Goal: Information Seeking & Learning: Compare options

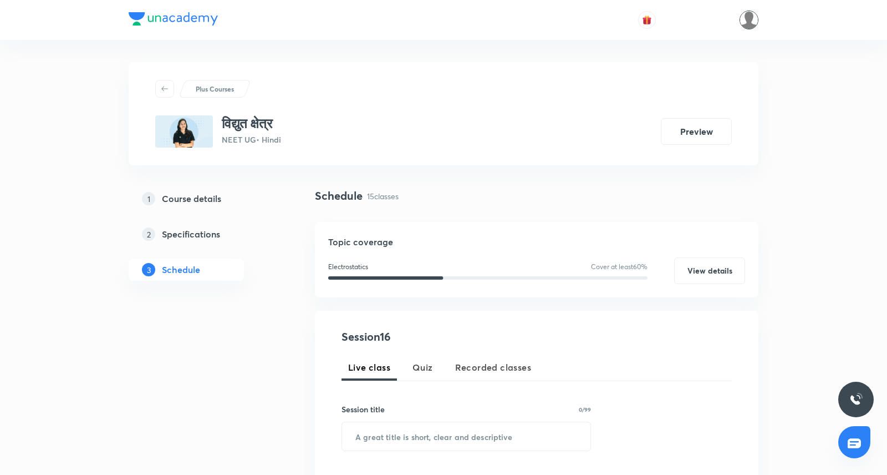
click at [754, 27] on img at bounding box center [749, 20] width 19 height 19
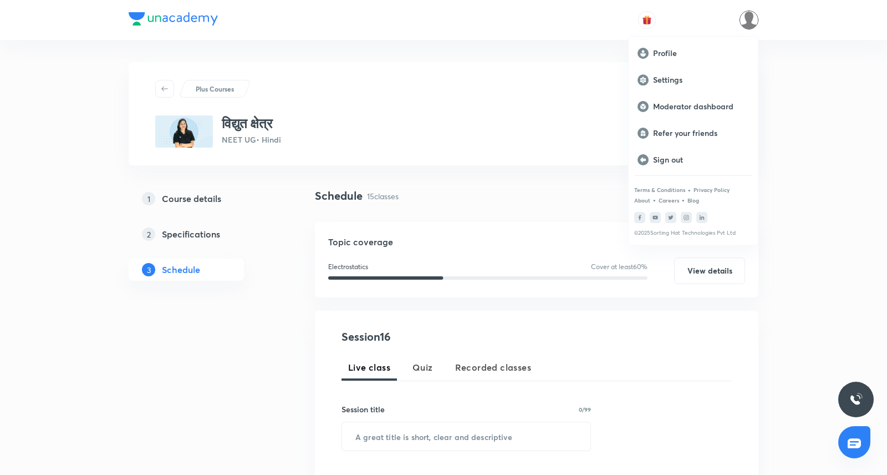
click at [613, 79] on div at bounding box center [443, 237] width 887 height 475
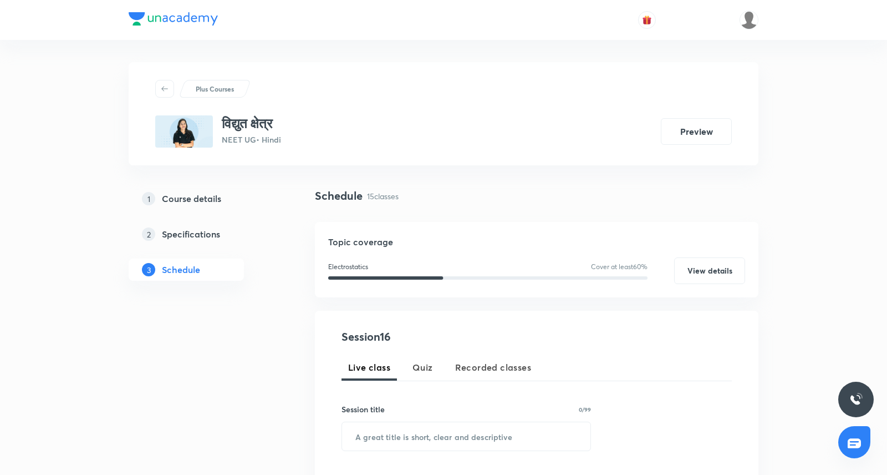
click at [552, 87] on div "Plus Courses" at bounding box center [443, 89] width 577 height 18
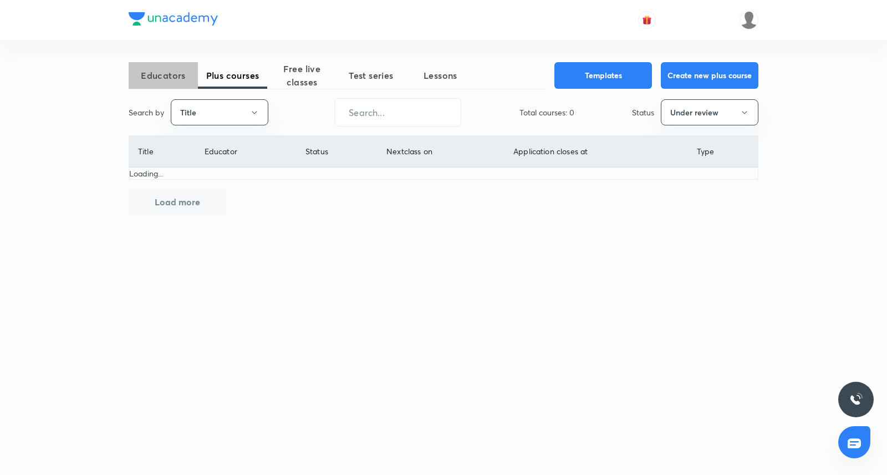
click at [170, 77] on span "Educators" at bounding box center [163, 75] width 69 height 13
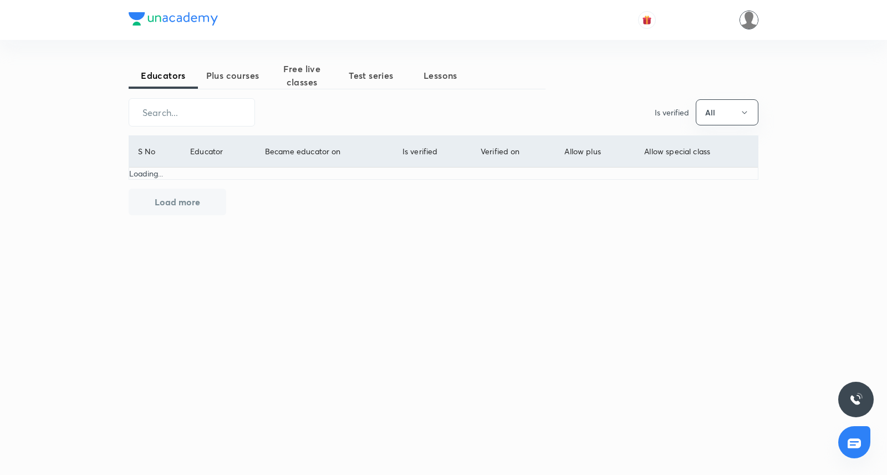
click at [747, 23] on img at bounding box center [749, 20] width 19 height 19
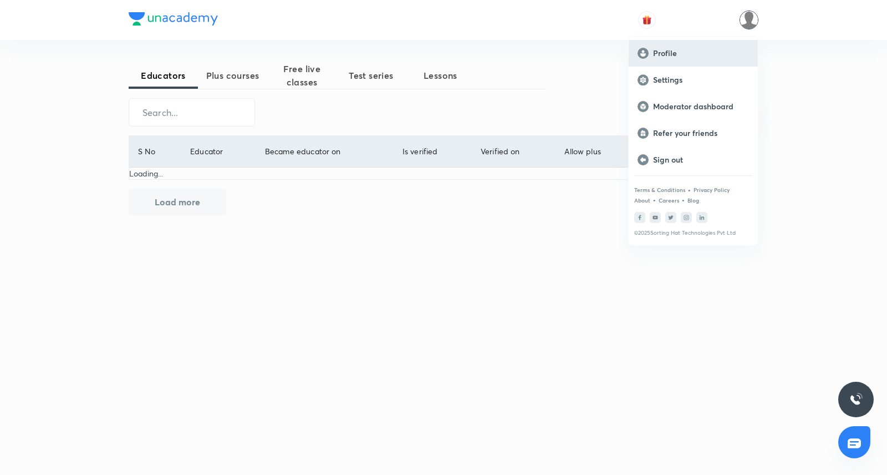
click at [699, 54] on p "Profile" at bounding box center [701, 53] width 96 height 10
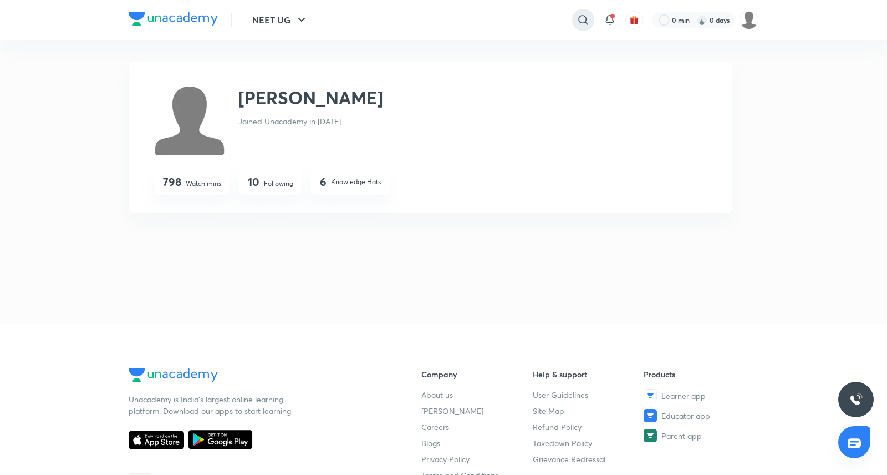
click at [587, 18] on icon at bounding box center [583, 19] width 13 height 13
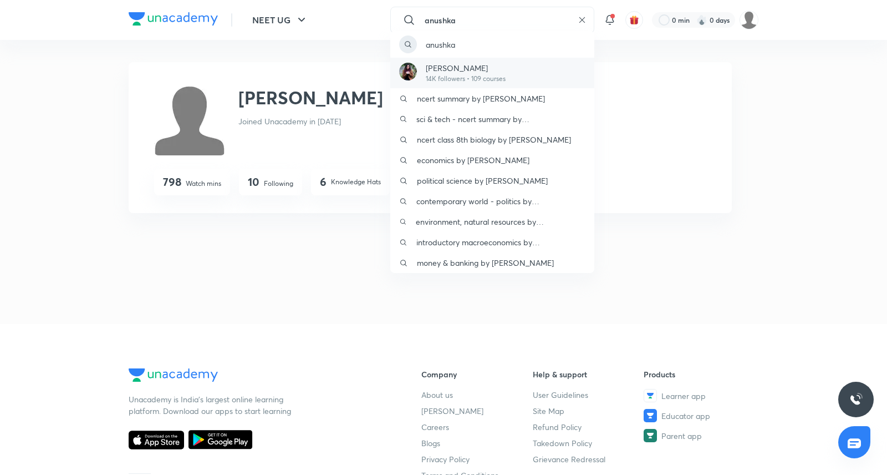
type input "anushka"
click at [448, 65] on p "Anushka Choudhary" at bounding box center [466, 68] width 80 height 12
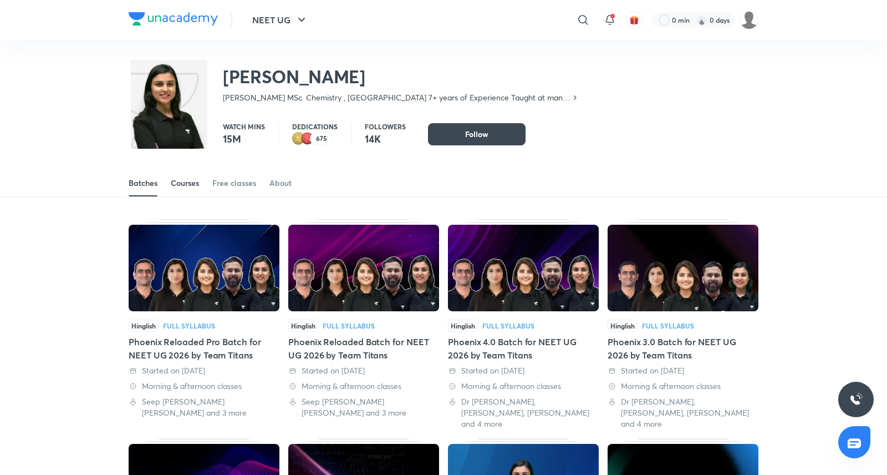
click at [182, 188] on div "Courses" at bounding box center [185, 182] width 28 height 11
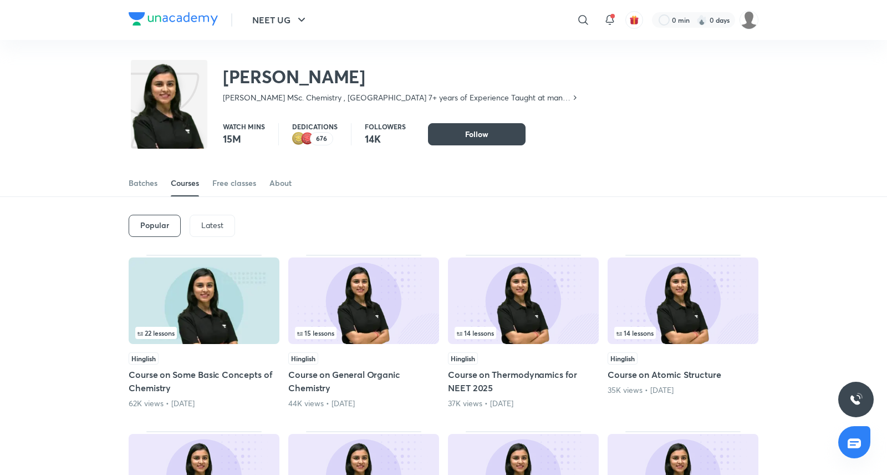
click at [219, 226] on p "Latest" at bounding box center [212, 225] width 22 height 9
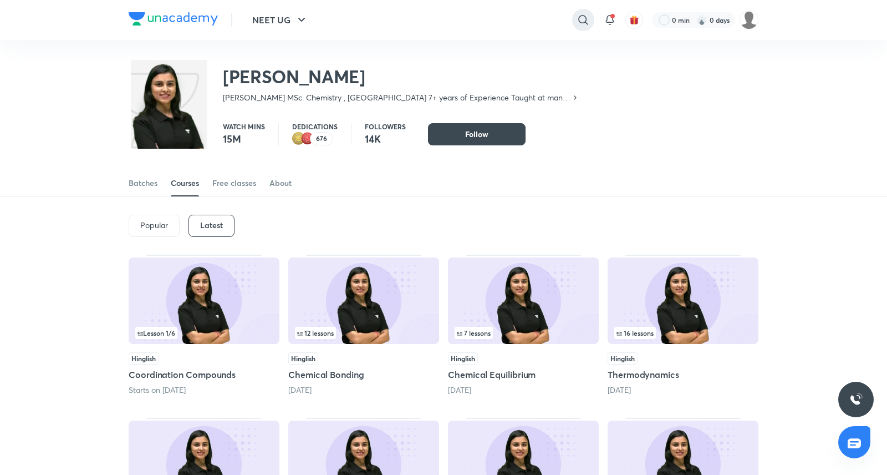
click at [579, 23] on icon at bounding box center [583, 19] width 13 height 13
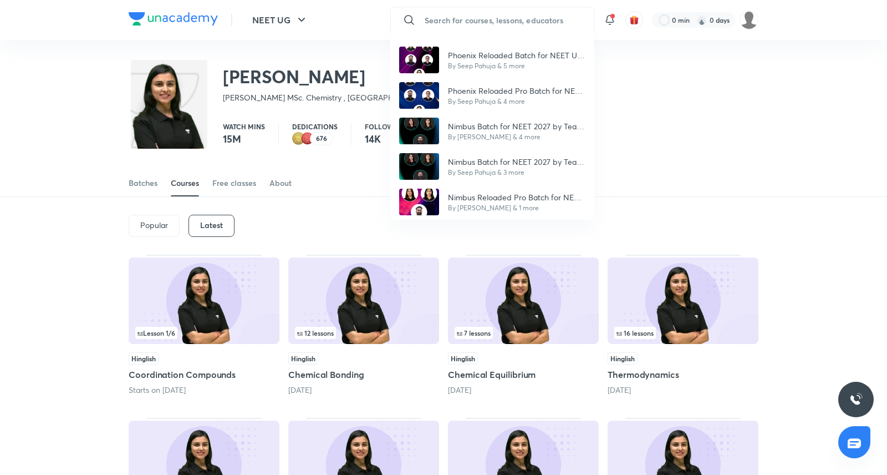
click at [306, 199] on div "Phoenix Reloaded Batch for NEET UG 2026 by Team Titans By Seep Pahuja & 5 more …" at bounding box center [443, 237] width 887 height 475
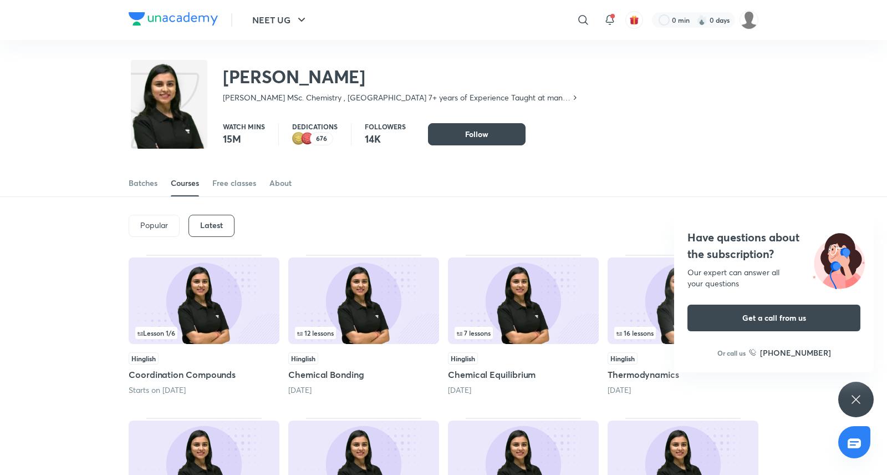
click at [863, 393] on div "Have questions about the subscription? Our expert can answer all your questions…" at bounding box center [855, 398] width 35 height 35
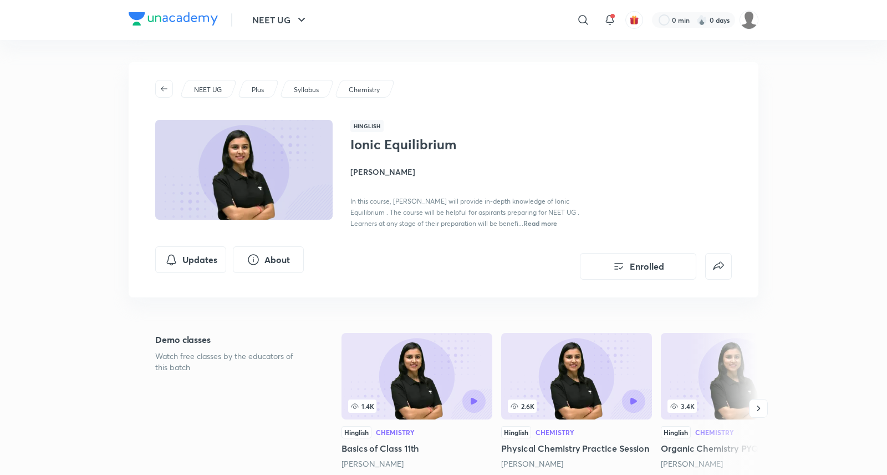
click at [464, 298] on div "Ionic Equilibrium Enrolled NEET UG Plus Syllabus Chemistry Hinglish Ionic Equil…" at bounding box center [444, 193] width 630 height 262
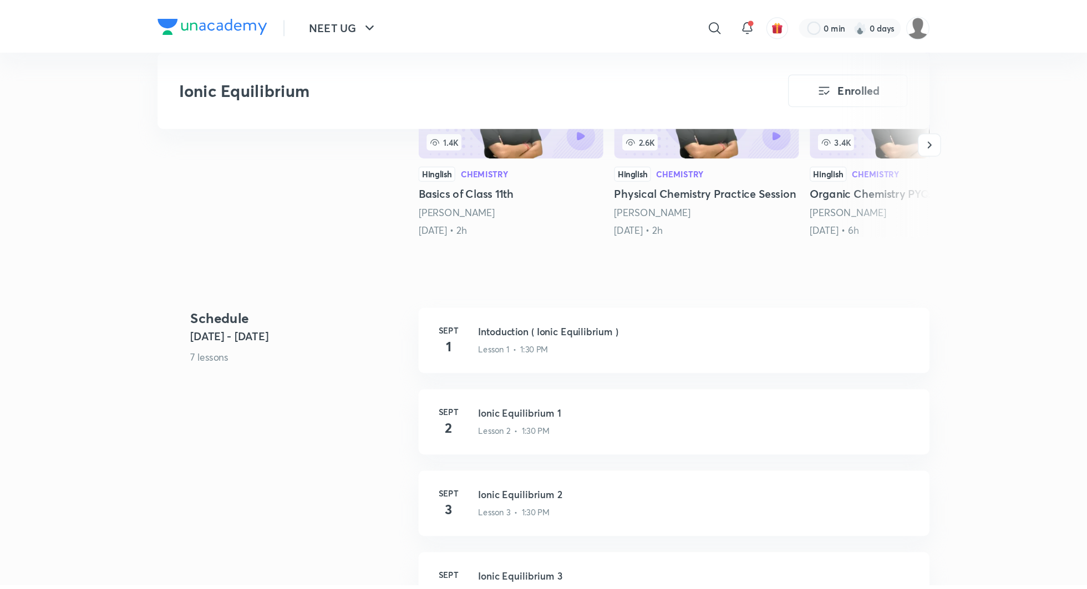
scroll to position [322, 0]
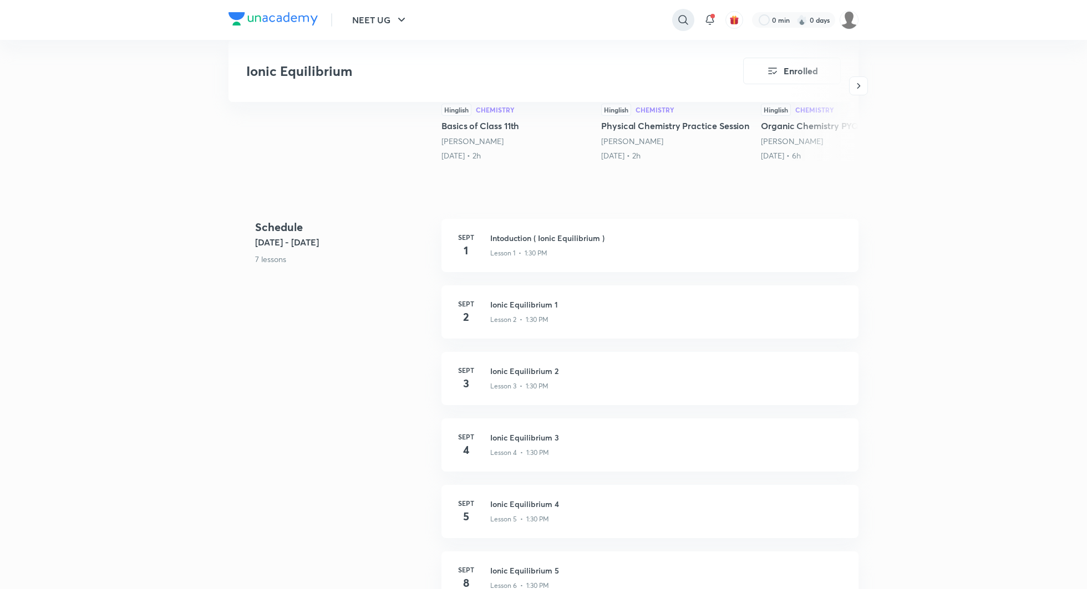
click at [681, 25] on icon at bounding box center [682, 19] width 13 height 13
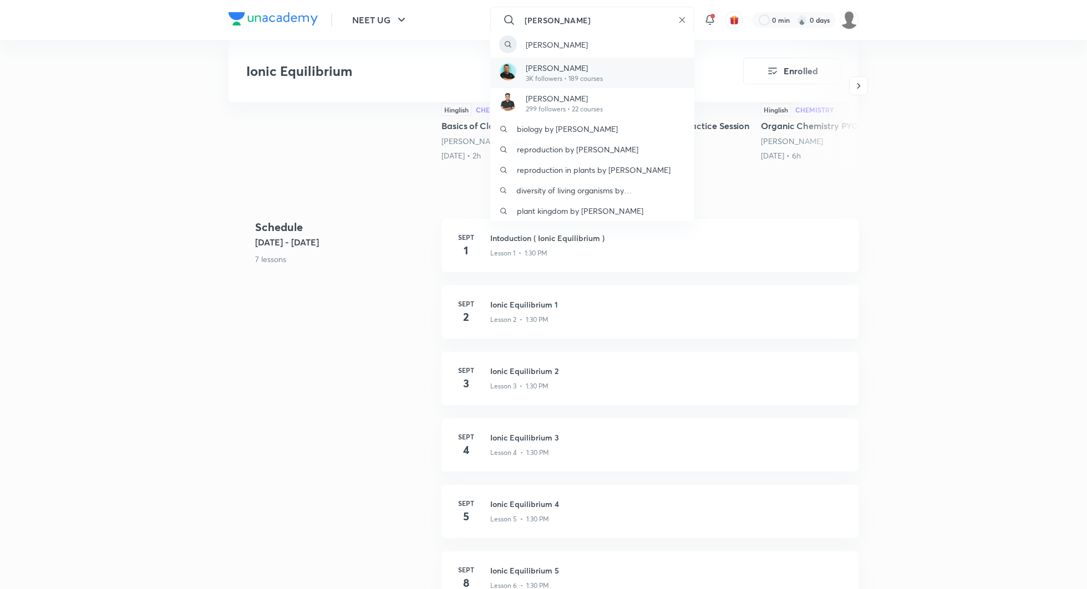
type input "abhishek agnihotri"
click at [571, 70] on p "Abhishek Agnihotri" at bounding box center [564, 68] width 77 height 12
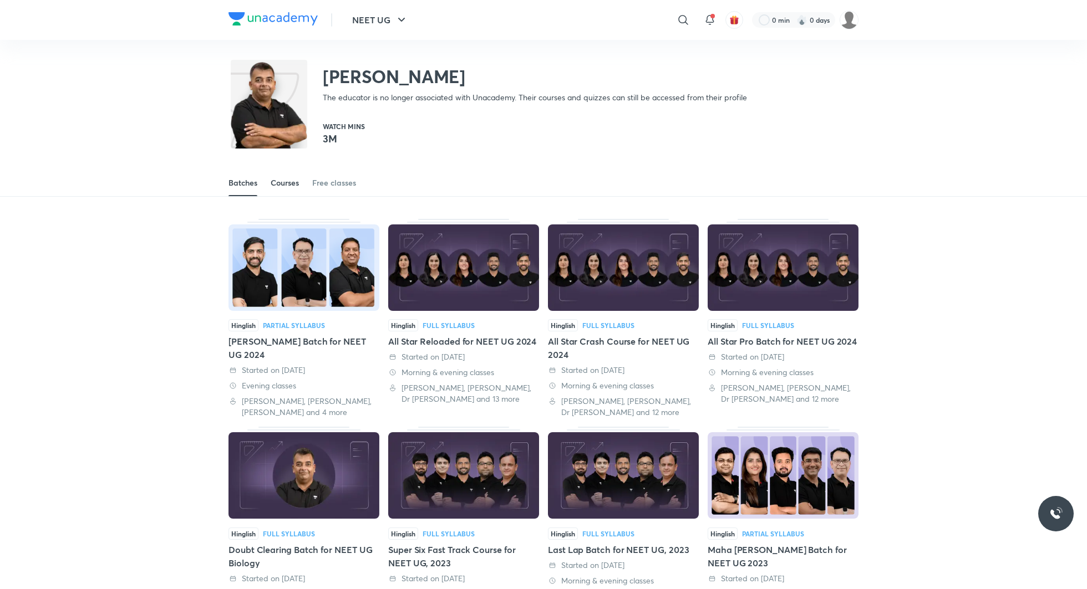
click at [297, 179] on div "Courses" at bounding box center [285, 182] width 28 height 11
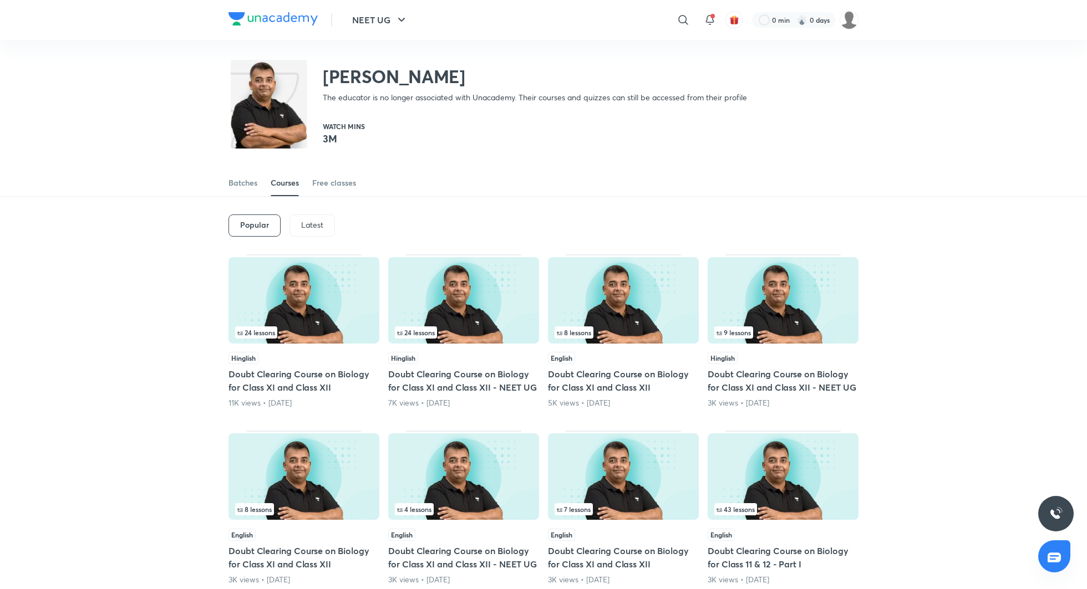
click at [544, 159] on div "Batches Courses Free classes" at bounding box center [543, 171] width 1087 height 52
click at [843, 21] on img at bounding box center [848, 20] width 19 height 19
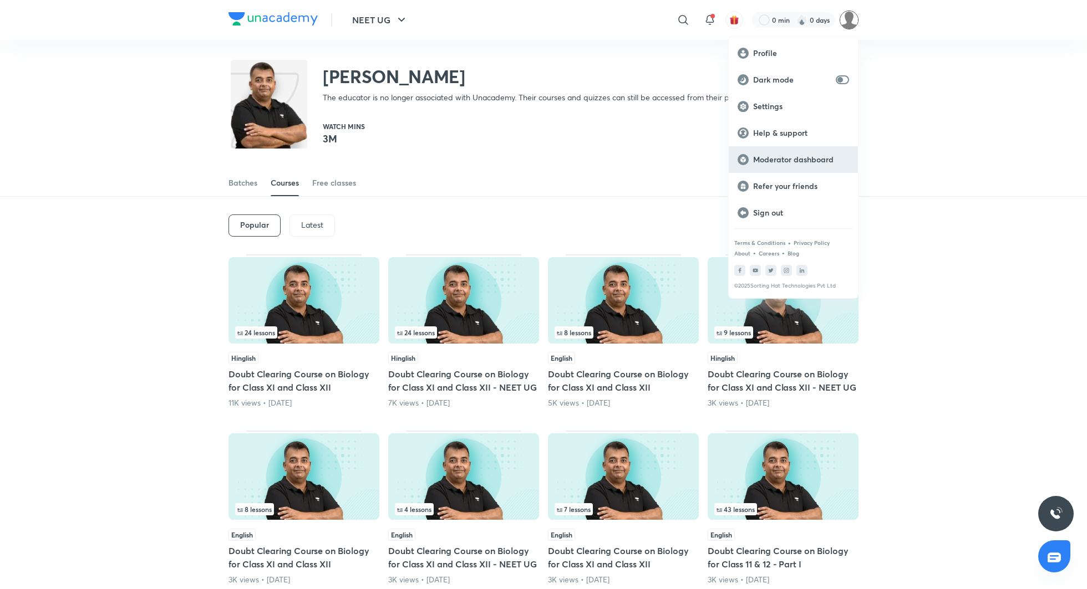
click at [800, 151] on div "Moderator dashboard" at bounding box center [793, 159] width 129 height 27
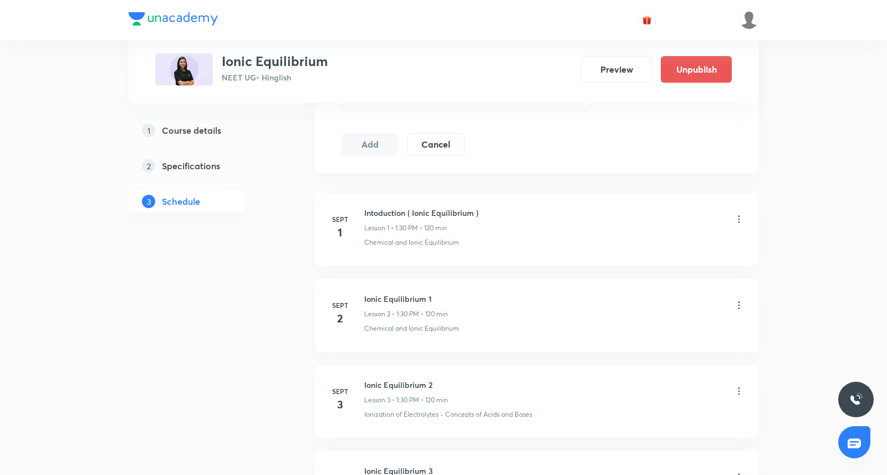
scroll to position [533, 0]
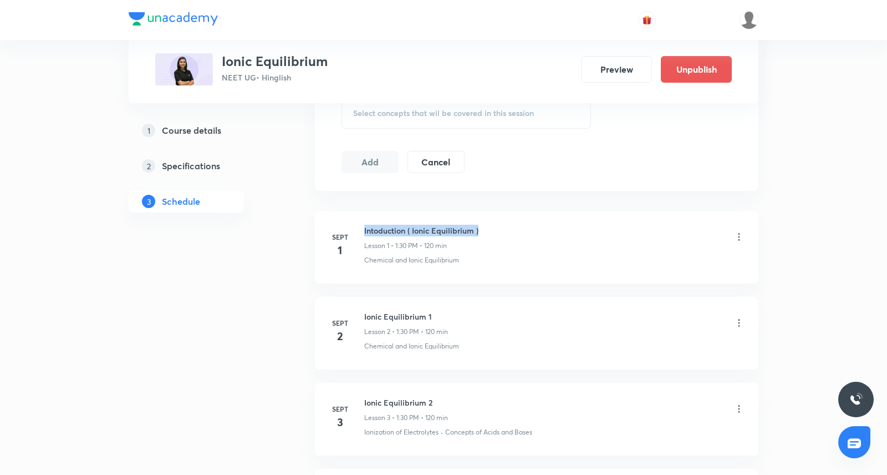
drag, startPoint x: 364, startPoint y: 228, endPoint x: 486, endPoint y: 226, distance: 122.0
click at [487, 226] on div "Intoduction ( Ionic Equilibrium ) Lesson 1 • 1:30 PM • 120 min" at bounding box center [554, 238] width 380 height 26
copy h6 "Intoduction ( Ionic Equilibrium )"
click at [737, 235] on icon at bounding box center [739, 236] width 11 height 11
click at [695, 281] on li "Delete" at bounding box center [683, 283] width 121 height 21
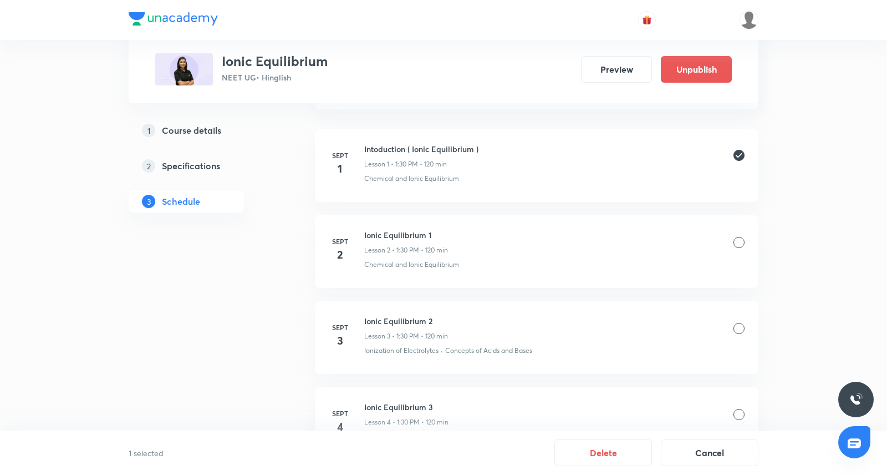
scroll to position [637, 0]
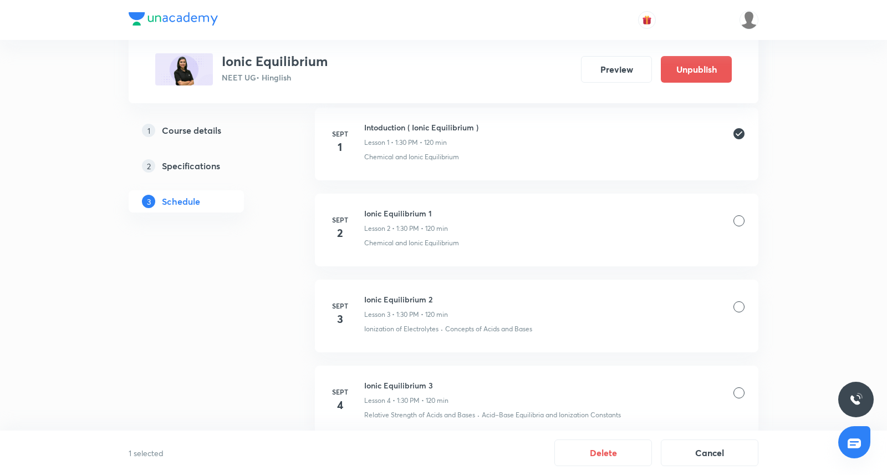
click at [739, 304] on div at bounding box center [739, 306] width 11 height 11
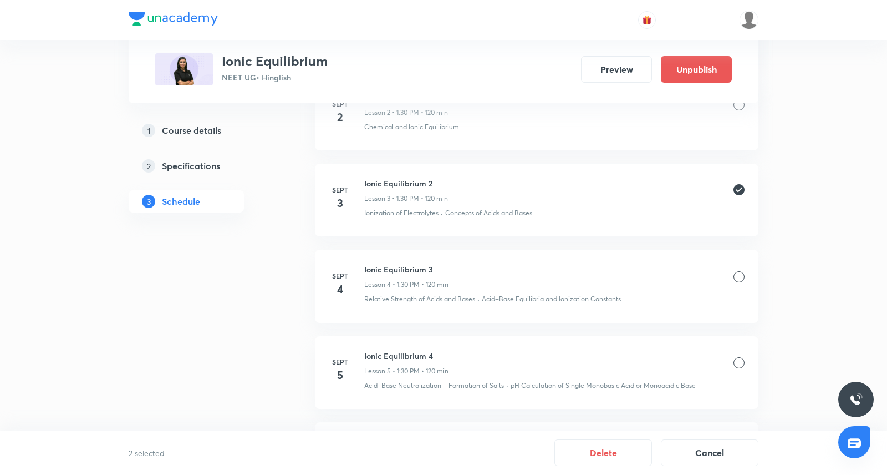
scroll to position [814, 0]
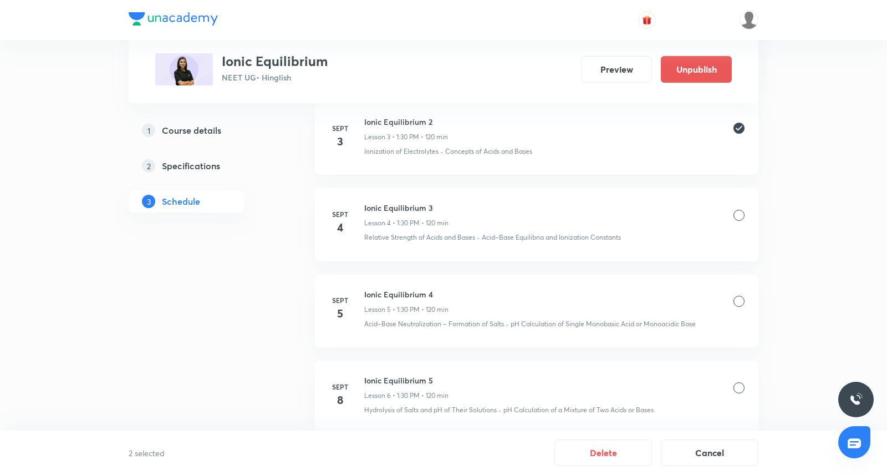
click at [740, 300] on div at bounding box center [739, 301] width 11 height 11
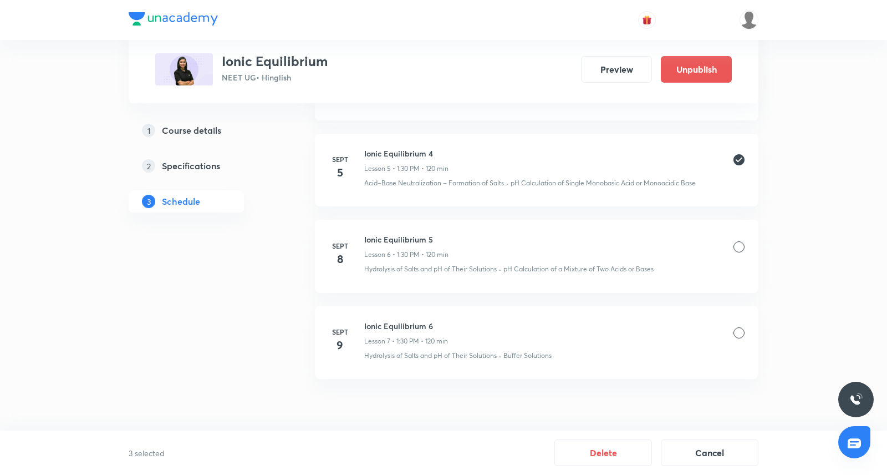
scroll to position [959, 0]
click at [741, 237] on div at bounding box center [739, 242] width 11 height 11
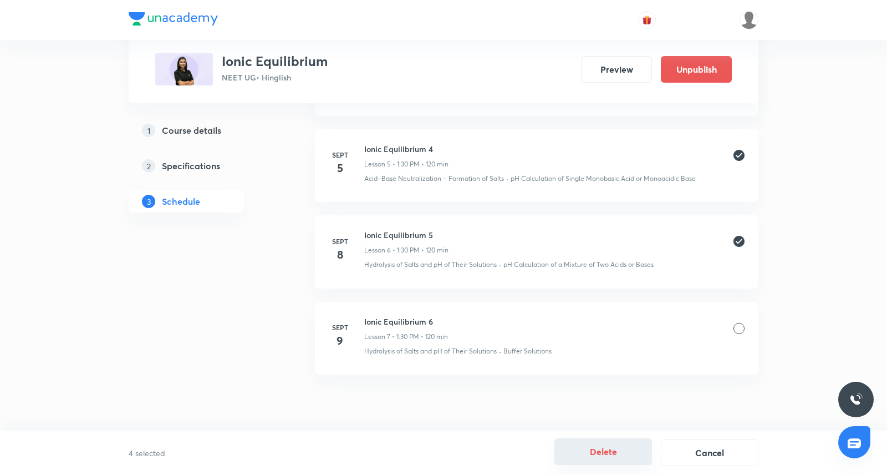
click at [609, 455] on button "Delete" at bounding box center [603, 451] width 98 height 27
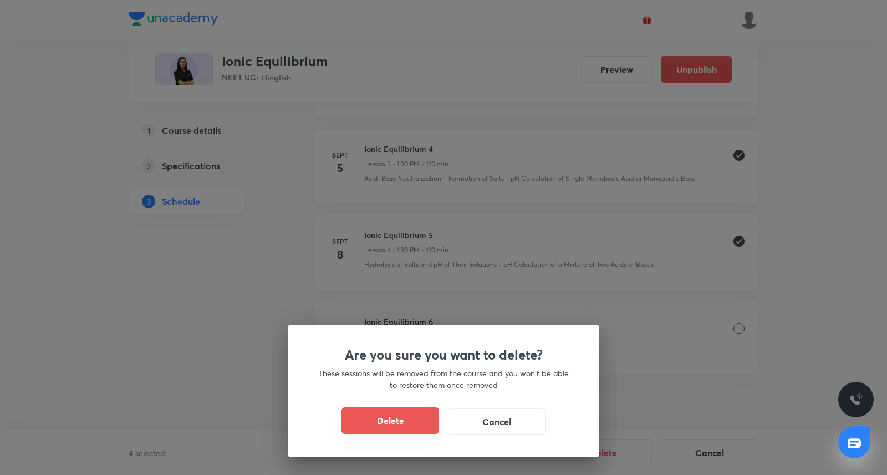
click at [415, 428] on button "Delete" at bounding box center [391, 420] width 98 height 27
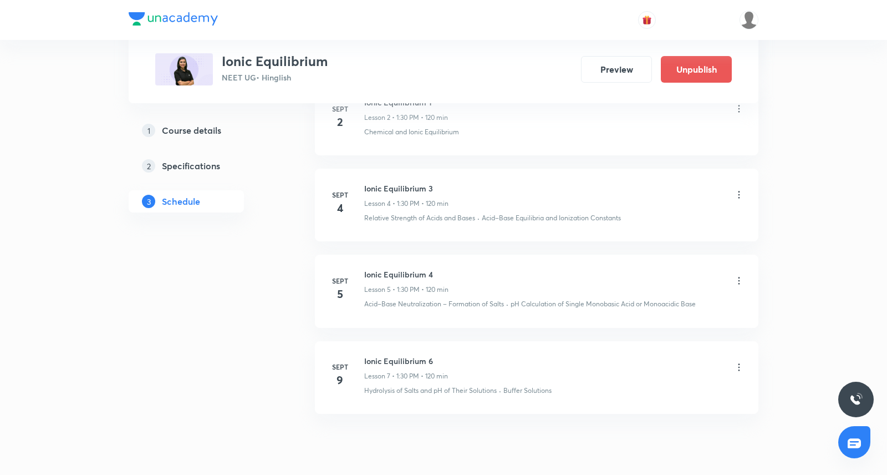
scroll to position [702, 0]
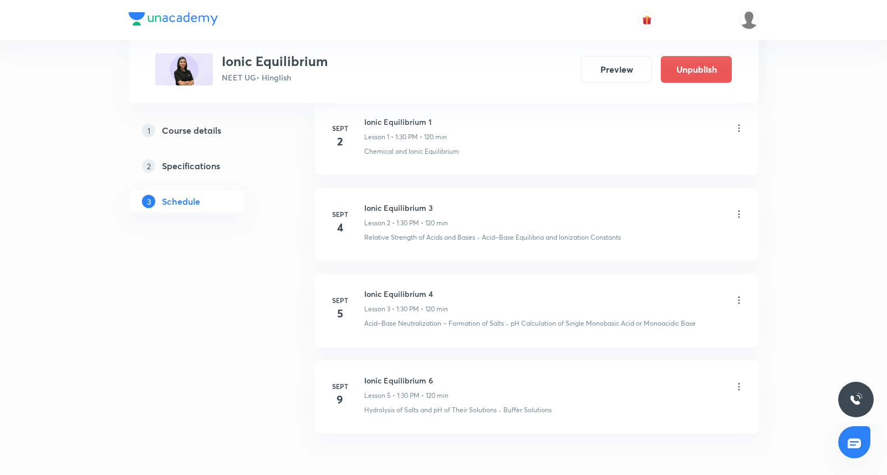
scroll to position [662, 0]
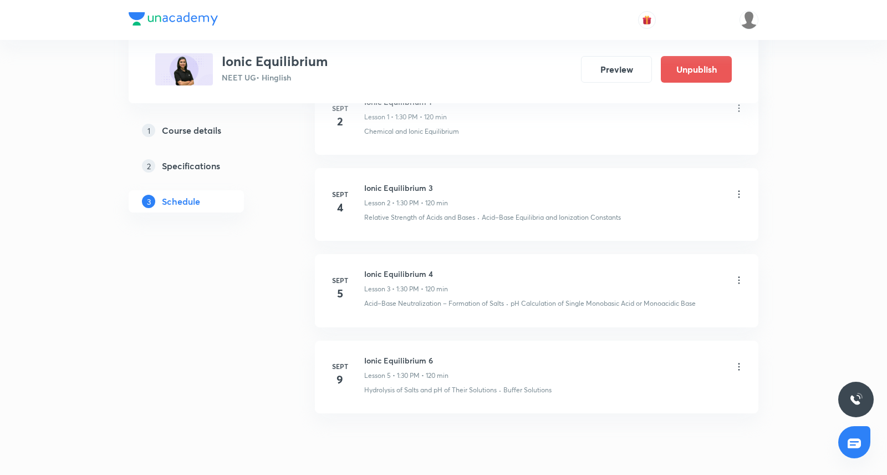
click at [739, 278] on icon at bounding box center [739, 279] width 11 height 11
click at [652, 323] on p "Delete" at bounding box center [643, 327] width 23 height 12
click at [611, 449] on button "Delete" at bounding box center [603, 451] width 98 height 27
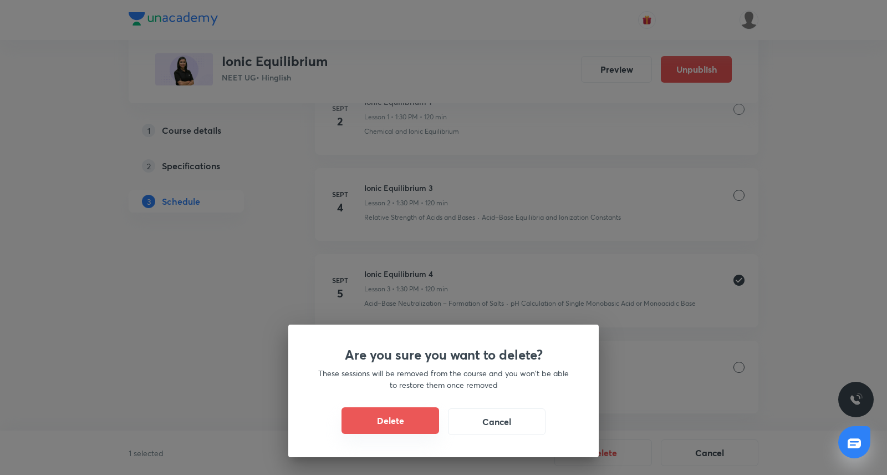
click at [400, 417] on button "Delete" at bounding box center [391, 420] width 98 height 27
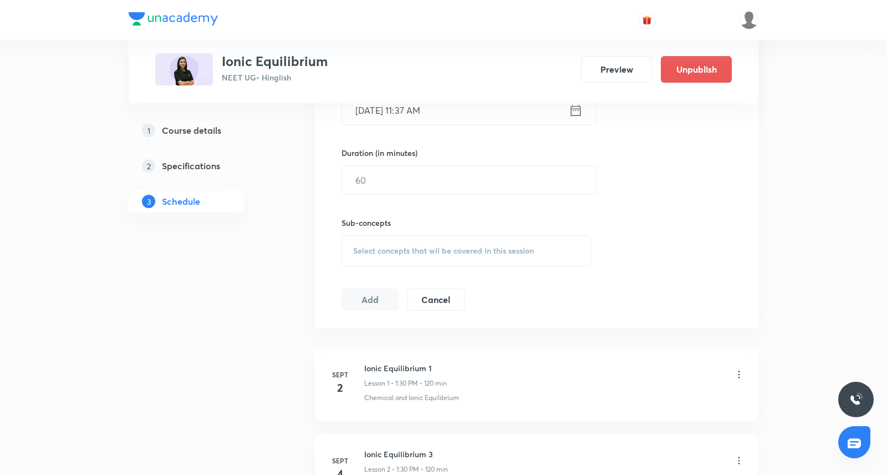
scroll to position [438, 0]
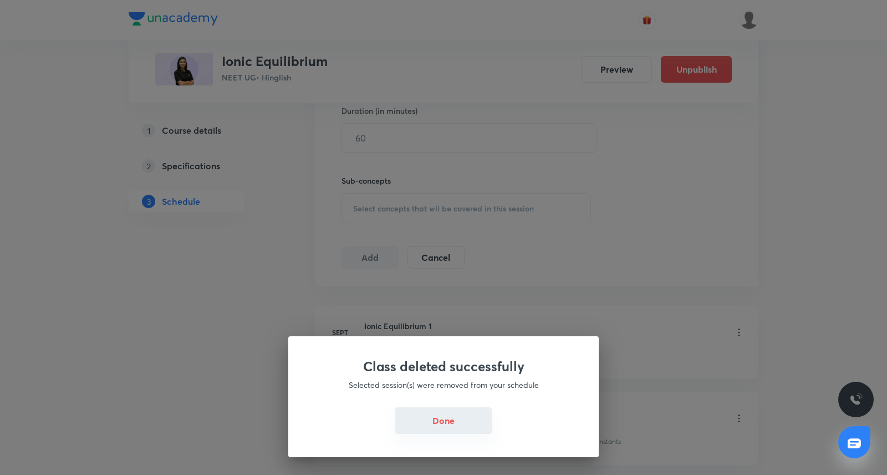
click at [431, 425] on button "Done" at bounding box center [444, 420] width 98 height 27
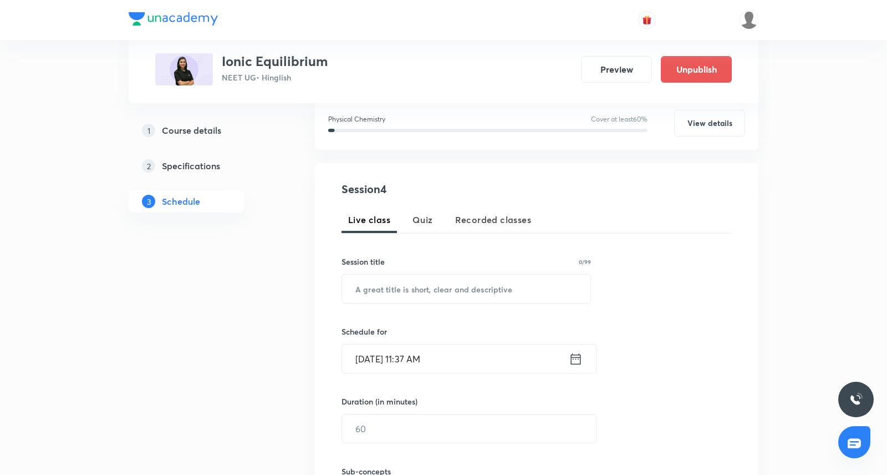
scroll to position [150, 0]
click at [396, 288] on input "text" at bounding box center [466, 286] width 248 height 28
paste input "Intoduction ( Ionic Equilibrium )"
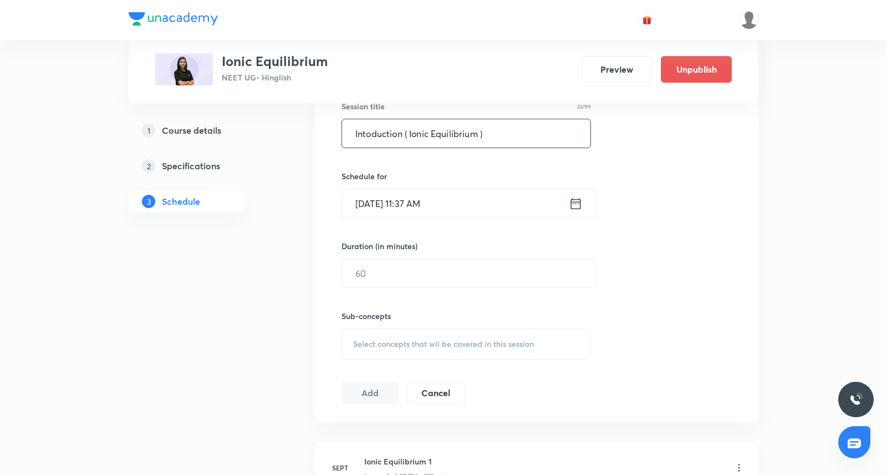
scroll to position [317, 0]
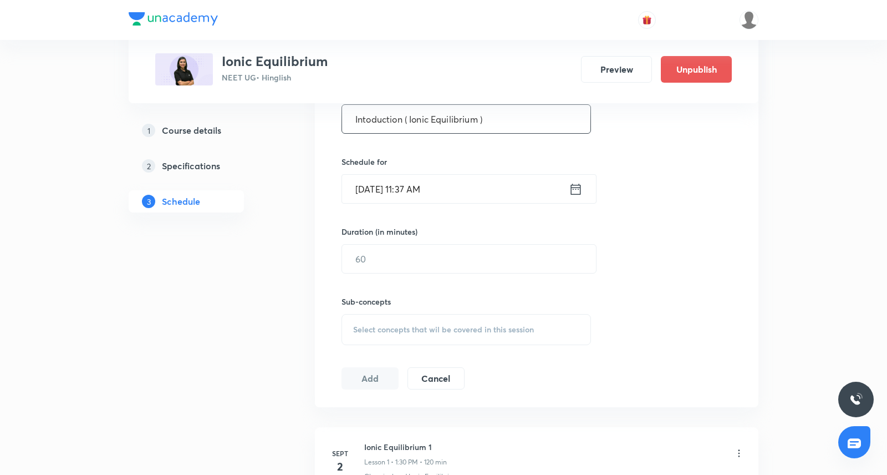
type input "Intoduction ( Ionic Equilibrium )"
click at [579, 191] on icon at bounding box center [576, 189] width 14 height 16
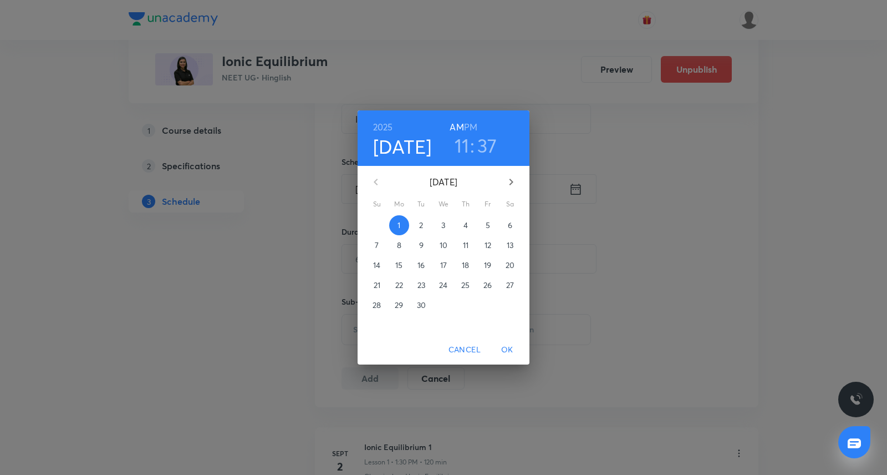
click at [465, 147] on h3 "11" at bounding box center [462, 145] width 15 height 23
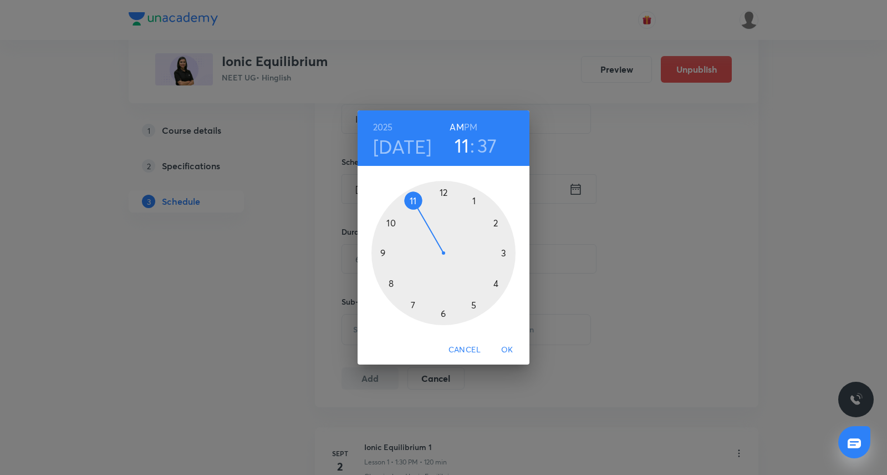
click at [471, 196] on div at bounding box center [444, 253] width 144 height 144
click at [471, 128] on h6 "PM" at bounding box center [470, 127] width 13 height 16
click at [442, 314] on div at bounding box center [444, 253] width 144 height 144
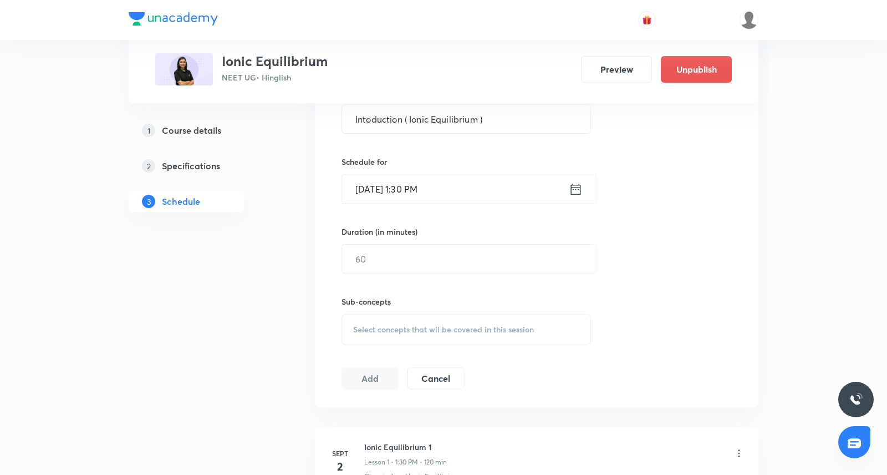
scroll to position [352, 0]
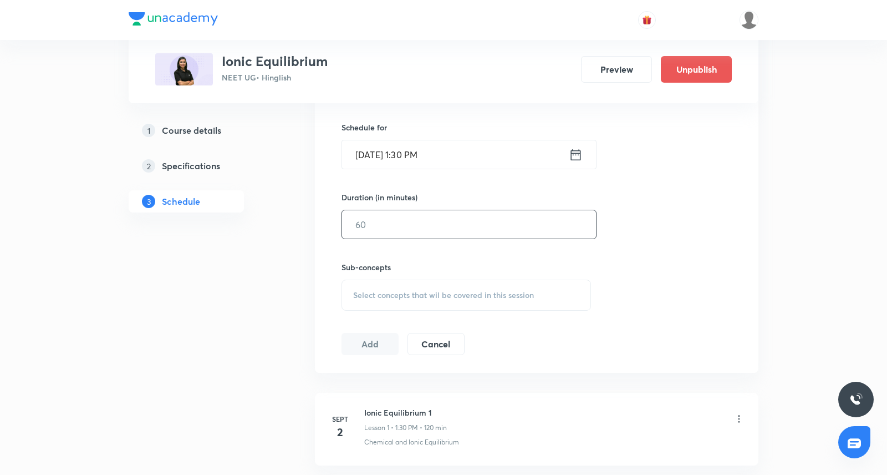
click at [402, 215] on input "text" at bounding box center [469, 224] width 254 height 28
type input "120"
click at [383, 293] on span "Select concepts that wil be covered in this session" at bounding box center [443, 295] width 181 height 9
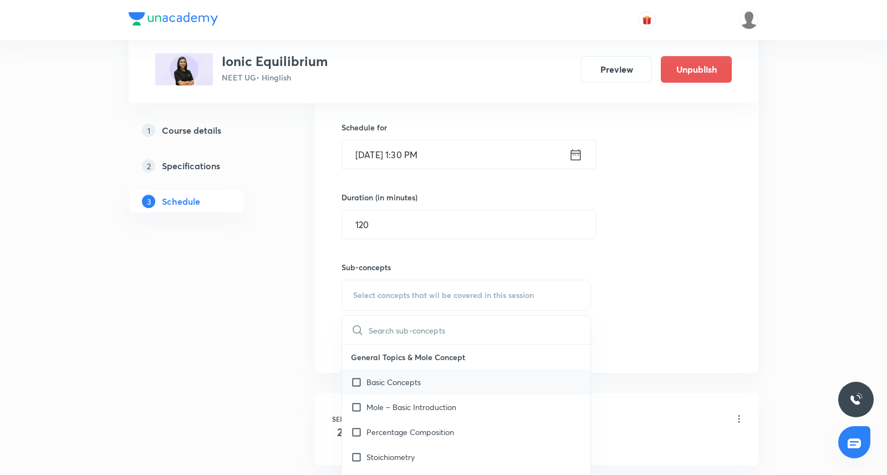
click at [408, 381] on p "Basic Concepts" at bounding box center [394, 382] width 54 height 12
checkbox input "true"
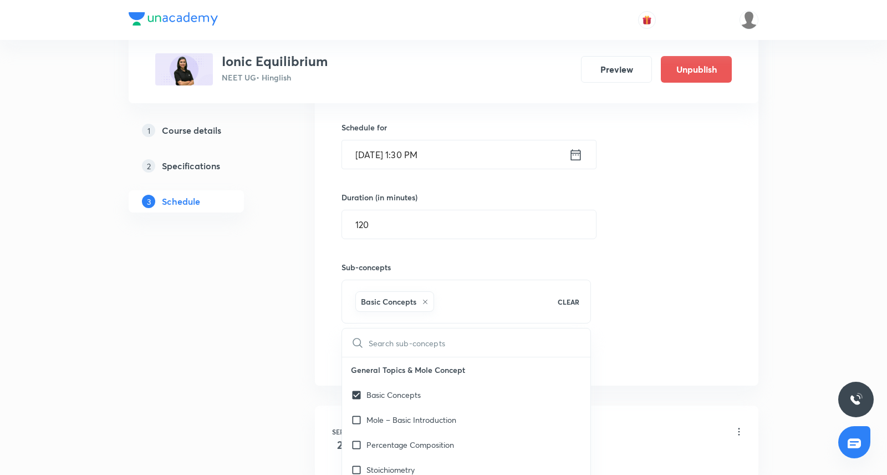
click at [642, 282] on div "Session 4 Live class Quiz Recorded classes Session title 33/99 Intoduction ( Io…" at bounding box center [537, 172] width 390 height 391
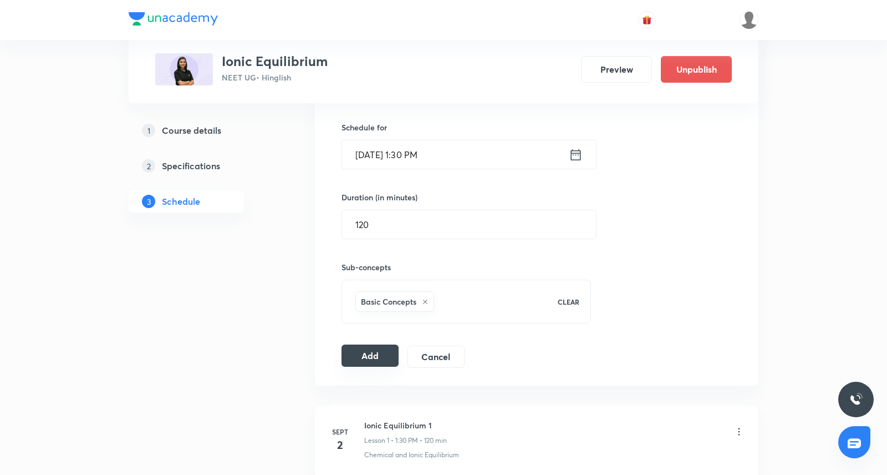
click at [393, 347] on button "Add" at bounding box center [370, 355] width 57 height 22
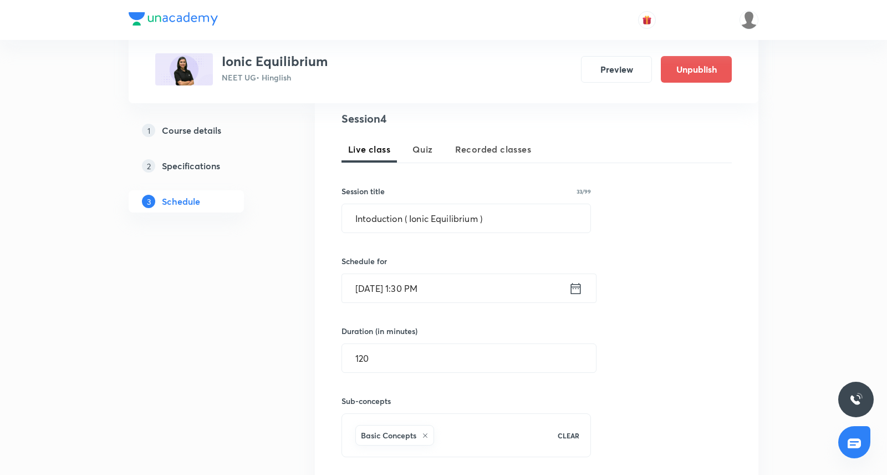
scroll to position [501, 0]
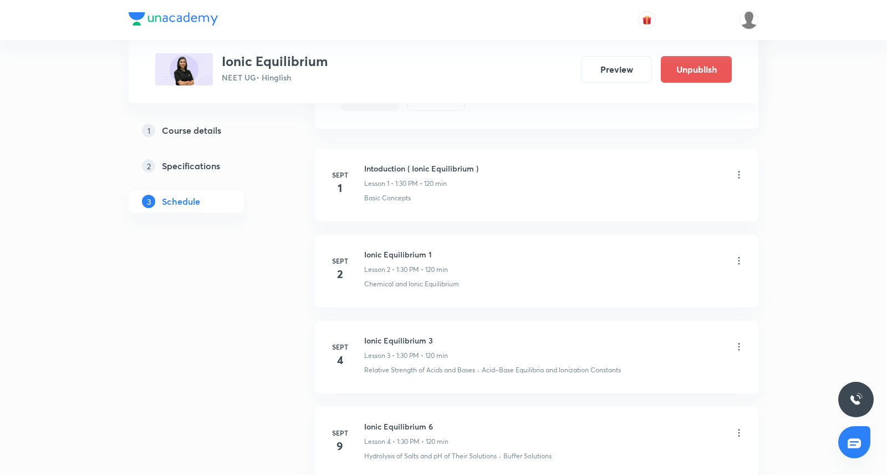
scroll to position [508, 0]
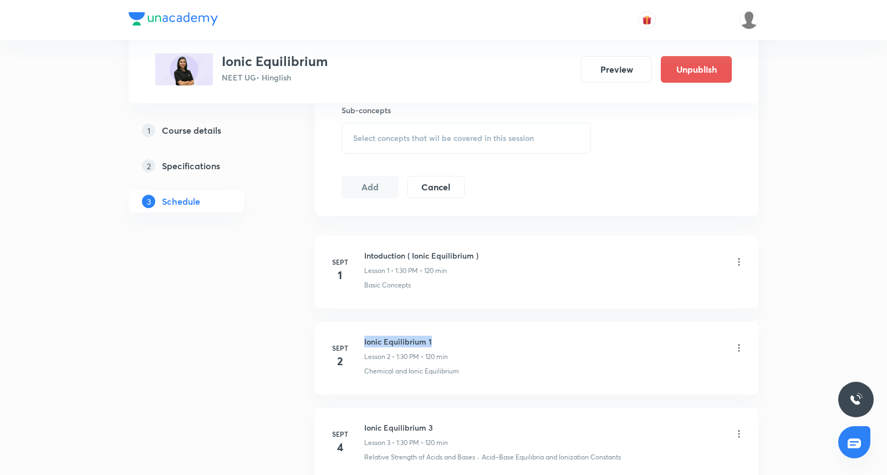
drag, startPoint x: 364, startPoint y: 339, endPoint x: 454, endPoint y: 339, distance: 89.8
click at [454, 339] on div "Ionic Equilibrium 1 Lesson 2 • 1:30 PM • 120 min" at bounding box center [554, 348] width 380 height 26
copy h6 "Ionic Equilibrium 1"
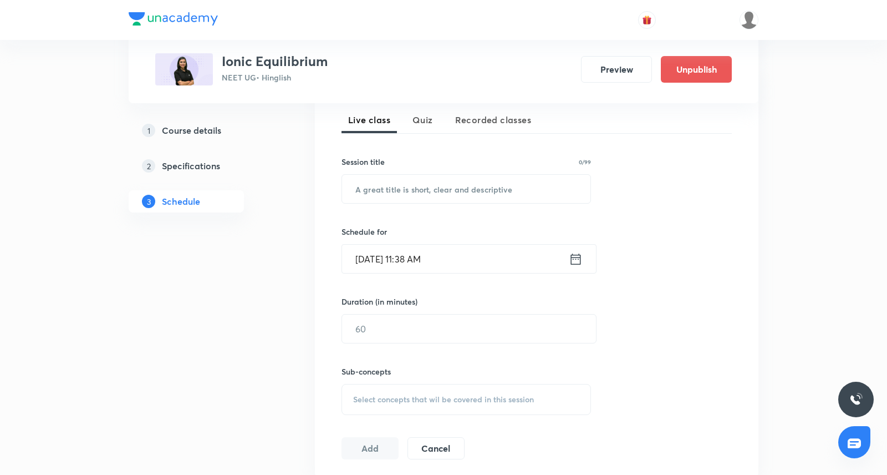
scroll to position [234, 0]
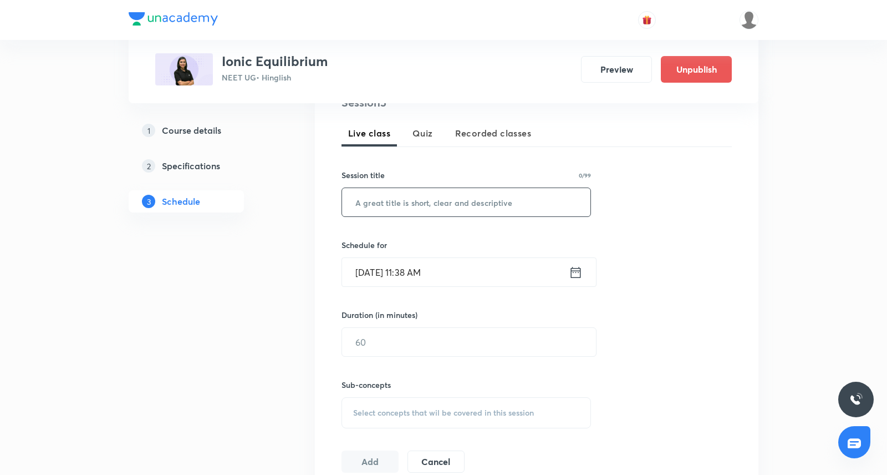
click at [431, 205] on input "text" at bounding box center [466, 202] width 248 height 28
paste input "Ionic Equilibrium 1"
type input "Ionic Equilibrium 2"
click at [576, 273] on icon at bounding box center [576, 272] width 14 height 16
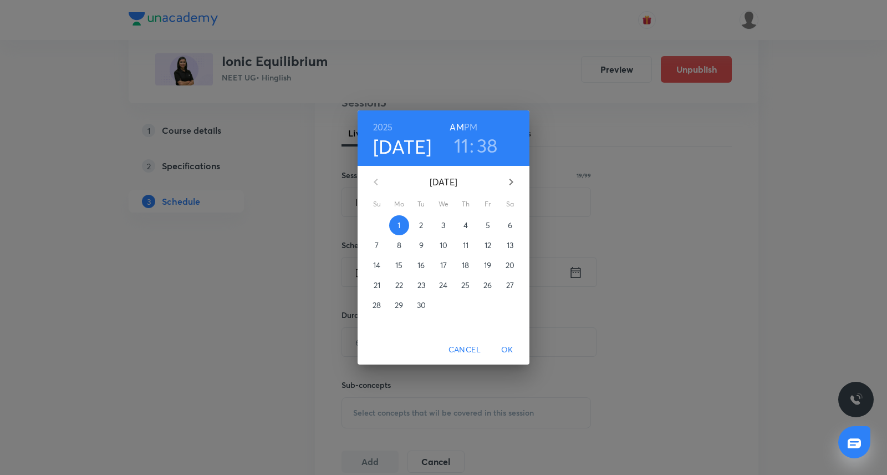
click at [442, 223] on p "3" at bounding box center [443, 225] width 4 height 11
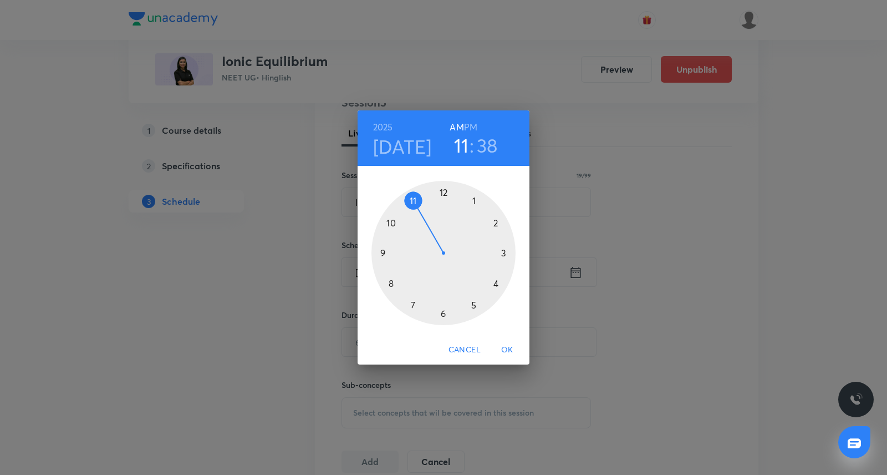
click at [475, 201] on div at bounding box center [444, 253] width 144 height 144
click at [472, 129] on h6 "PM" at bounding box center [470, 127] width 13 height 16
click at [442, 314] on div at bounding box center [444, 253] width 144 height 144
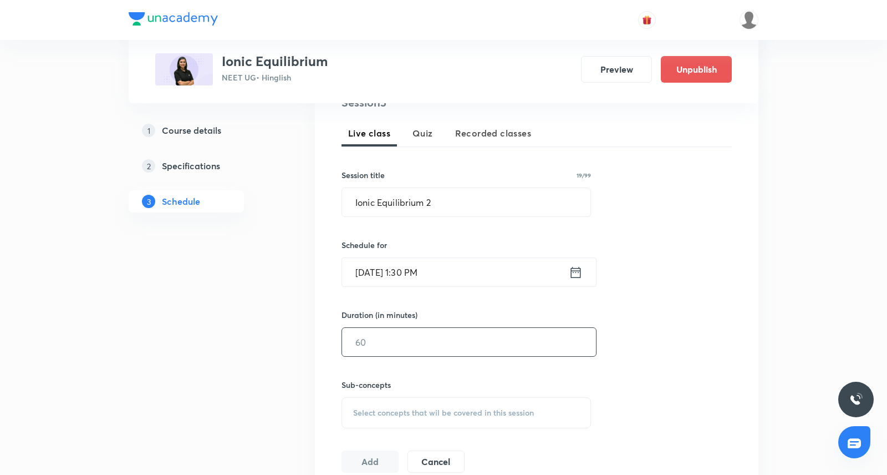
click at [401, 338] on input "text" at bounding box center [469, 342] width 254 height 28
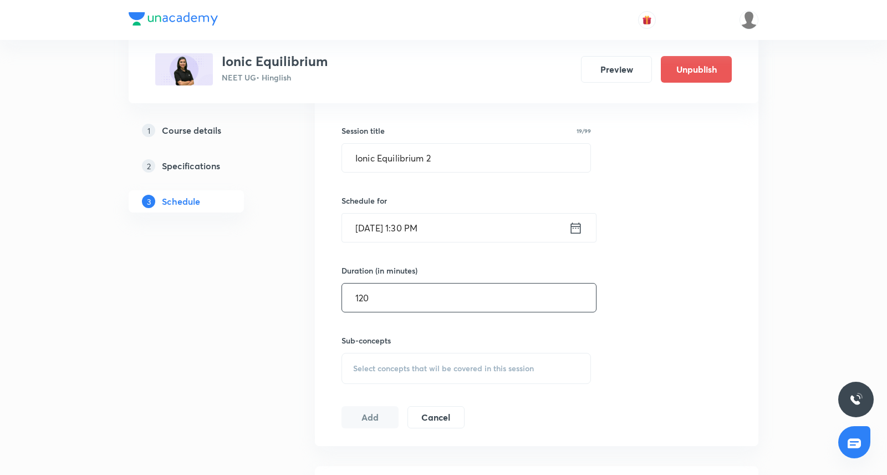
scroll to position [289, 0]
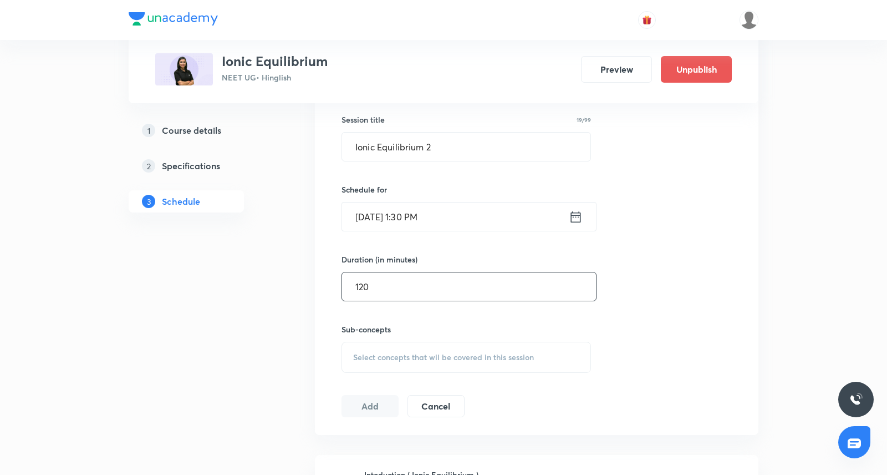
type input "120"
click at [404, 353] on span "Select concepts that wil be covered in this session" at bounding box center [443, 357] width 181 height 9
click at [388, 433] on div "Basic Concepts Covered previously" at bounding box center [466, 443] width 248 height 25
checkbox input "true"
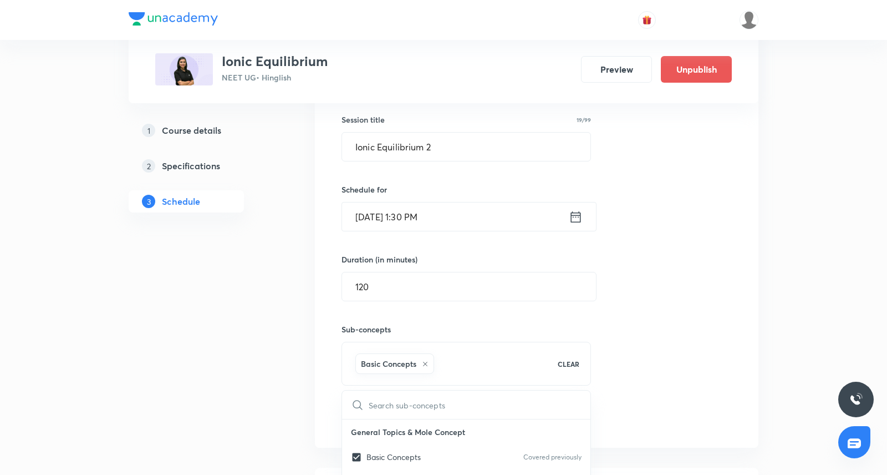
click at [675, 257] on div "Session 5 Live class Quiz Recorded classes Session title 19/99 Ionic Equilibriu…" at bounding box center [537, 234] width 390 height 391
click at [382, 413] on button "Add" at bounding box center [370, 417] width 57 height 22
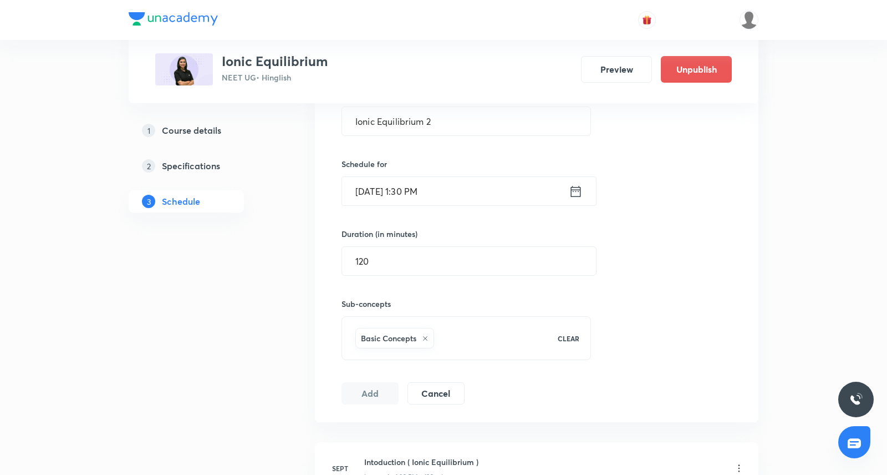
scroll to position [318, 0]
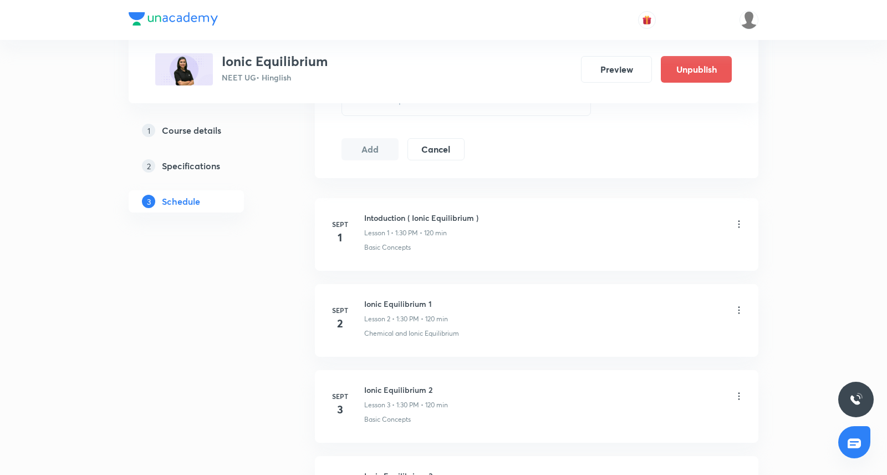
scroll to position [245, 0]
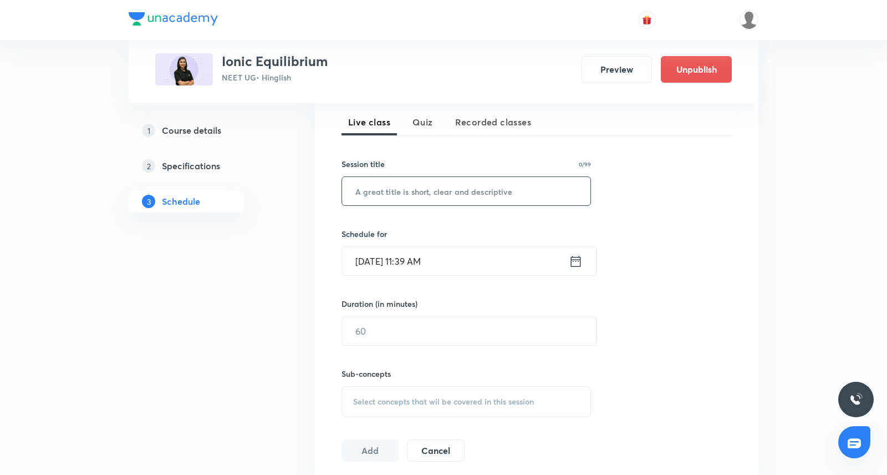
click at [409, 202] on input "text" at bounding box center [466, 191] width 248 height 28
paste input "Ionic Equilibrium 1"
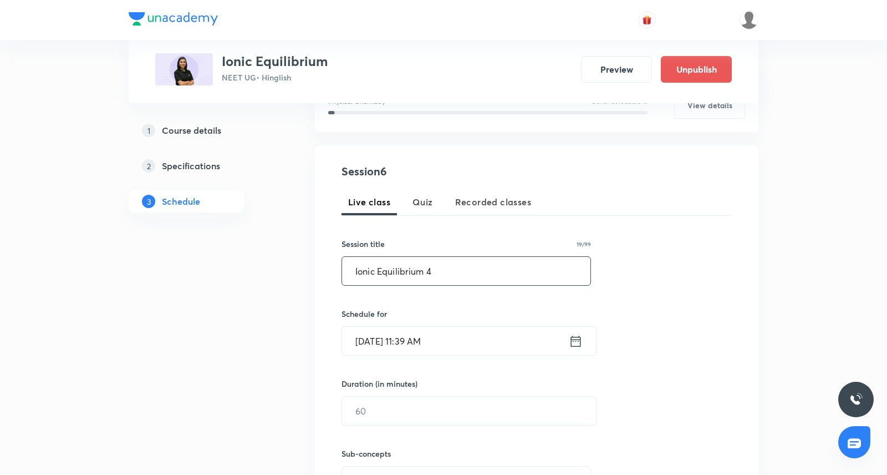
scroll to position [199, 0]
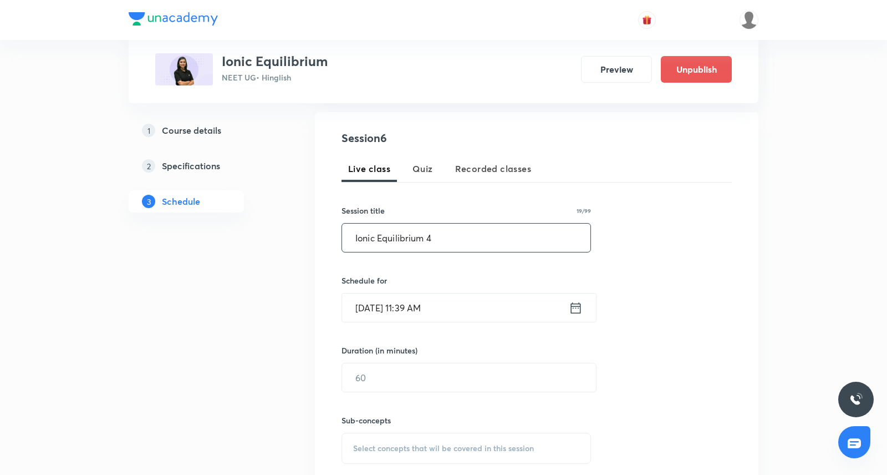
type input "Ionic Equilibrium 4"
click at [581, 312] on icon at bounding box center [576, 307] width 10 height 11
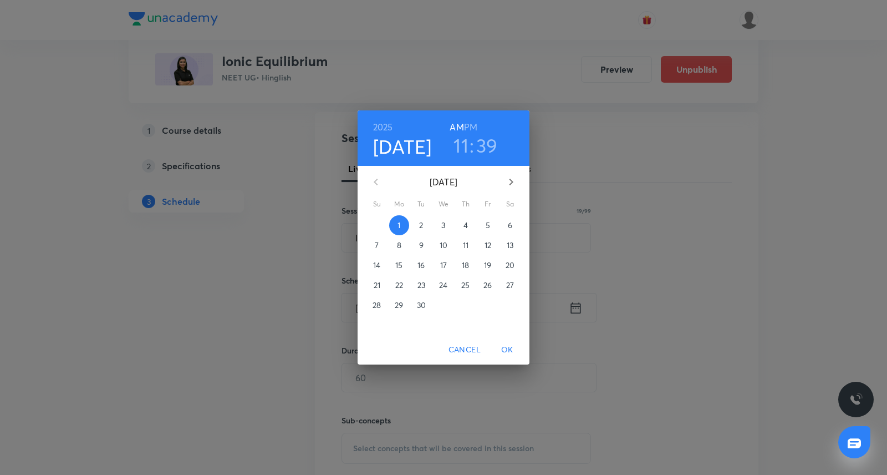
click at [484, 230] on span "5" at bounding box center [488, 225] width 20 height 11
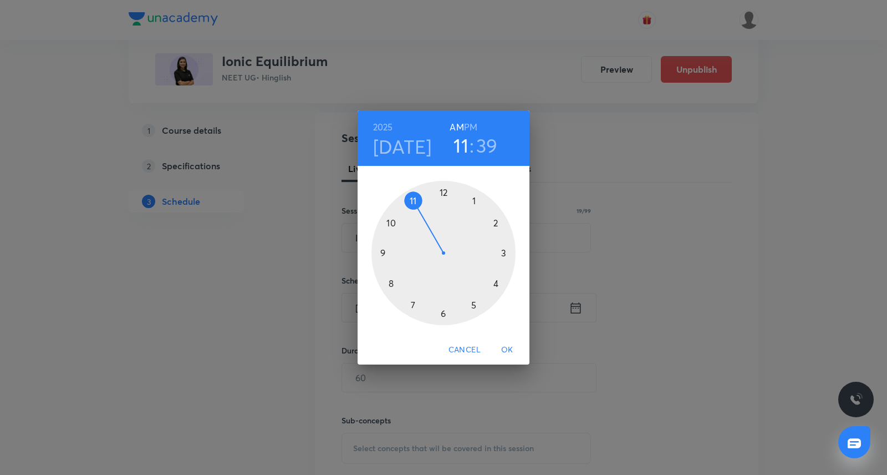
click at [474, 200] on div at bounding box center [444, 253] width 144 height 144
click at [474, 123] on h6 "PM" at bounding box center [470, 127] width 13 height 16
click at [442, 314] on div at bounding box center [444, 253] width 144 height 144
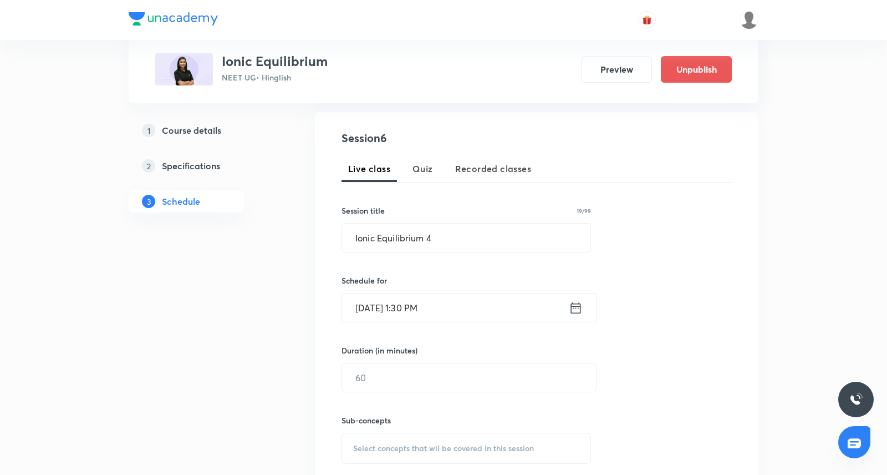
scroll to position [253, 0]
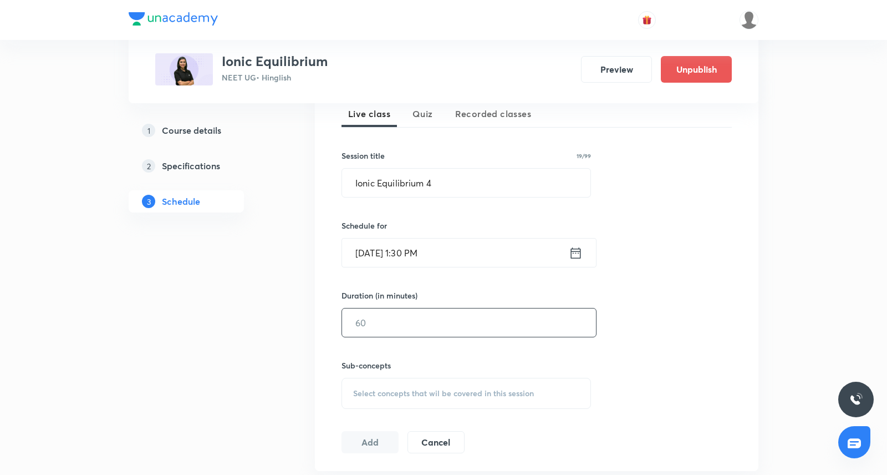
click at [406, 318] on input "text" at bounding box center [469, 322] width 254 height 28
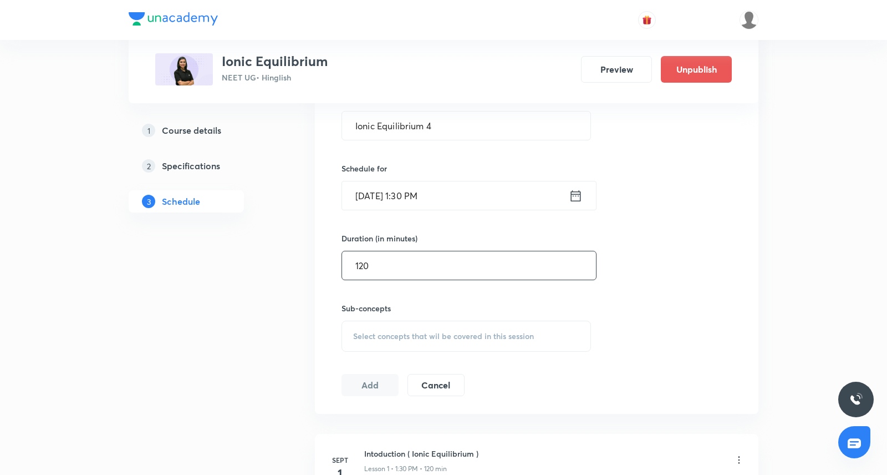
scroll to position [309, 0]
type input "120"
click at [388, 325] on div "Select concepts that wil be covered in this session" at bounding box center [467, 337] width 250 height 31
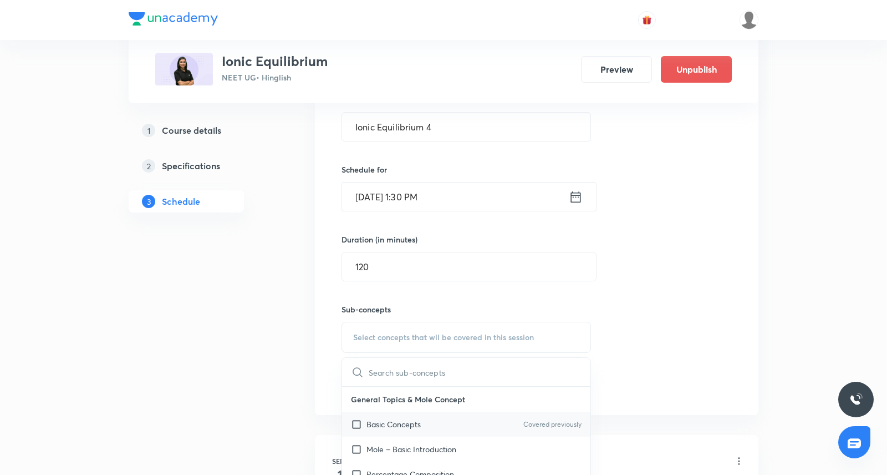
click at [401, 415] on div "Basic Concepts Covered previously" at bounding box center [466, 423] width 248 height 25
checkbox input "true"
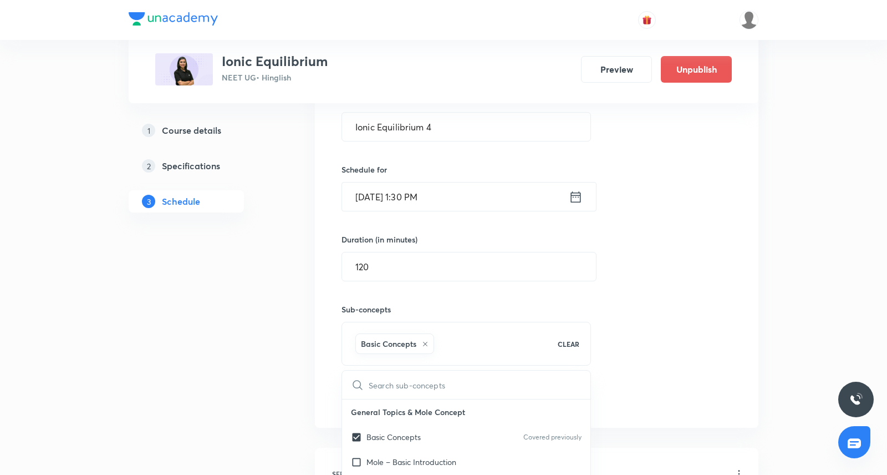
click at [623, 340] on div "Session 6 Live class Quiz Recorded classes Session title 19/99 Ionic Equilibriu…" at bounding box center [537, 214] width 390 height 391
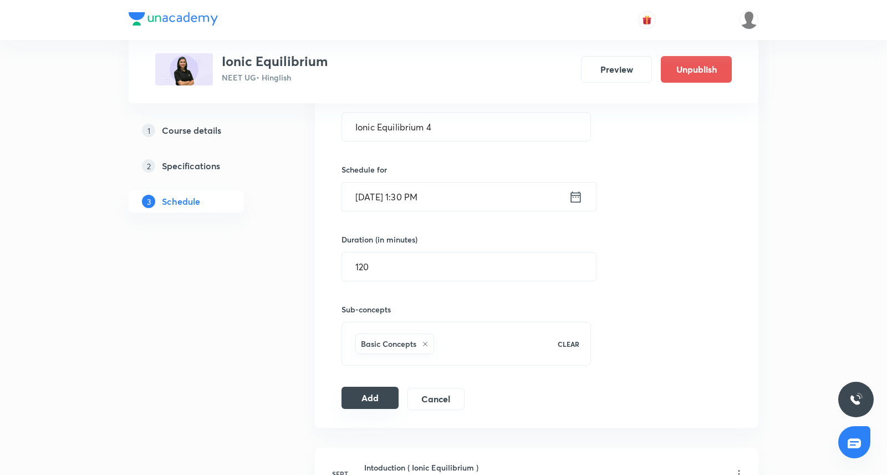
click at [365, 403] on button "Add" at bounding box center [370, 397] width 57 height 22
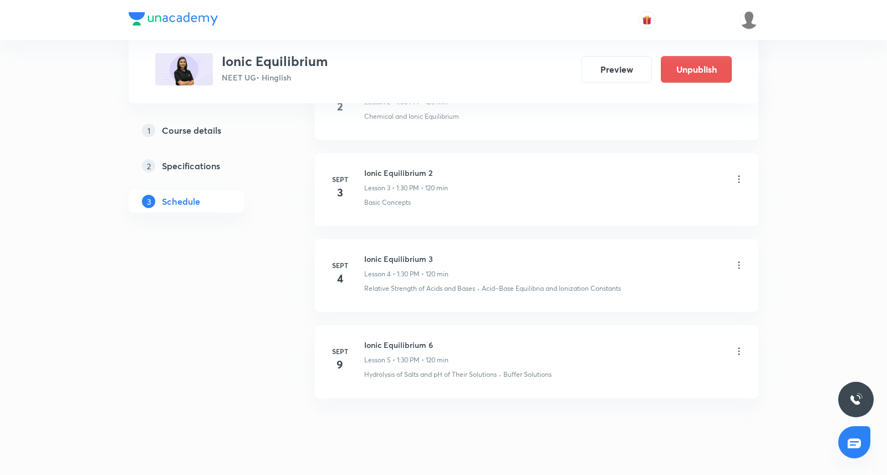
scroll to position [769, 0]
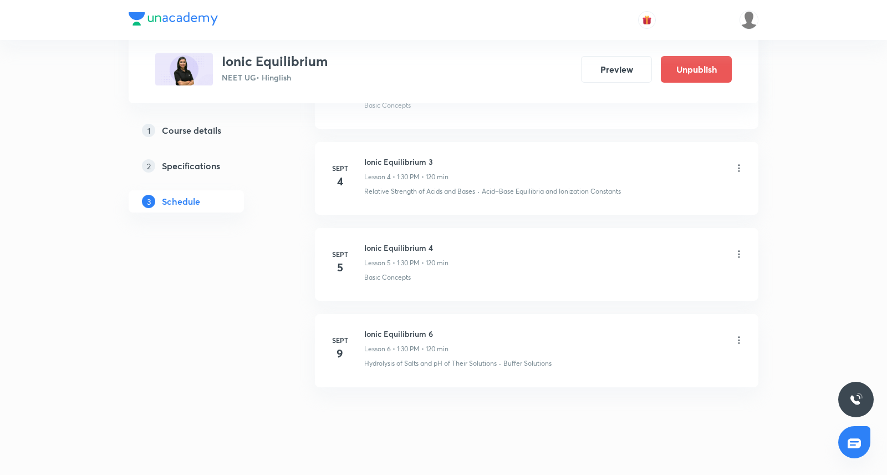
scroll to position [863, 0]
drag, startPoint x: 364, startPoint y: 242, endPoint x: 461, endPoint y: 245, distance: 97.1
click at [461, 245] on div "Ionic Equilibrium 4 Lesson 5 • 1:30 PM • 120 min" at bounding box center [554, 252] width 380 height 26
copy h6 "Ionic Equilibrium 4"
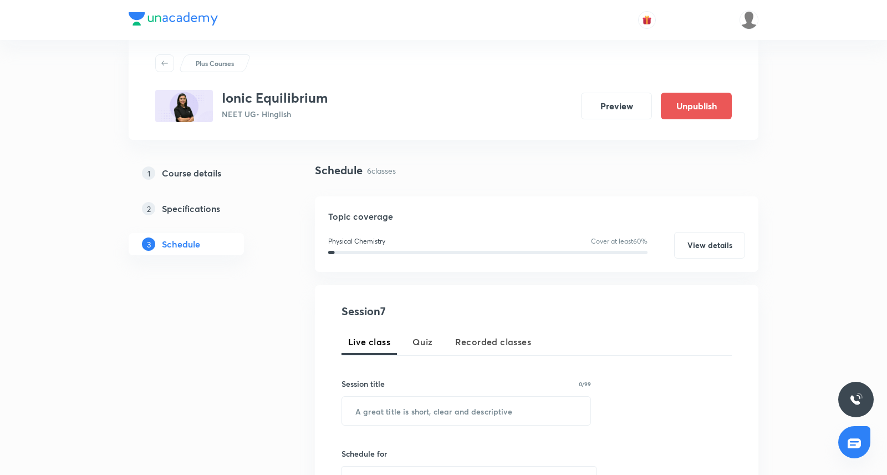
scroll to position [0, 0]
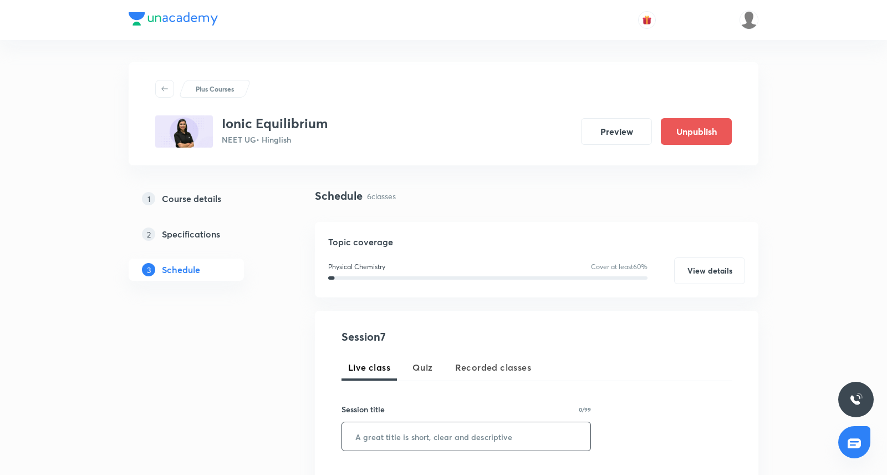
click at [397, 435] on input "text" at bounding box center [466, 436] width 248 height 28
paste input "Ionic Equilibrium 4"
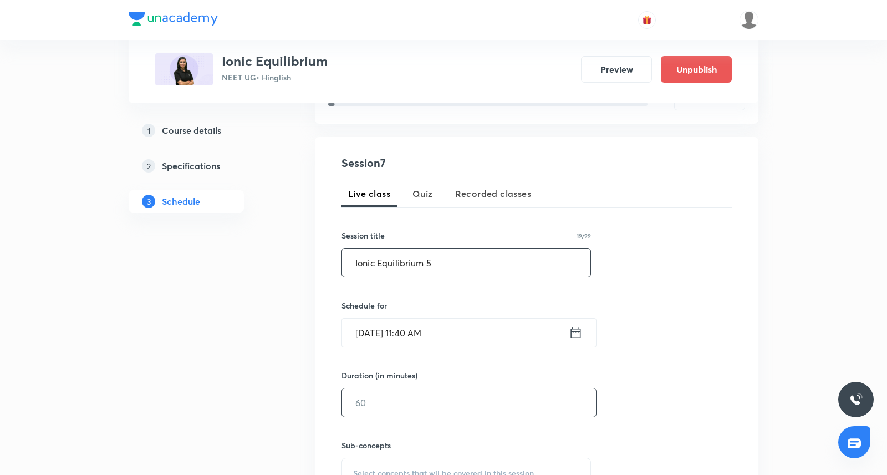
scroll to position [198, 0]
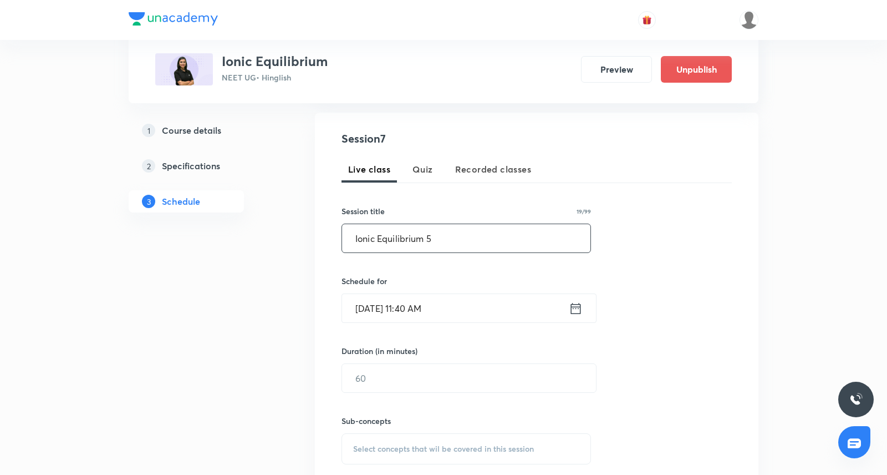
type input "Ionic Equilibrium 5"
click at [579, 309] on icon at bounding box center [576, 309] width 14 height 16
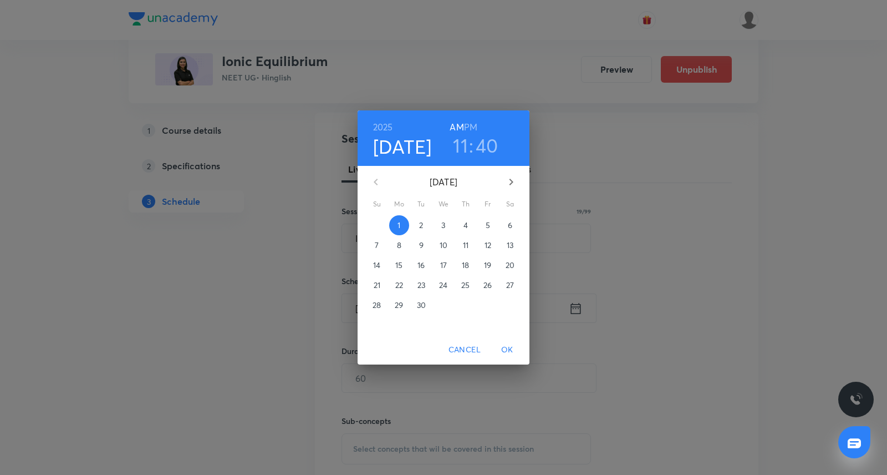
click at [398, 243] on p "8" at bounding box center [399, 245] width 4 height 11
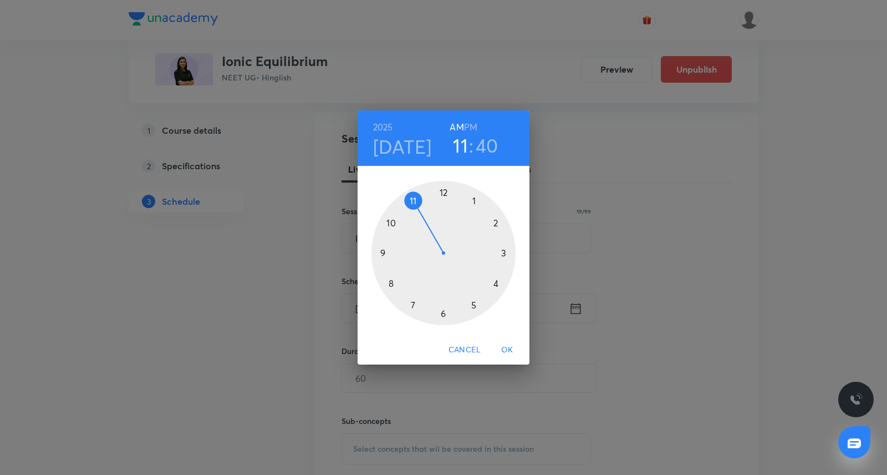
click at [473, 199] on div at bounding box center [444, 253] width 144 height 144
click at [443, 316] on div at bounding box center [444, 253] width 144 height 144
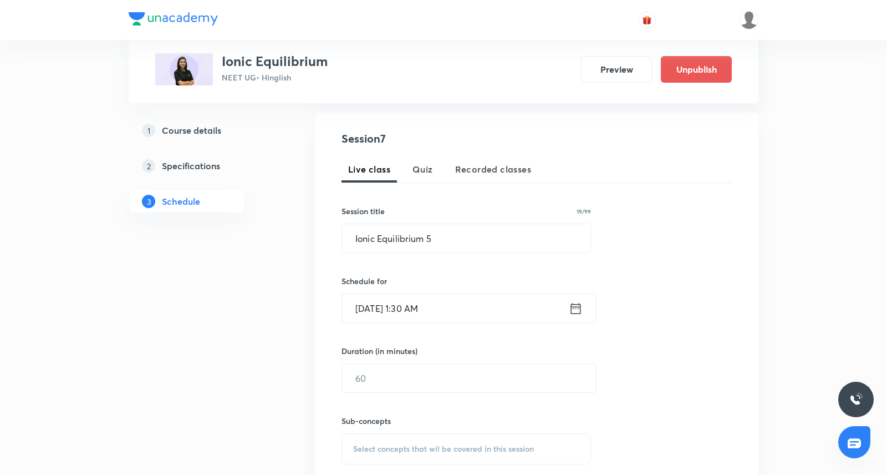
click at [577, 309] on icon at bounding box center [576, 309] width 14 height 16
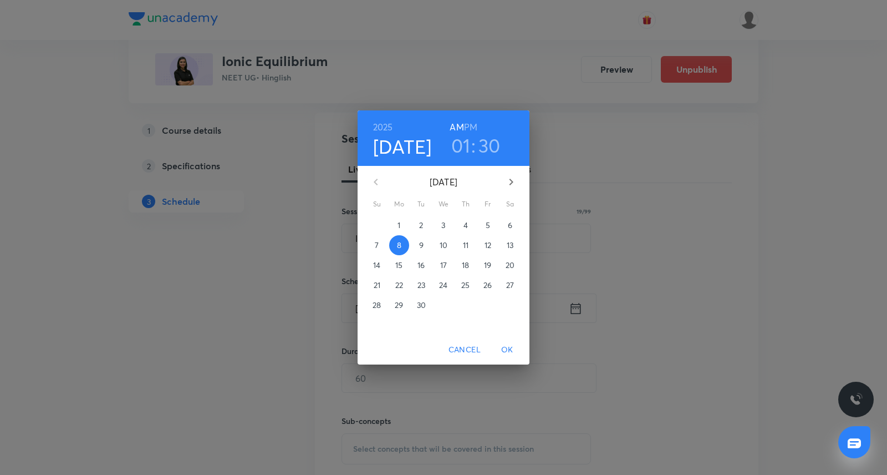
click at [474, 126] on h6 "PM" at bounding box center [470, 127] width 13 height 16
click at [509, 344] on span "OK" at bounding box center [507, 350] width 27 height 14
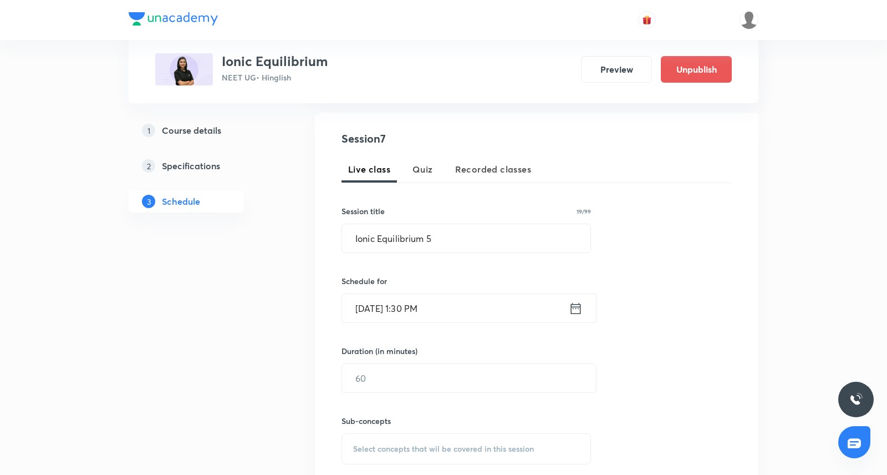
scroll to position [253, 0]
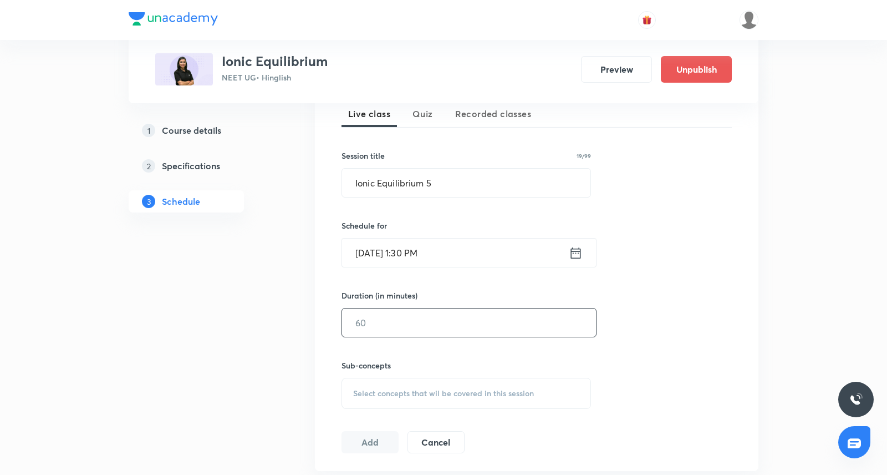
click at [484, 330] on input "text" at bounding box center [469, 322] width 254 height 28
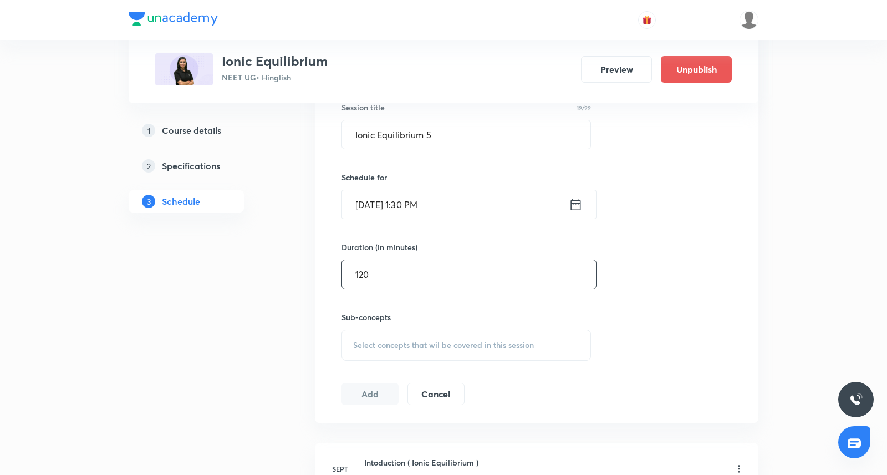
scroll to position [304, 0]
type input "120"
click at [446, 333] on div "Select concepts that wil be covered in this session" at bounding box center [467, 342] width 250 height 31
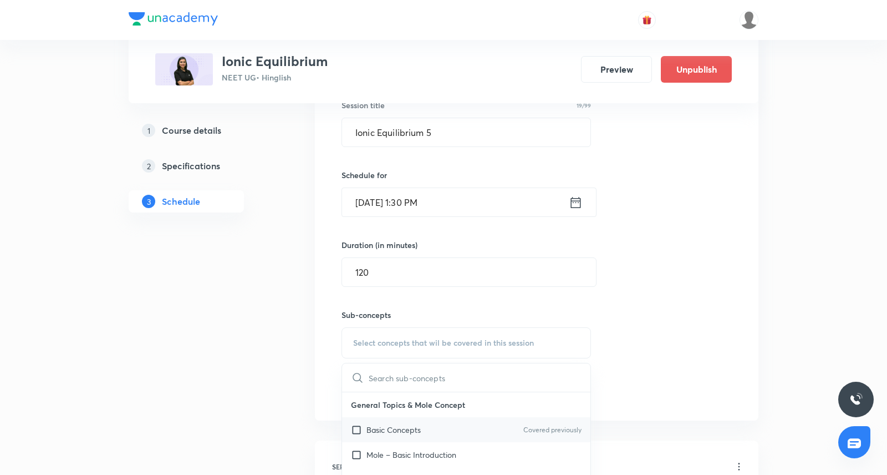
click at [388, 421] on div "Basic Concepts Covered previously" at bounding box center [466, 429] width 248 height 25
checkbox input "true"
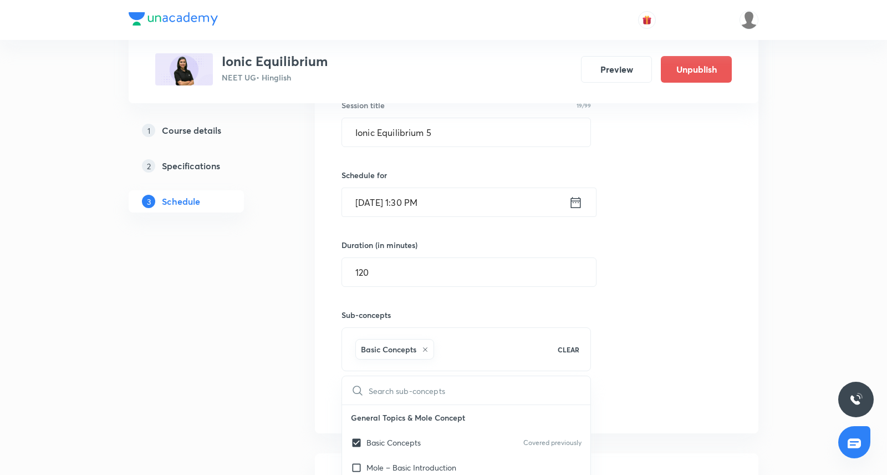
click at [673, 278] on div "Session 7 Live class Quiz Recorded classes Session title 19/99 Ionic Equilibriu…" at bounding box center [537, 219] width 390 height 391
click at [386, 394] on button "Add" at bounding box center [370, 403] width 57 height 22
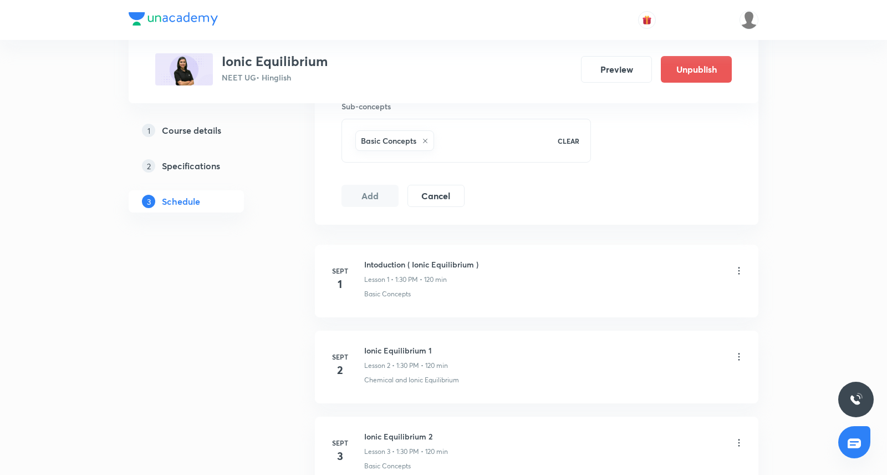
scroll to position [885, 0]
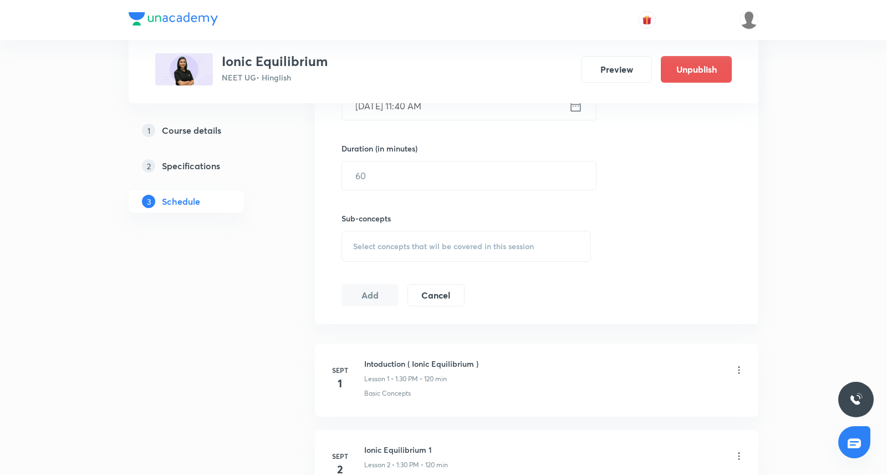
scroll to position [290, 0]
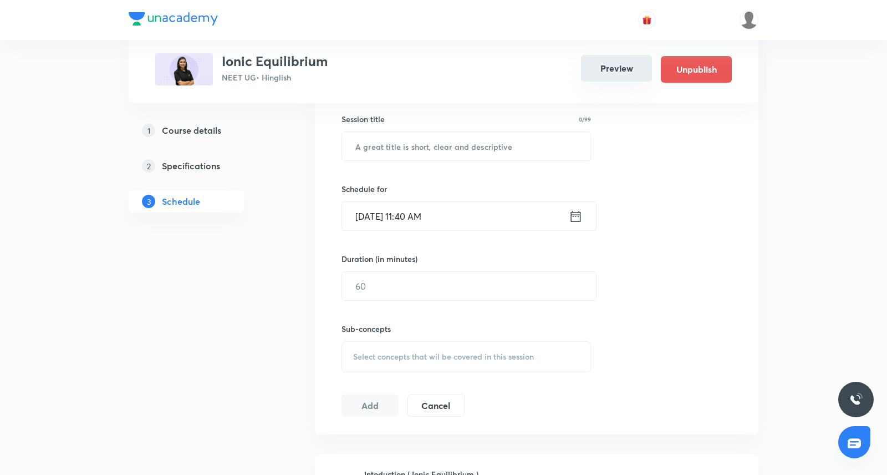
click at [605, 75] on button "Preview" at bounding box center [616, 68] width 71 height 27
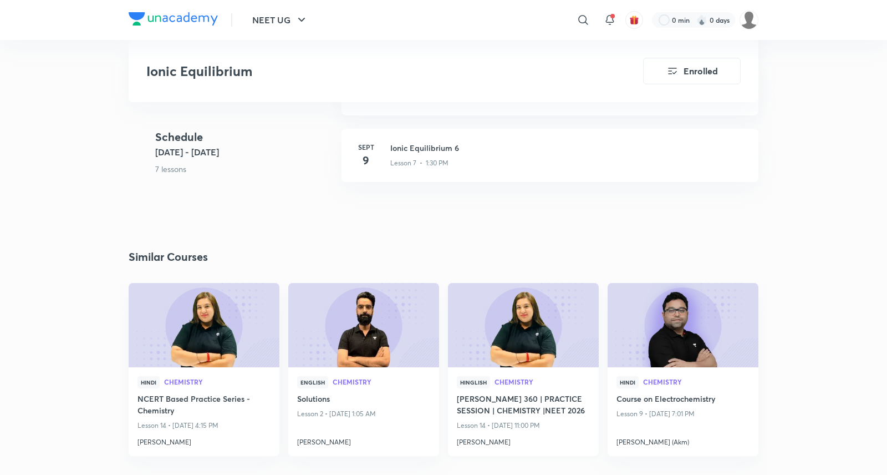
scroll to position [821, 0]
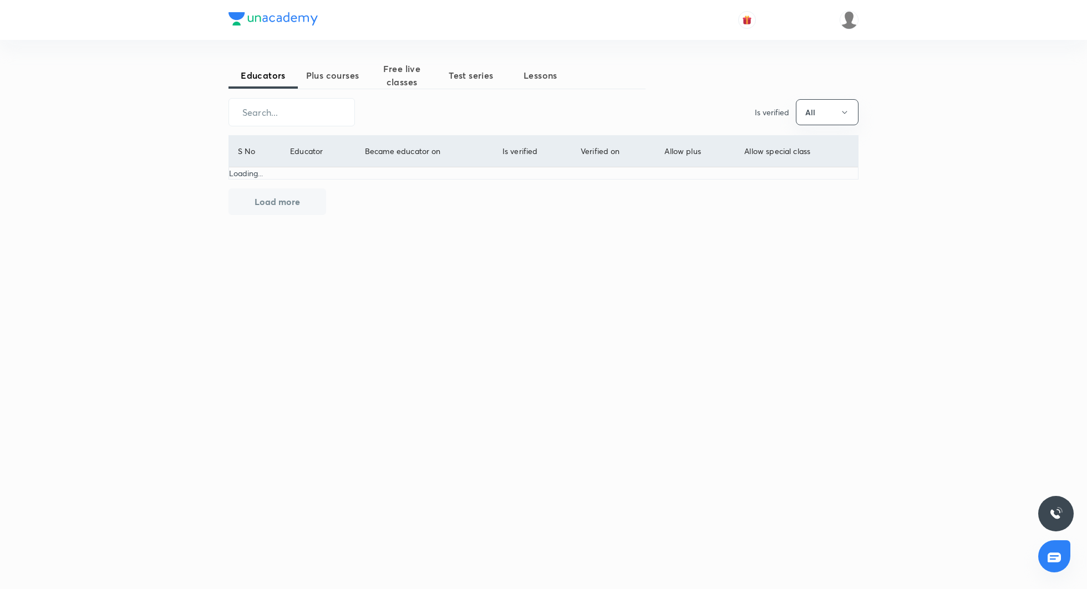
click at [409, 74] on span "Free live classes" at bounding box center [401, 75] width 69 height 27
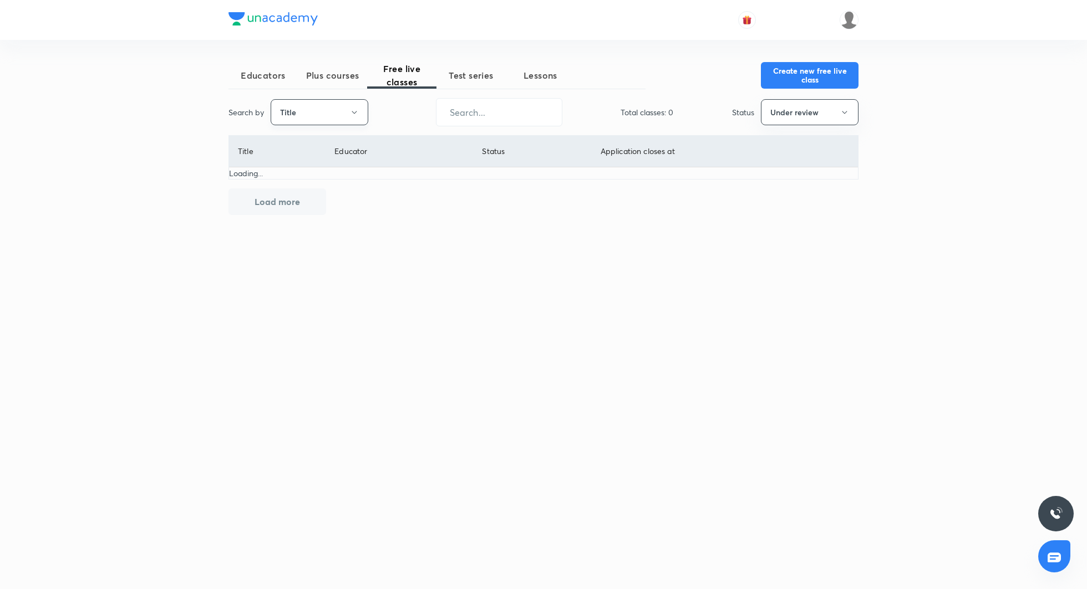
click at [332, 115] on button "Title" at bounding box center [320, 112] width 98 height 26
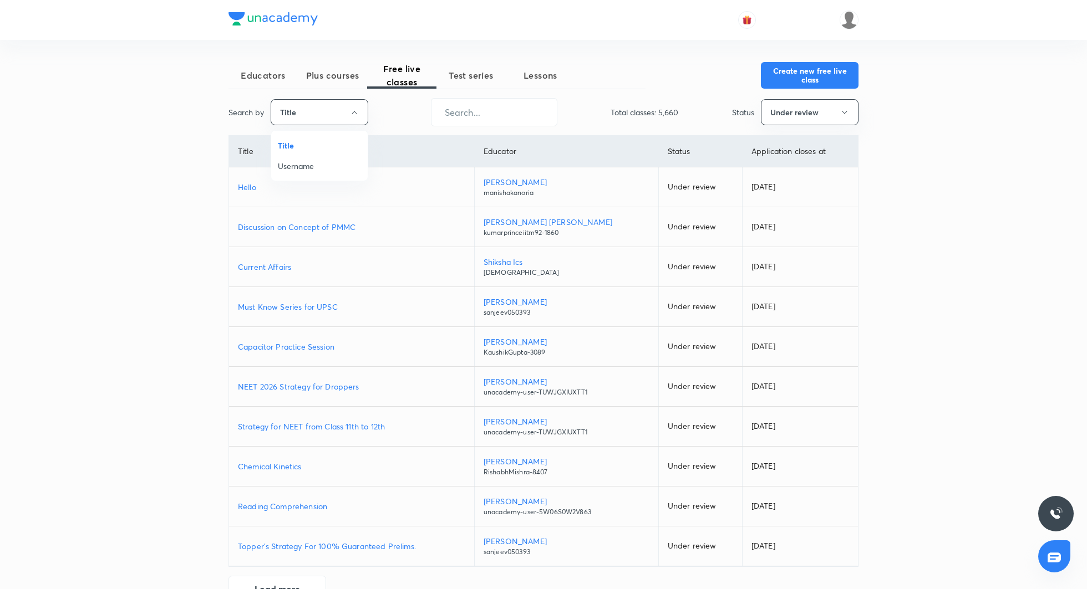
click at [313, 162] on span "Username" at bounding box center [319, 166] width 83 height 12
click at [487, 112] on input "text" at bounding box center [493, 112] width 125 height 28
paste input "abhishekagnihotri.bio"
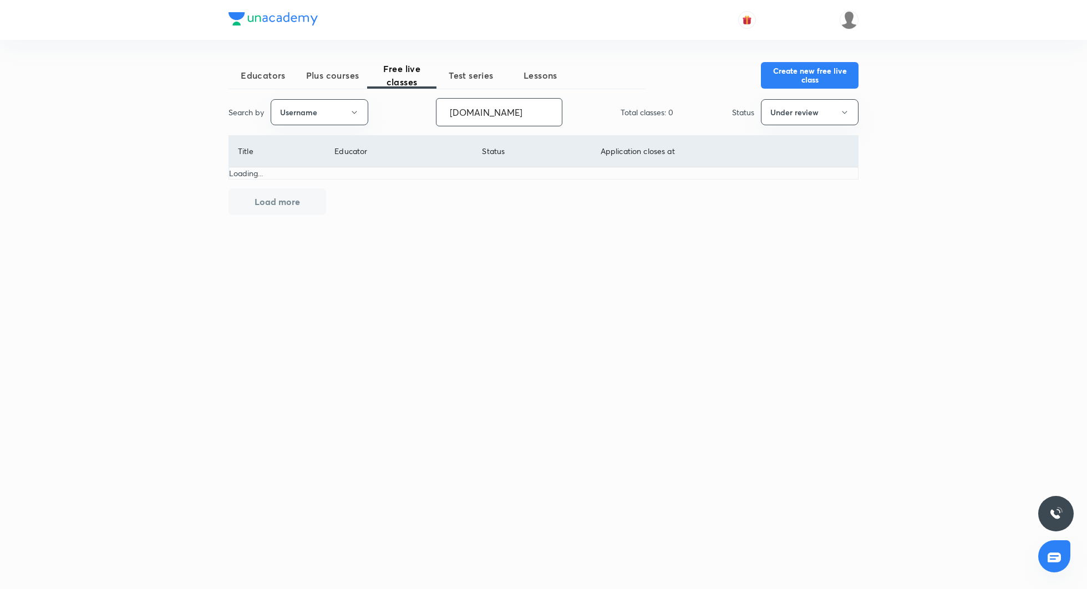
type input "abhishekagnihotri.bio"
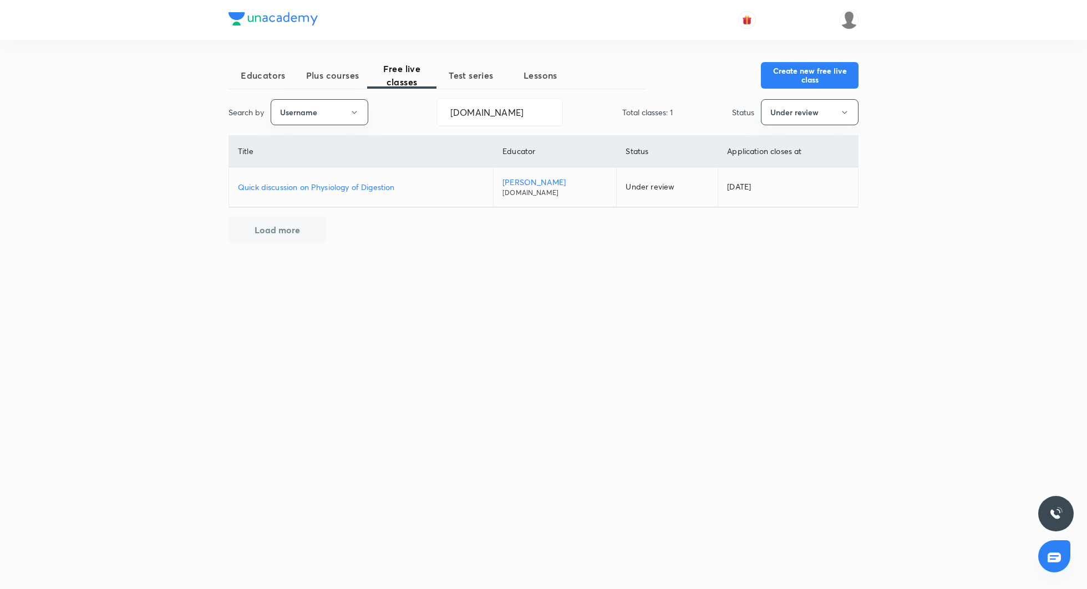
click at [812, 96] on div "Educators Plus courses Free live classes Test series Lessons Create new free li…" at bounding box center [543, 239] width 630 height 354
click at [808, 104] on button "Under review" at bounding box center [810, 112] width 98 height 26
click at [782, 140] on span "All" at bounding box center [809, 146] width 83 height 12
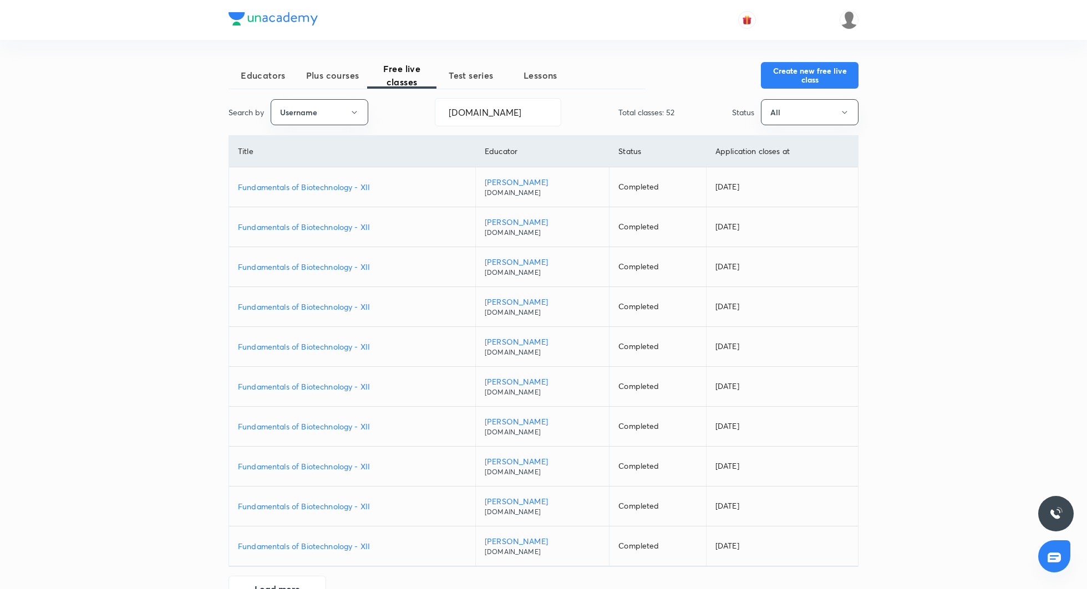
click at [344, 81] on span "Plus courses" at bounding box center [332, 75] width 69 height 13
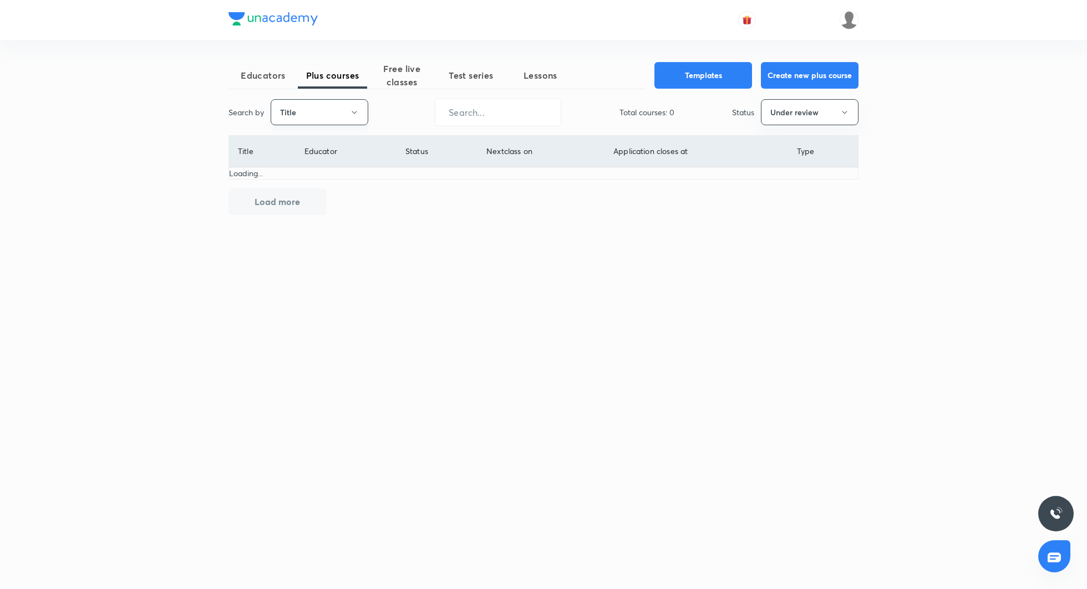
click at [346, 113] on button "Title" at bounding box center [320, 112] width 98 height 26
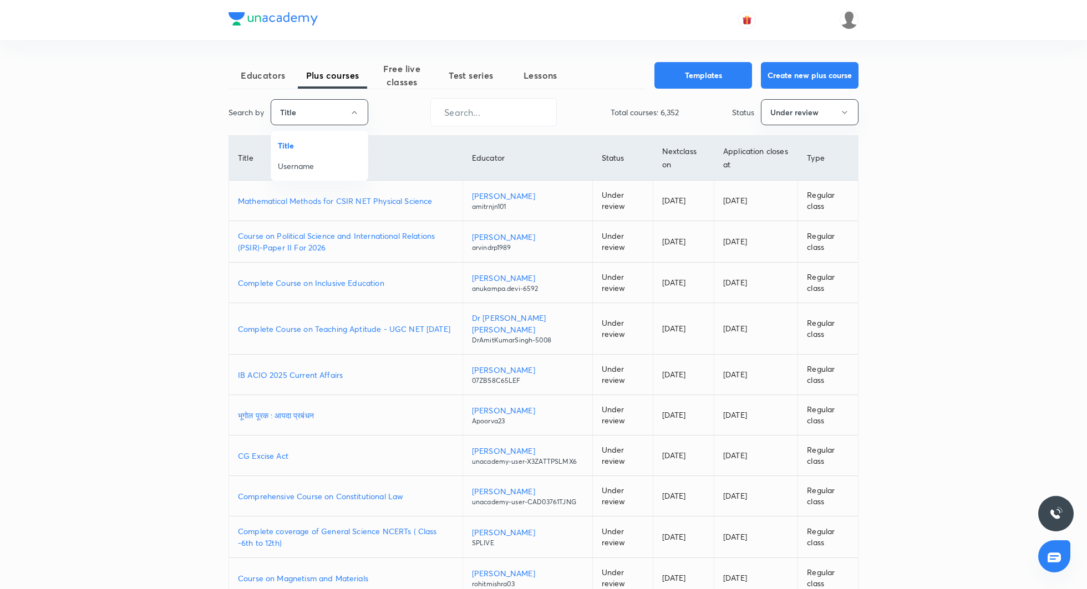
click at [325, 168] on span "Username" at bounding box center [319, 166] width 83 height 12
click at [503, 117] on input "text" at bounding box center [493, 112] width 125 height 28
paste input "abhishekagnihotri.bio"
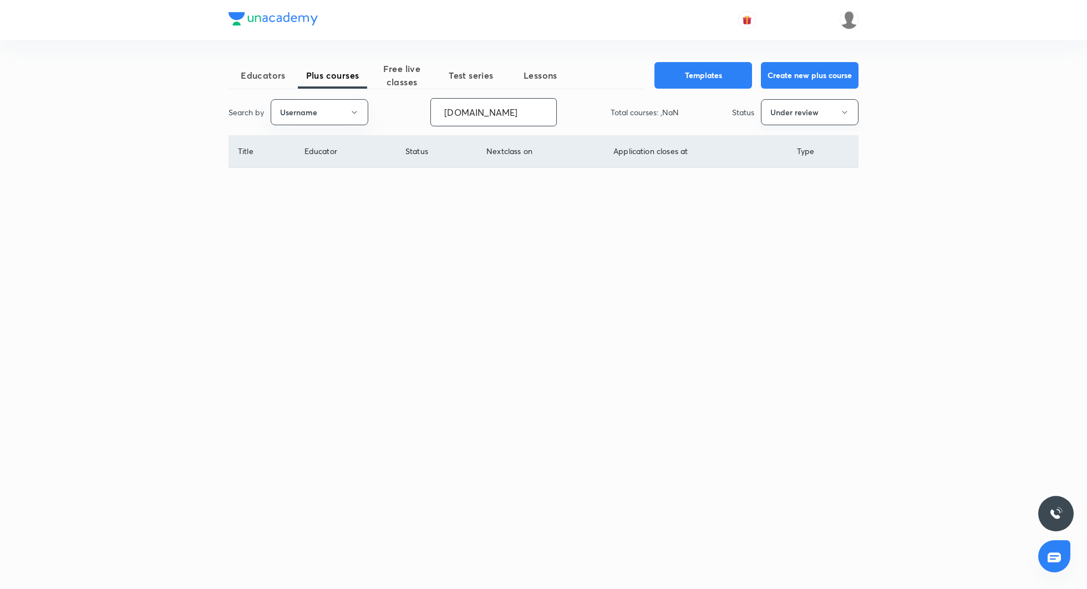
type input "abhishekagnihotri.bio"
click at [801, 109] on button "Under review" at bounding box center [810, 112] width 98 height 26
click at [776, 144] on span "All" at bounding box center [809, 146] width 83 height 12
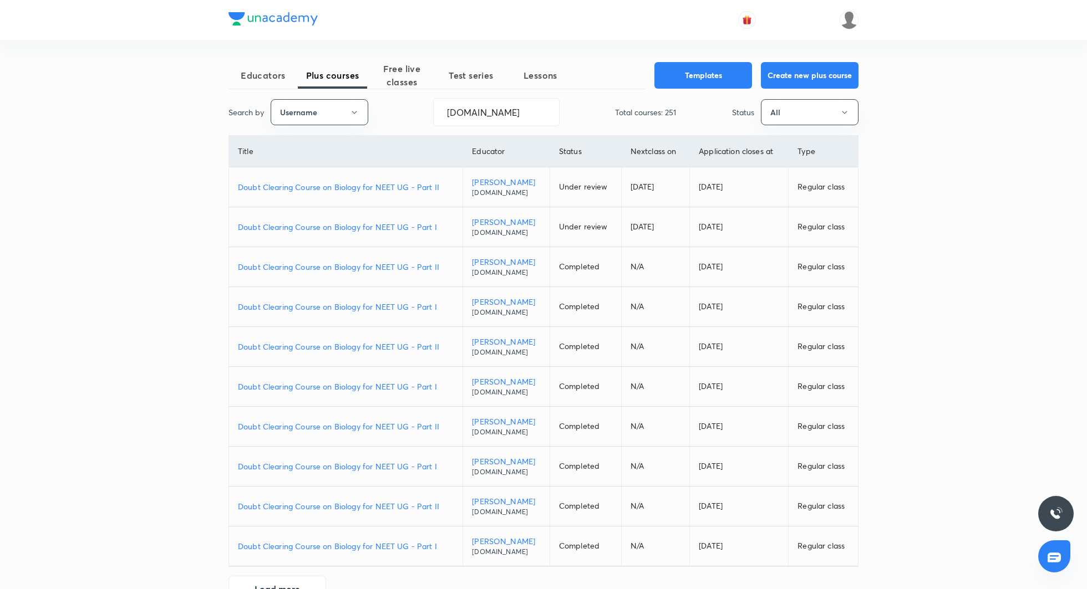
click at [392, 226] on p "Doubt Clearing Course on Biology for NEET UG - Part I" at bounding box center [346, 227] width 216 height 12
click at [386, 183] on p "Doubt Clearing Course on Biology for NEET UG - Part II" at bounding box center [346, 187] width 216 height 12
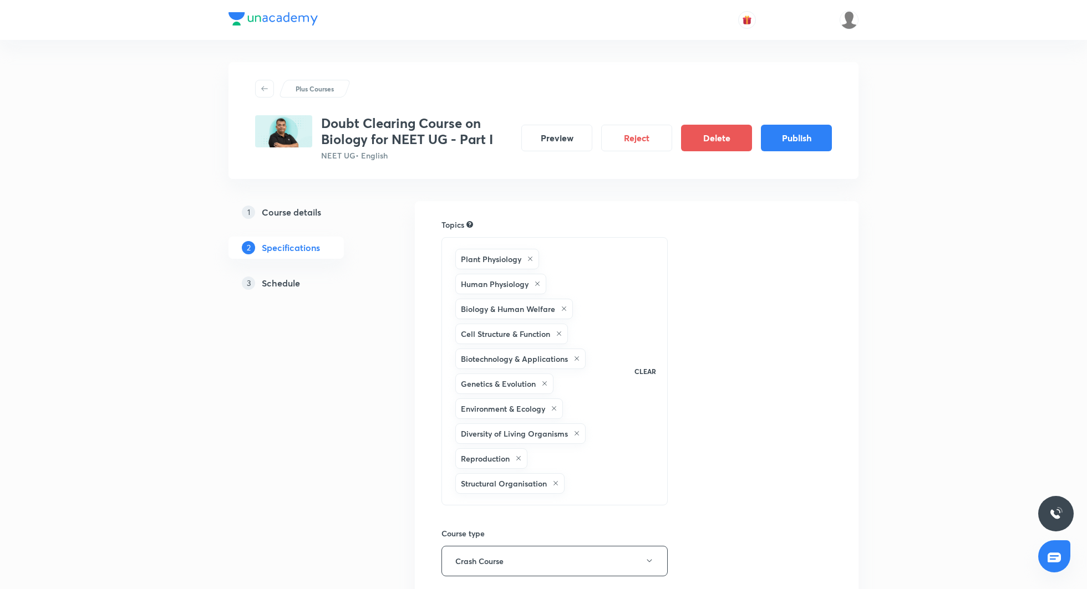
click at [790, 138] on button "Publish" at bounding box center [796, 138] width 71 height 27
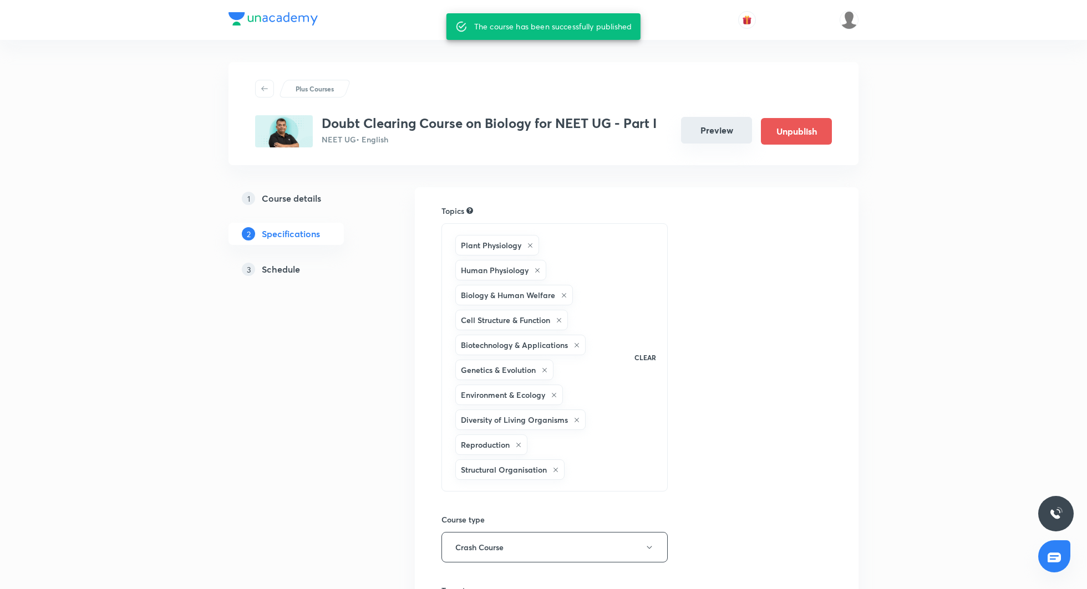
click at [726, 135] on button "Preview" at bounding box center [716, 130] width 71 height 27
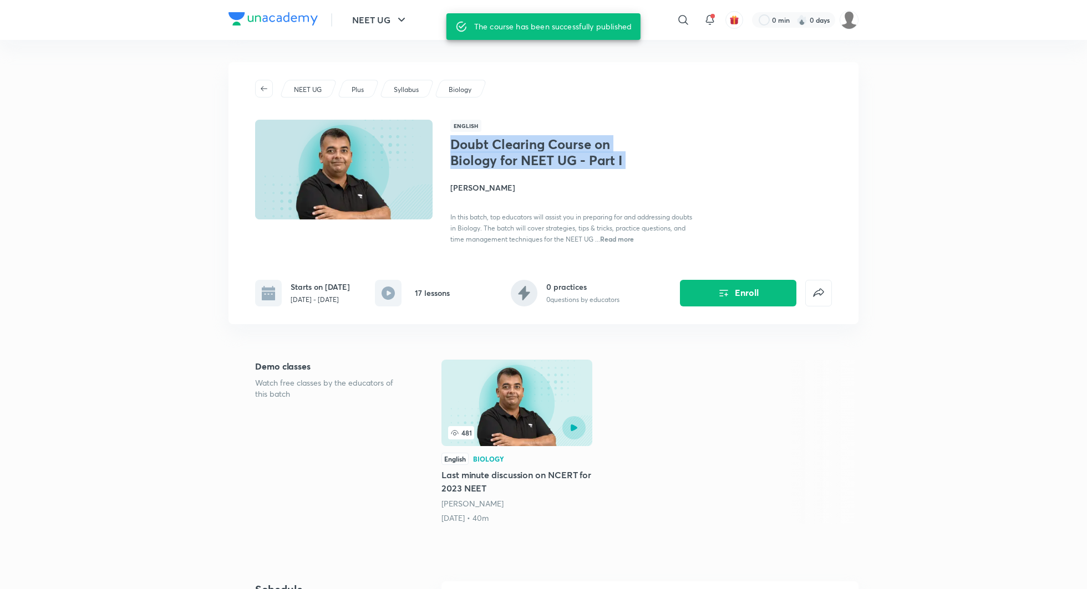
drag, startPoint x: 452, startPoint y: 144, endPoint x: 637, endPoint y: 171, distance: 186.6
click at [637, 171] on div "Doubt Clearing Course on Biology for NEET UG - Part I [PERSON_NAME] In this bat…" at bounding box center [574, 190] width 248 height 108
copy h1 "Doubt Clearing Course on Biology for NEET UG - Part I"
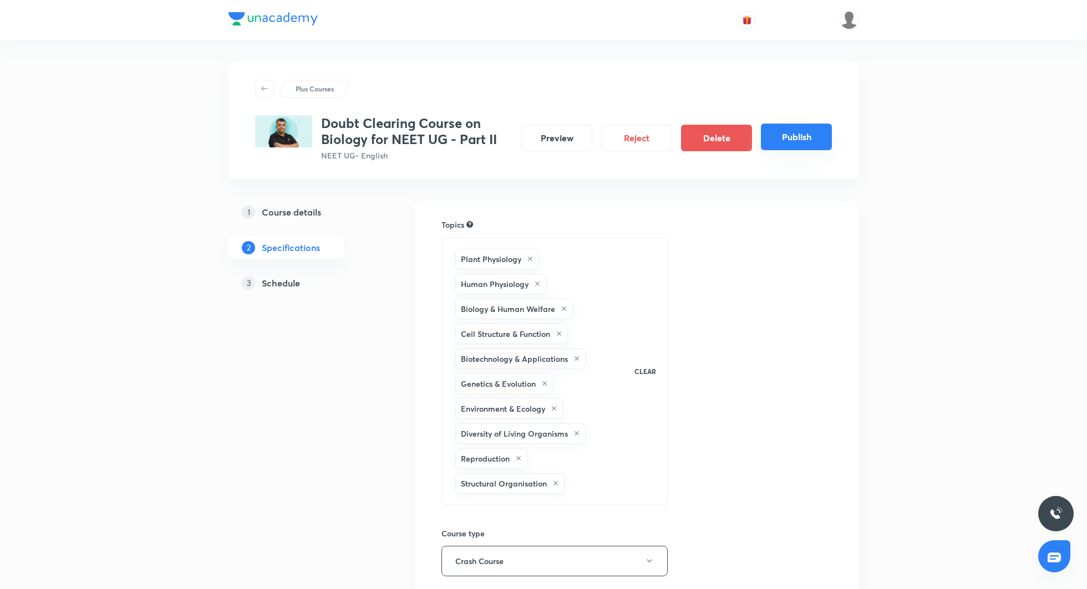
click at [798, 144] on button "Publish" at bounding box center [796, 137] width 71 height 27
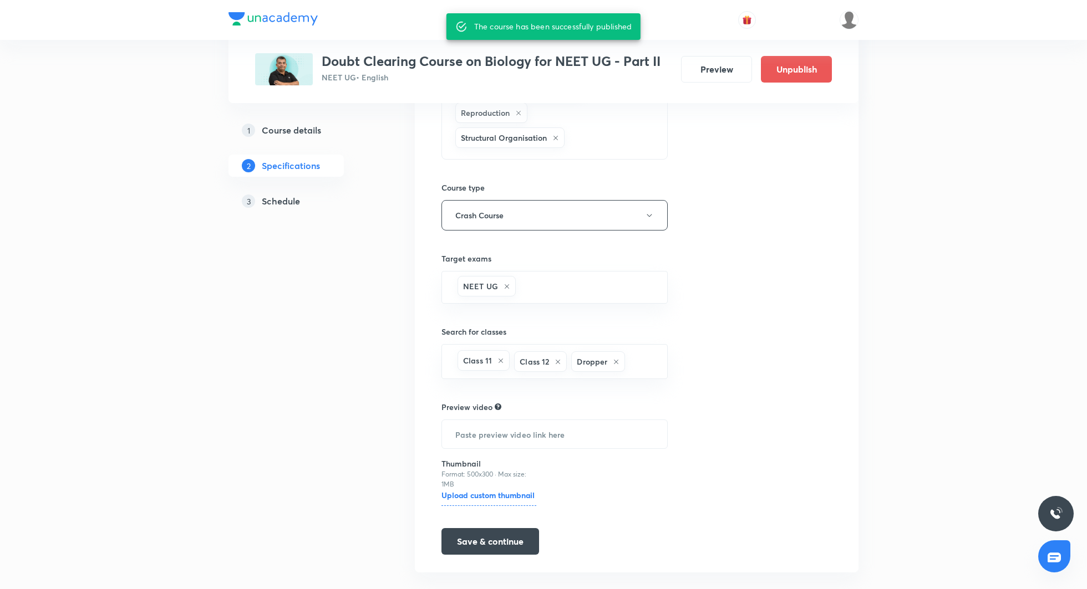
scroll to position [318, 0]
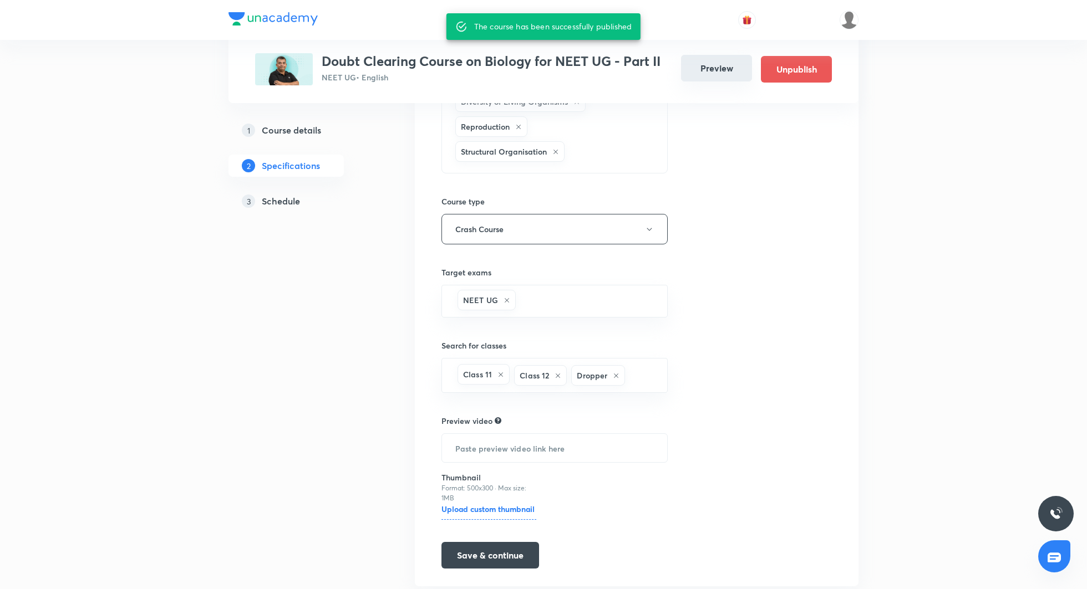
click at [715, 68] on button "Preview" at bounding box center [716, 68] width 71 height 27
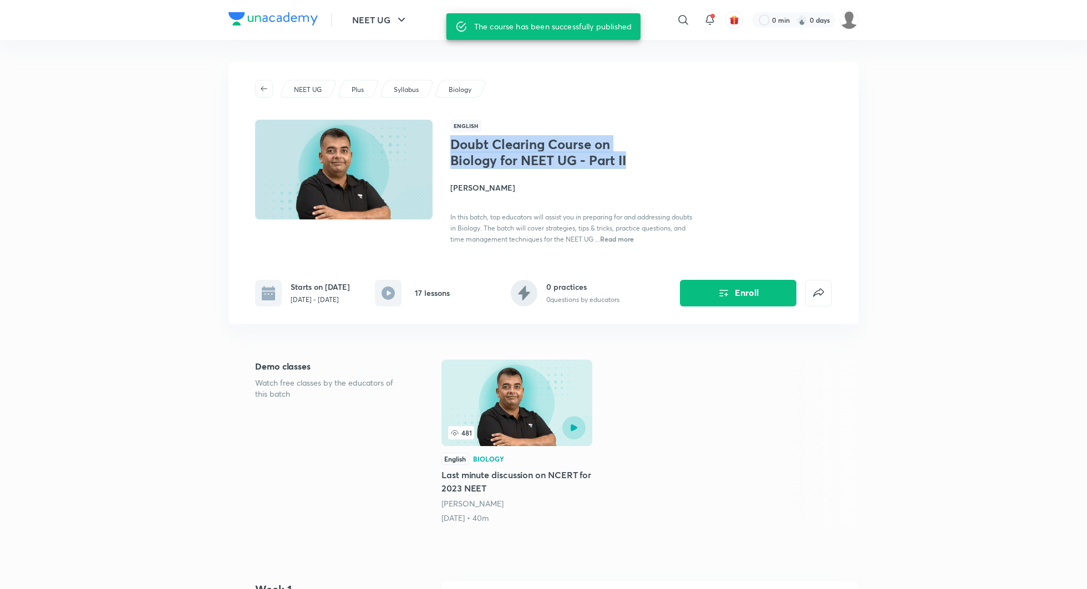
drag, startPoint x: 454, startPoint y: 144, endPoint x: 644, endPoint y: 158, distance: 190.7
click at [644, 158] on div "Doubt Clearing Course on Biology for NEET UG - Part II Abhishek Agnihotri In th…" at bounding box center [574, 190] width 248 height 108
copy h1 "Doubt Clearing Course on Biology for NEET UG - Part II"
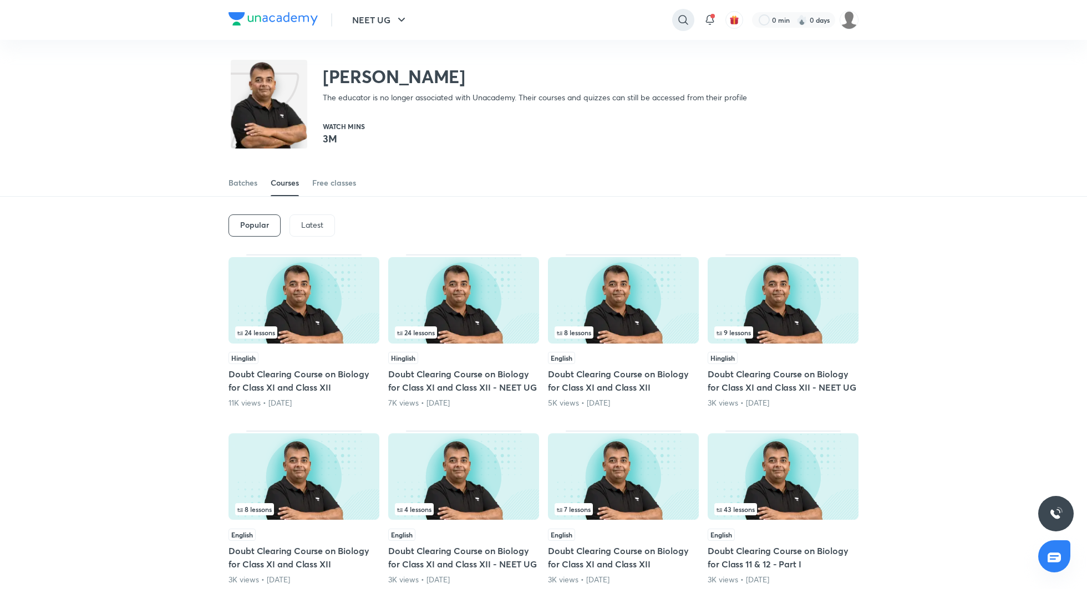
click at [685, 27] on div at bounding box center [683, 20] width 22 height 22
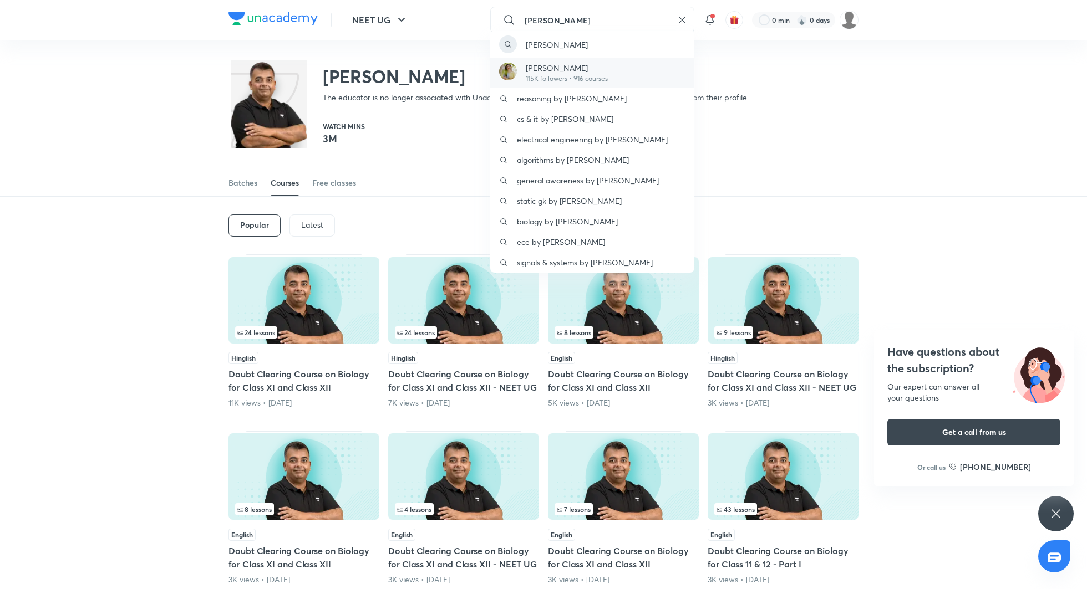
type input "akansha"
click at [587, 77] on p "115K followers • 916 courses" at bounding box center [567, 79] width 82 height 10
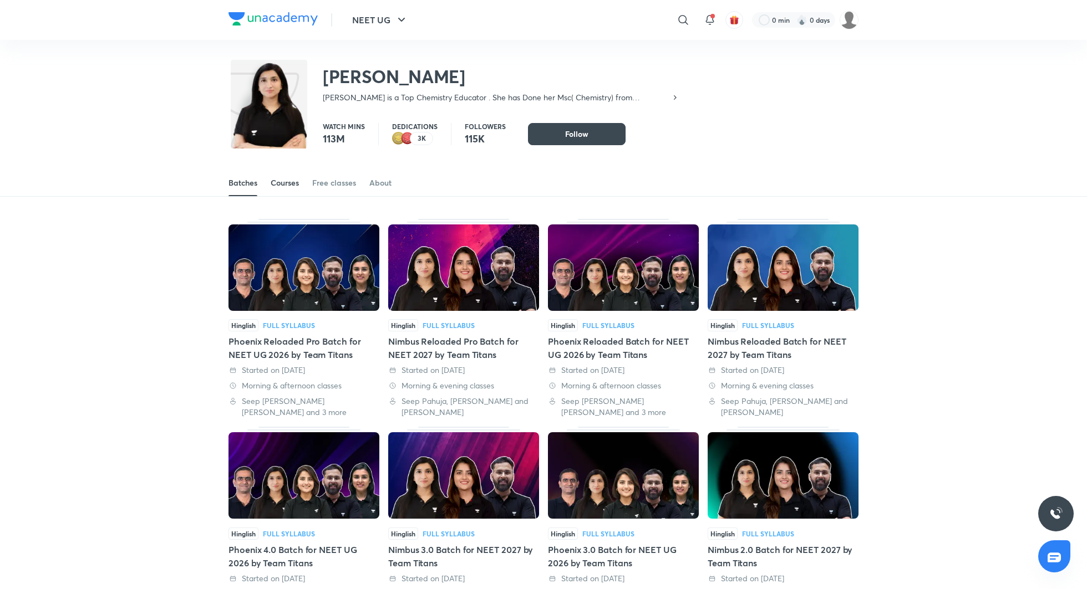
click at [272, 185] on div "Courses" at bounding box center [285, 182] width 28 height 11
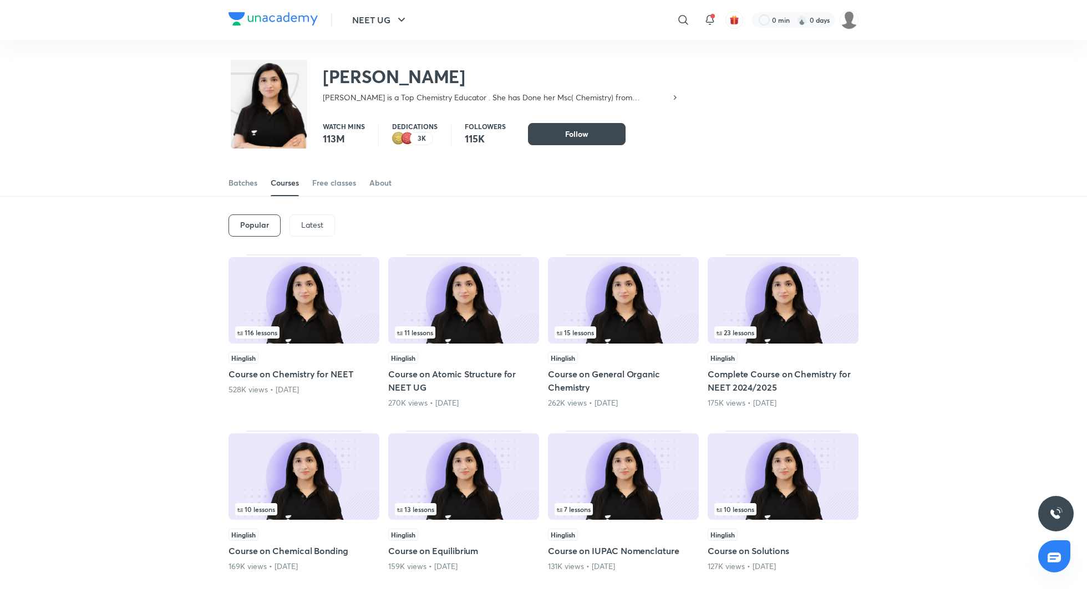
click at [314, 223] on p "Latest" at bounding box center [312, 225] width 22 height 9
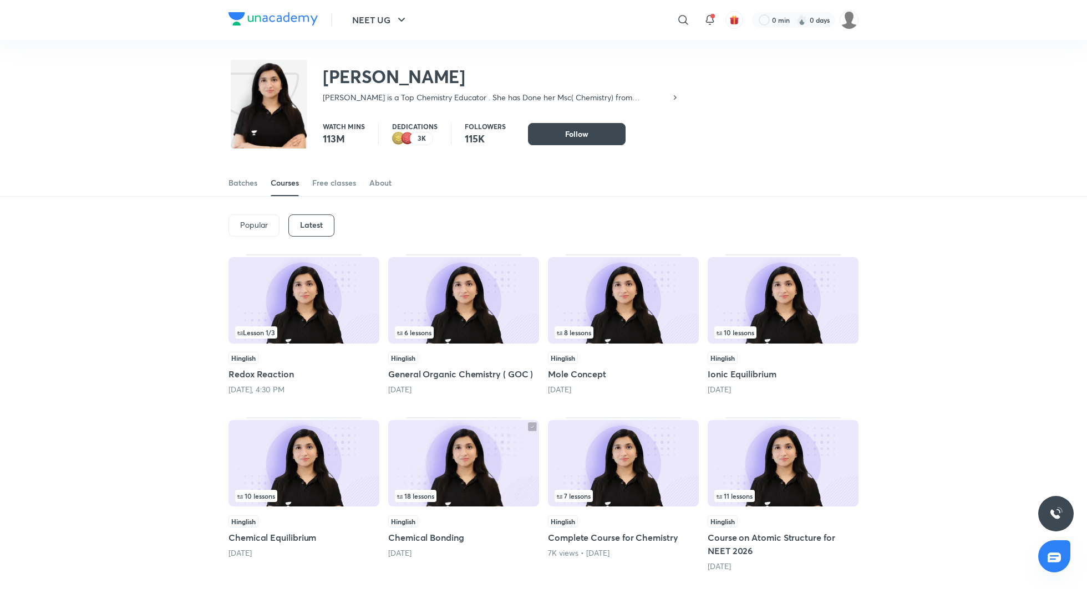
click at [492, 376] on h5 "General Organic Chemistry ( GOC )" at bounding box center [463, 374] width 151 height 13
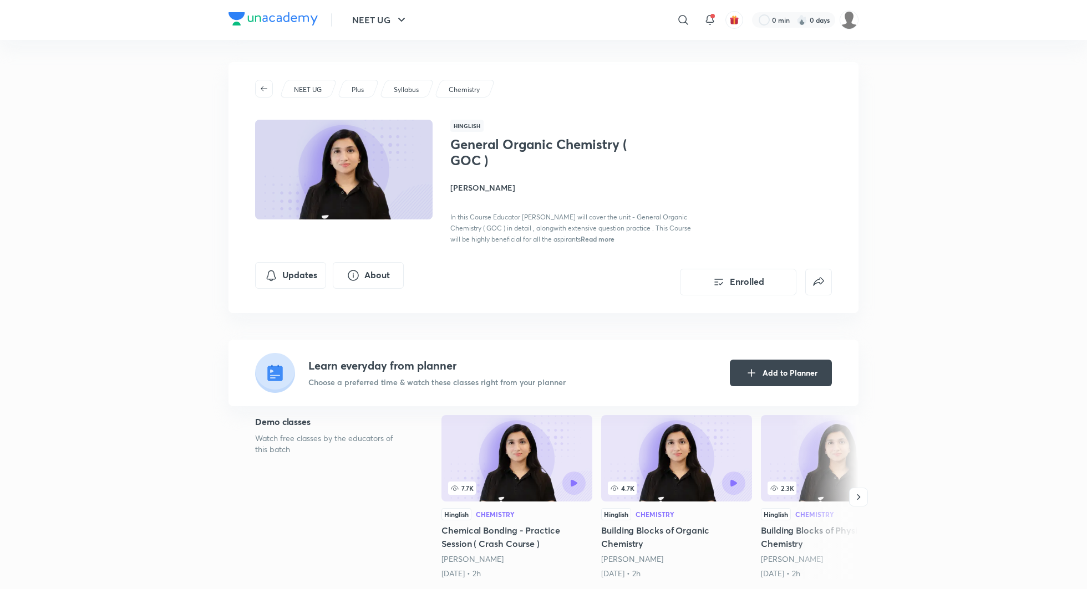
click at [299, 89] on p "NEET UG" at bounding box center [308, 90] width 28 height 10
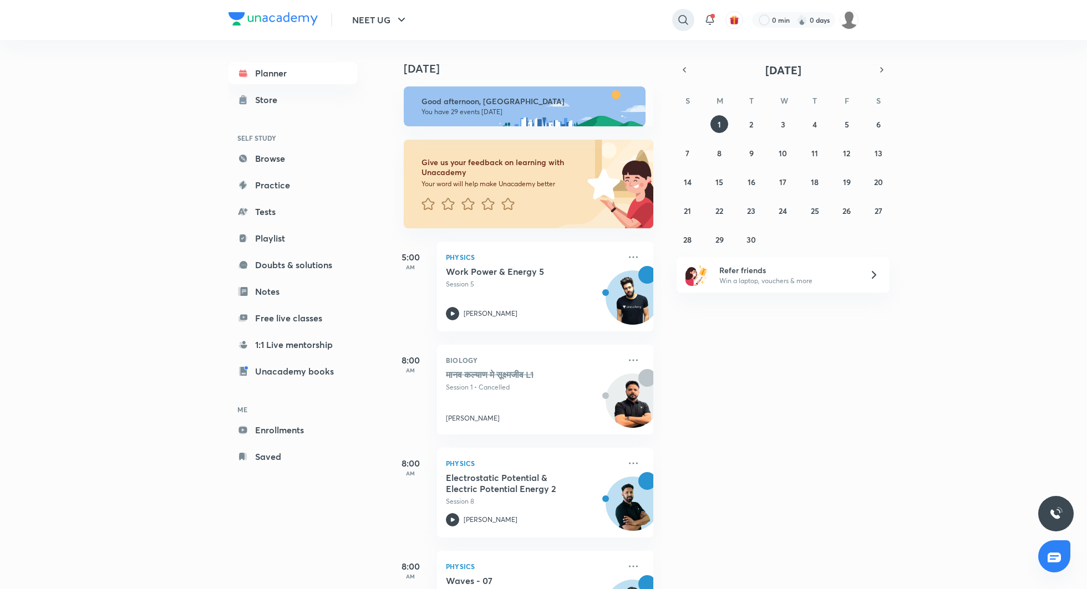
click at [685, 21] on icon at bounding box center [682, 19] width 13 height 13
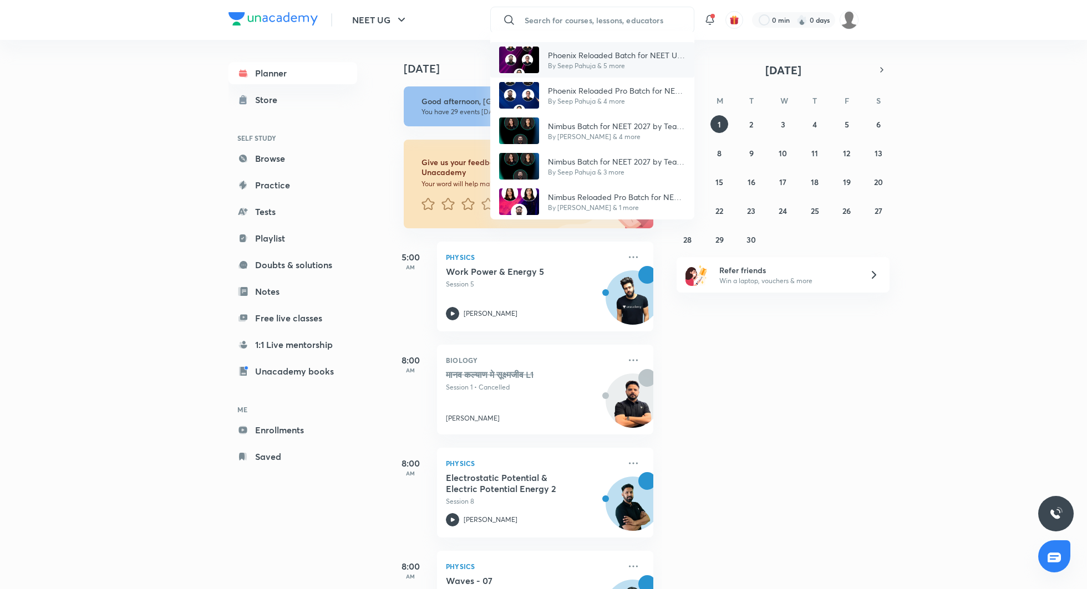
click at [625, 58] on p "Phoenix Reloaded Batch for NEET UG 2026 by Team Titans" at bounding box center [617, 55] width 138 height 12
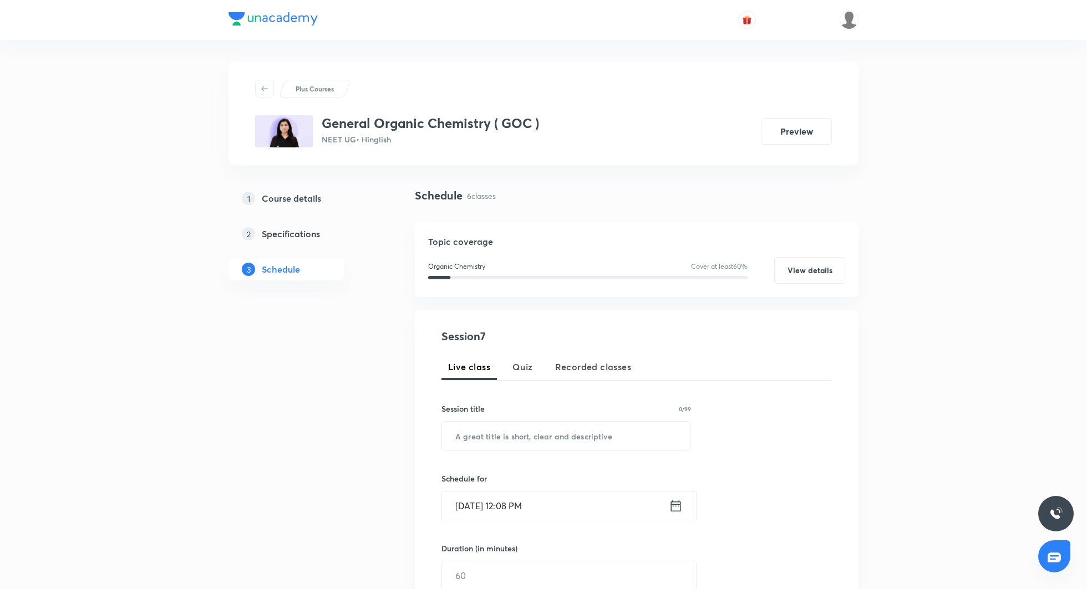
scroll to position [780, 0]
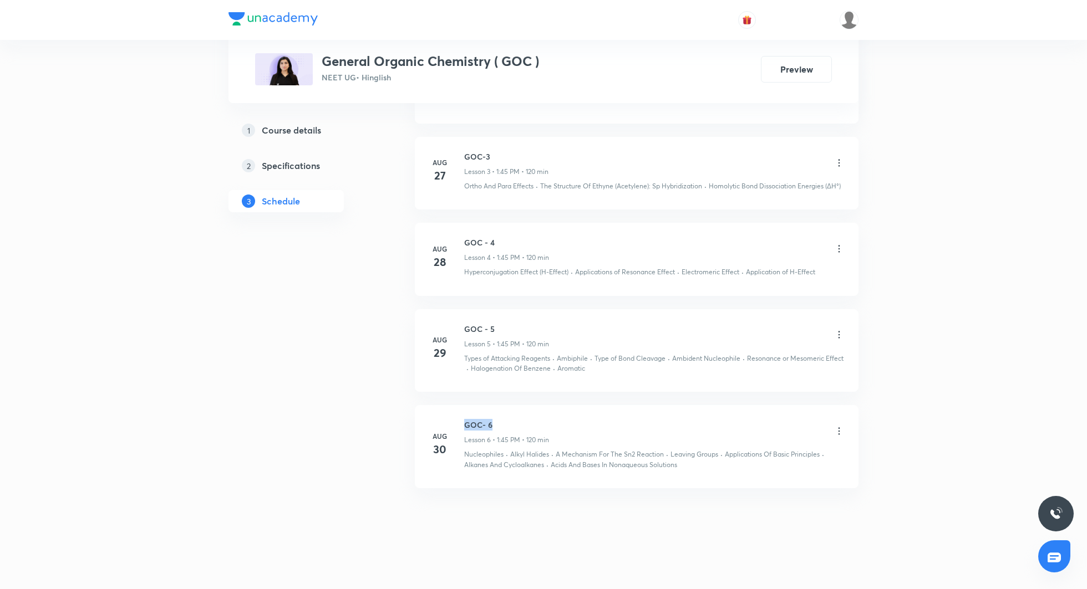
drag, startPoint x: 465, startPoint y: 423, endPoint x: 504, endPoint y: 423, distance: 39.4
click at [504, 423] on h6 "GOC- 6" at bounding box center [506, 425] width 85 height 12
copy h6 "GOC- 6"
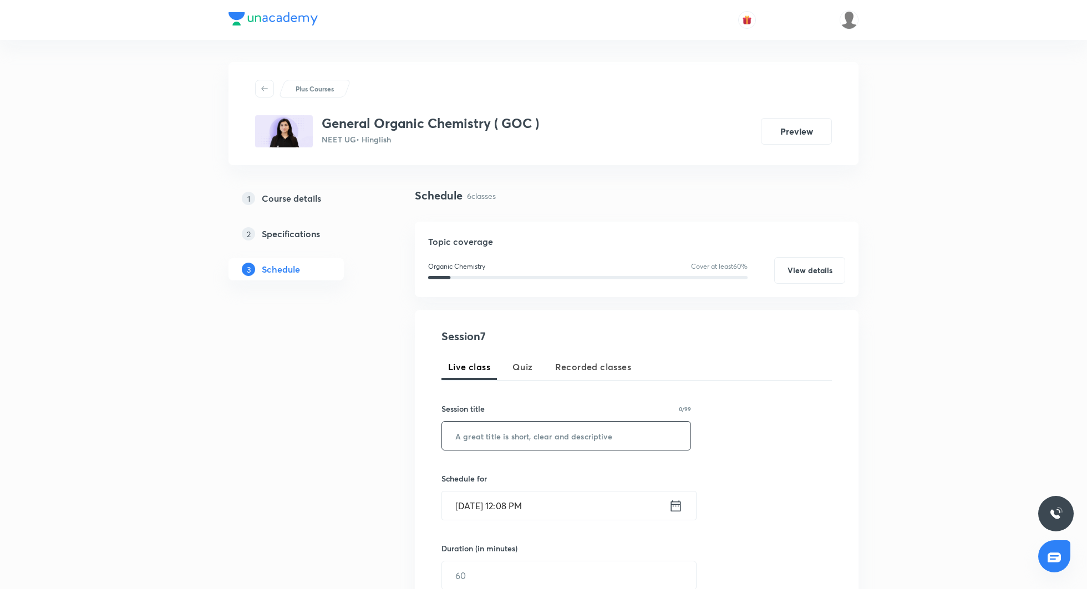
click at [492, 432] on input "text" at bounding box center [566, 436] width 248 height 28
paste input "GOC- 6"
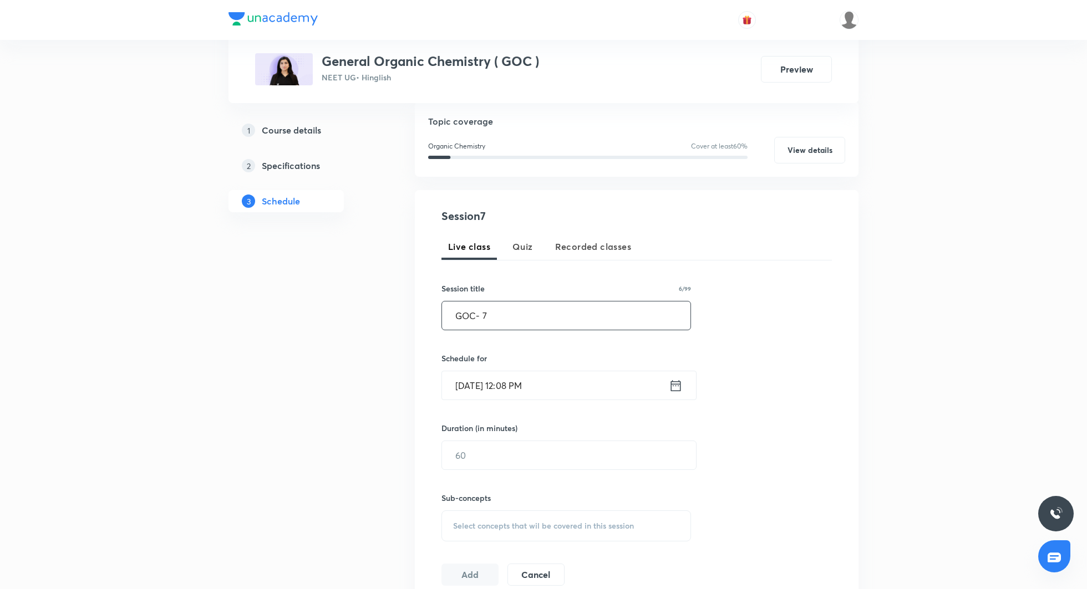
scroll to position [145, 0]
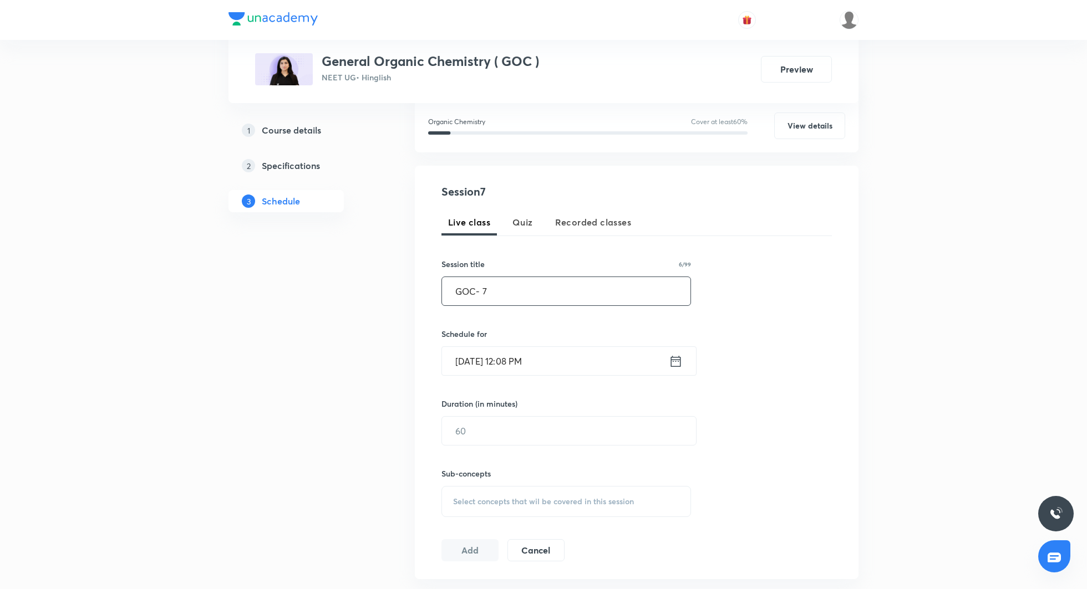
type input "GOC- 7"
click at [673, 360] on icon at bounding box center [676, 362] width 14 height 16
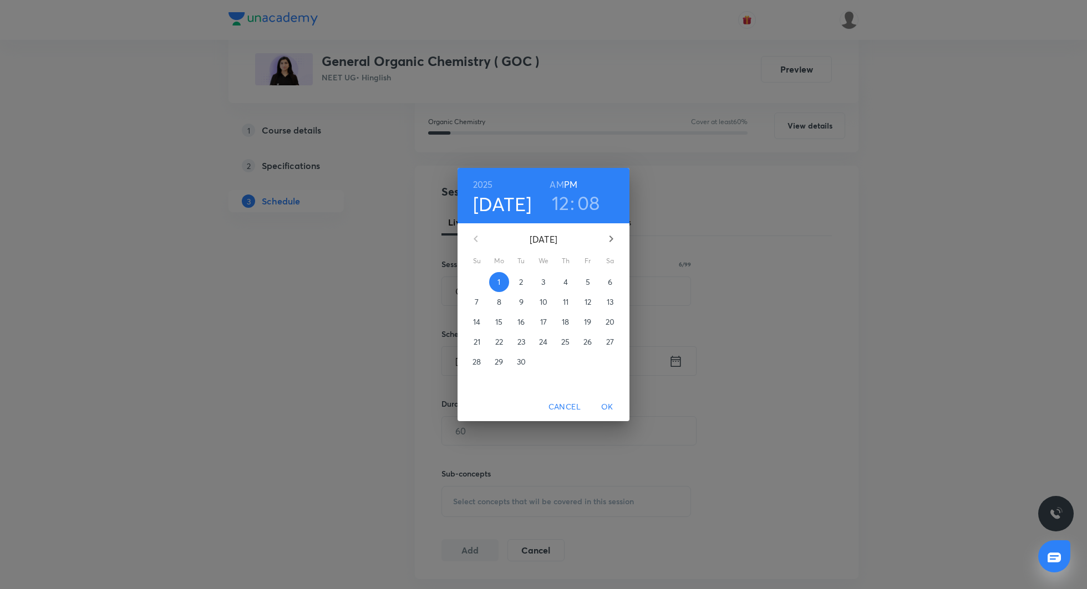
click at [561, 405] on span "Cancel" at bounding box center [564, 407] width 32 height 14
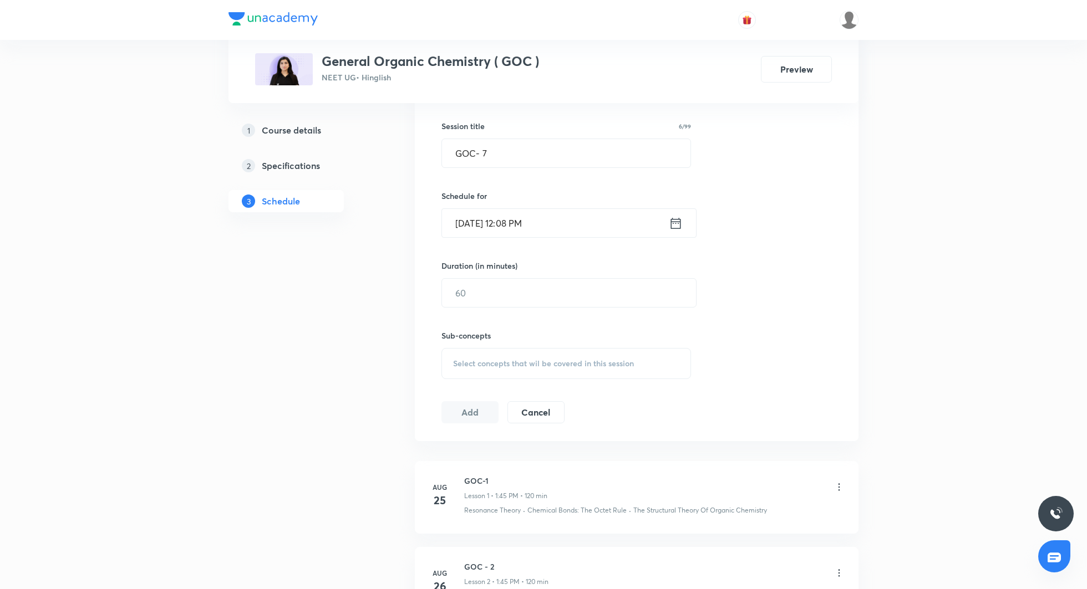
scroll to position [306, 0]
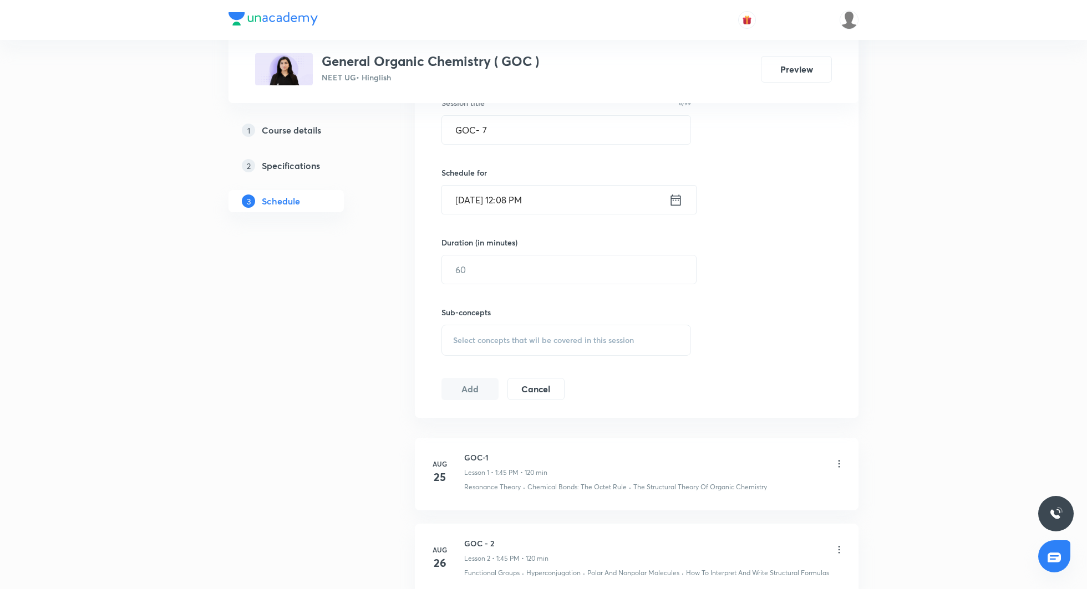
click at [672, 197] on icon at bounding box center [676, 199] width 10 height 11
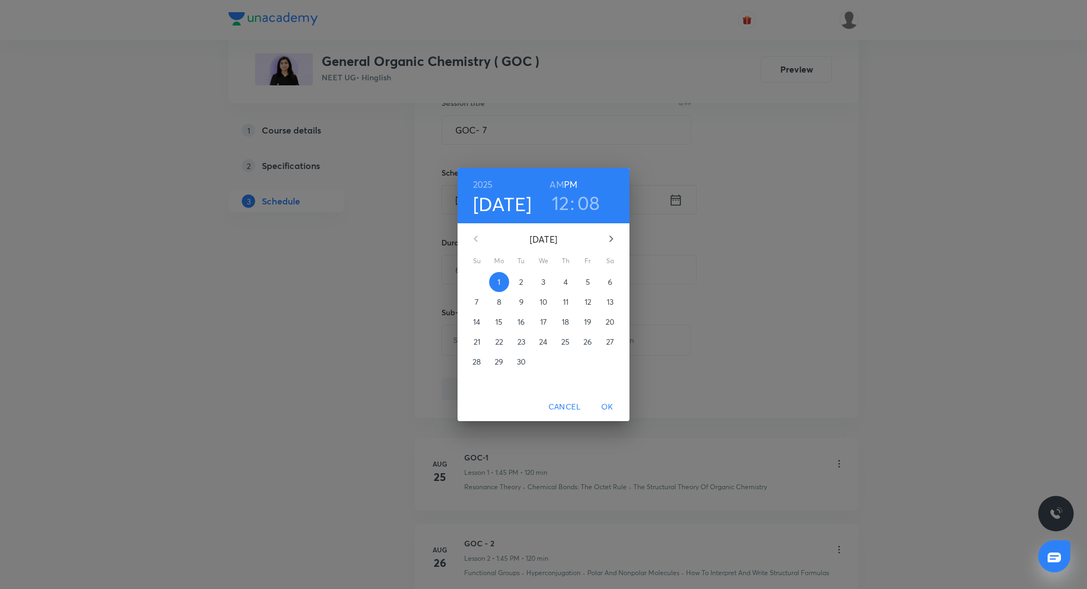
click at [561, 205] on h3 "12" at bounding box center [561, 202] width 18 height 23
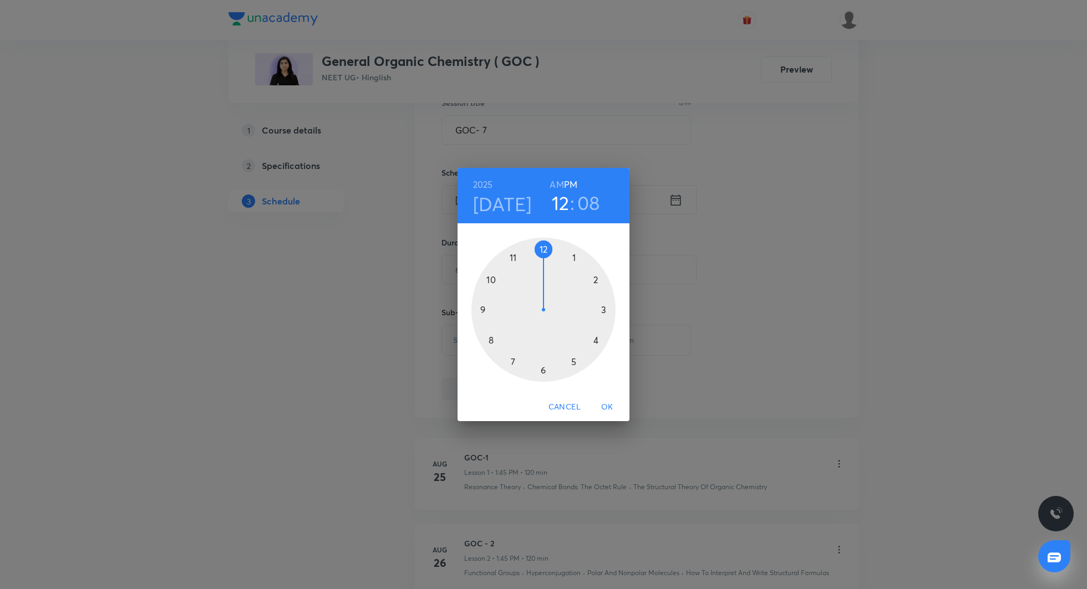
click at [574, 255] on div at bounding box center [543, 310] width 144 height 144
click at [485, 309] on div at bounding box center [543, 310] width 144 height 144
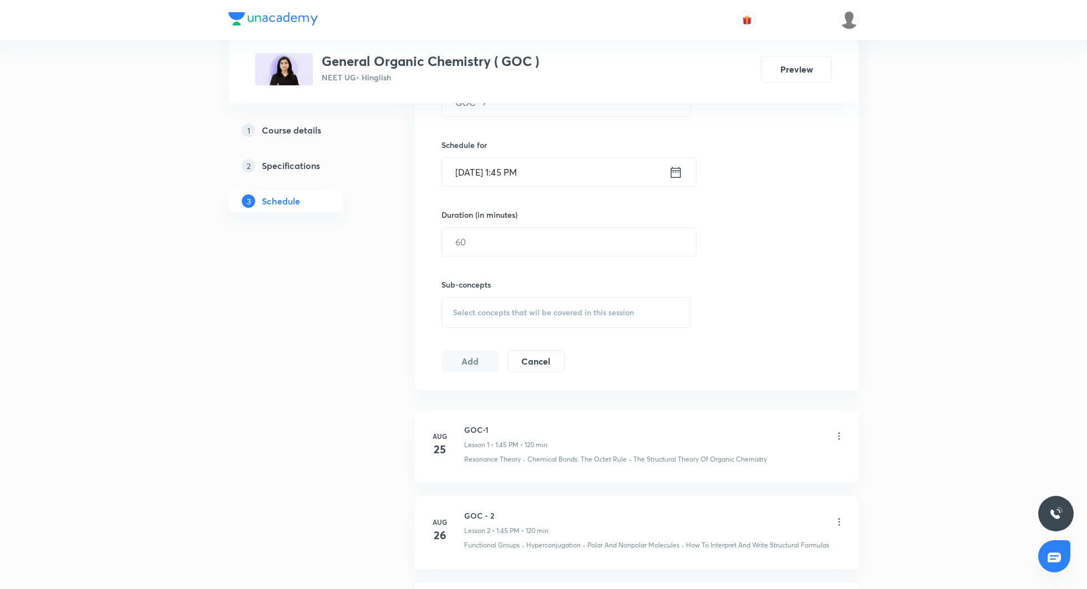
scroll to position [338, 0]
click at [530, 241] on input "text" at bounding box center [569, 238] width 254 height 28
type input "120"
click at [518, 307] on span "Select concepts that wil be covered in this session" at bounding box center [543, 308] width 181 height 9
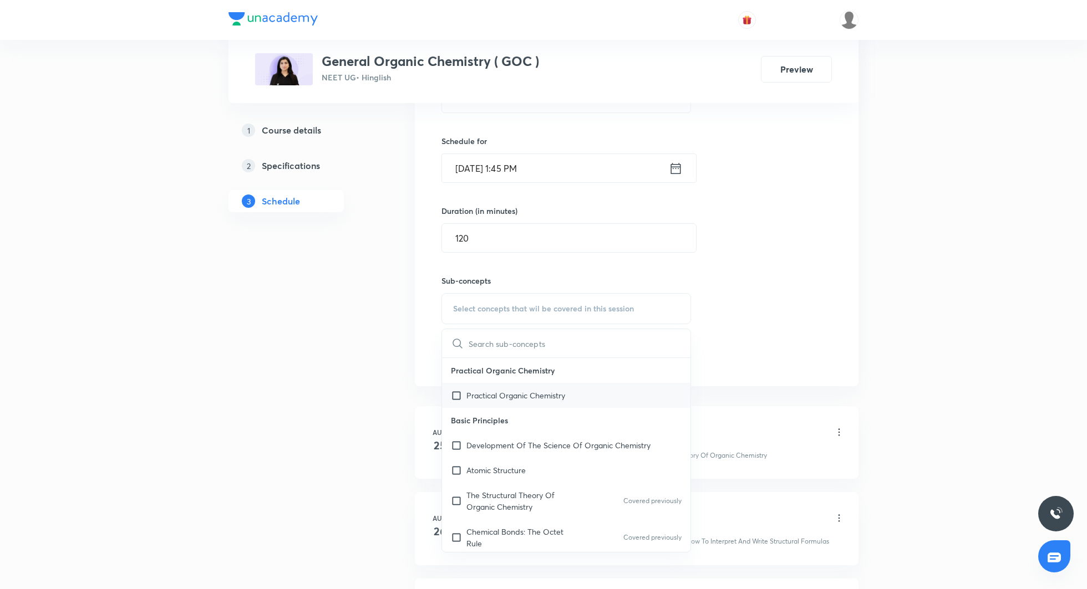
click at [491, 395] on p "Practical Organic Chemistry" at bounding box center [515, 396] width 99 height 12
checkbox input "true"
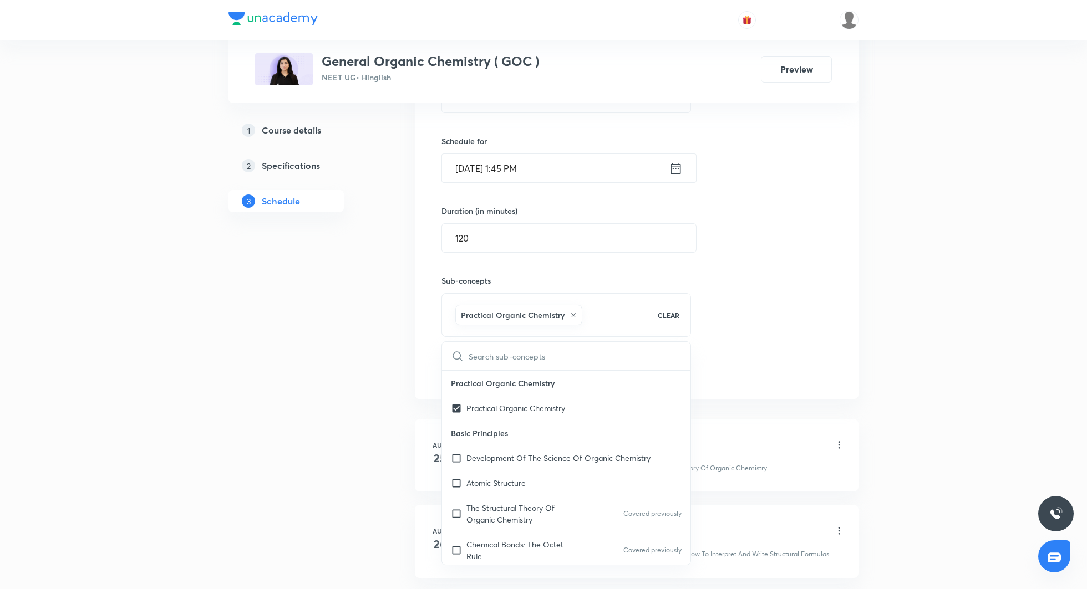
click at [777, 268] on div "Session 7 Live class Quiz Recorded classes Session title 6/99 GOC- 7 ​ Schedule…" at bounding box center [636, 186] width 390 height 391
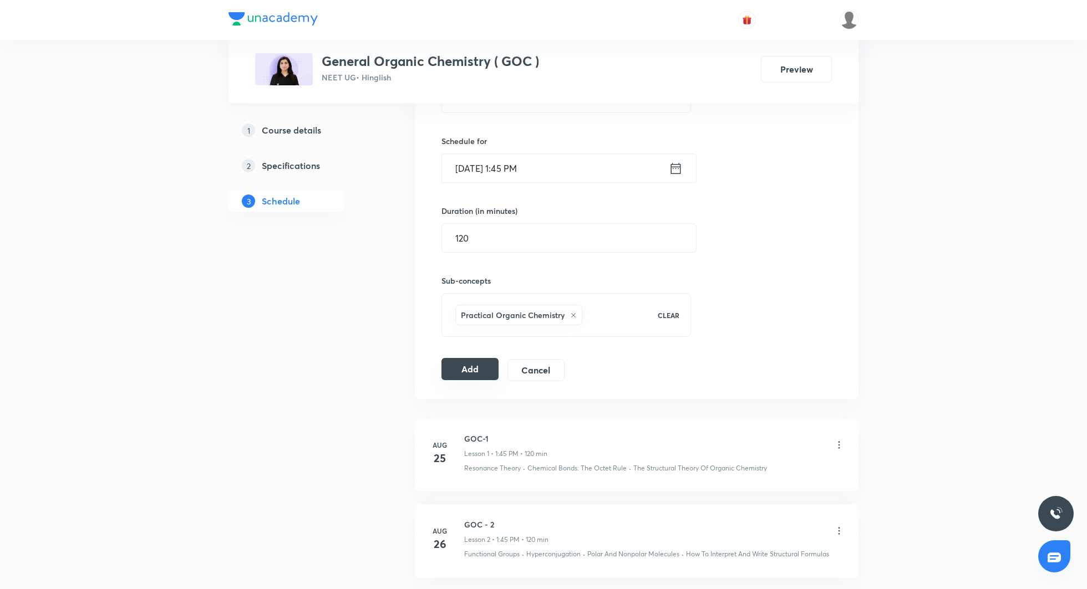
click at [487, 374] on button "Add" at bounding box center [469, 369] width 57 height 22
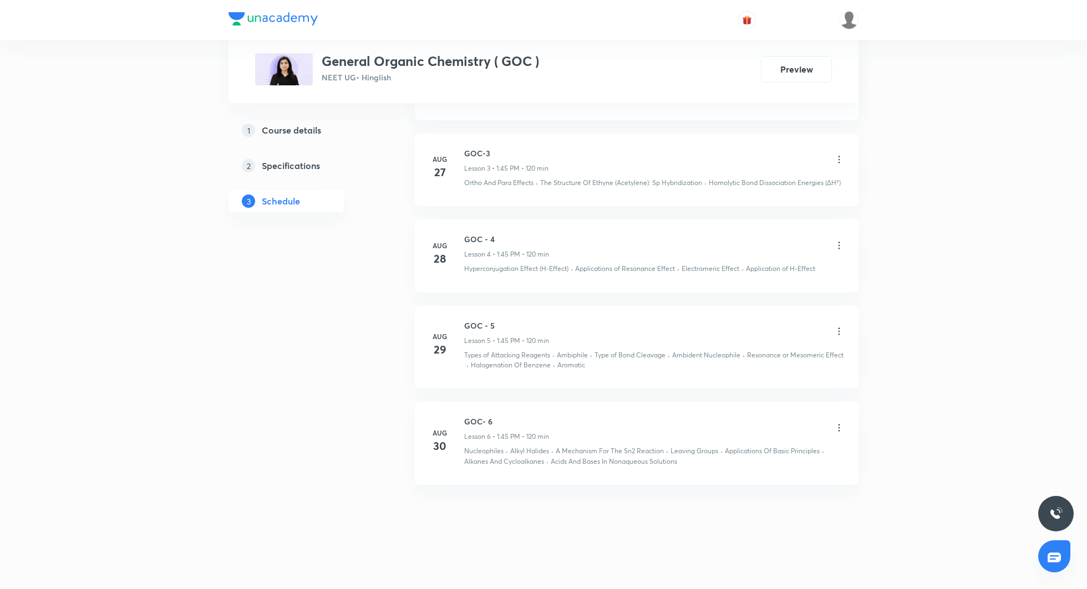
scroll to position [414, 0]
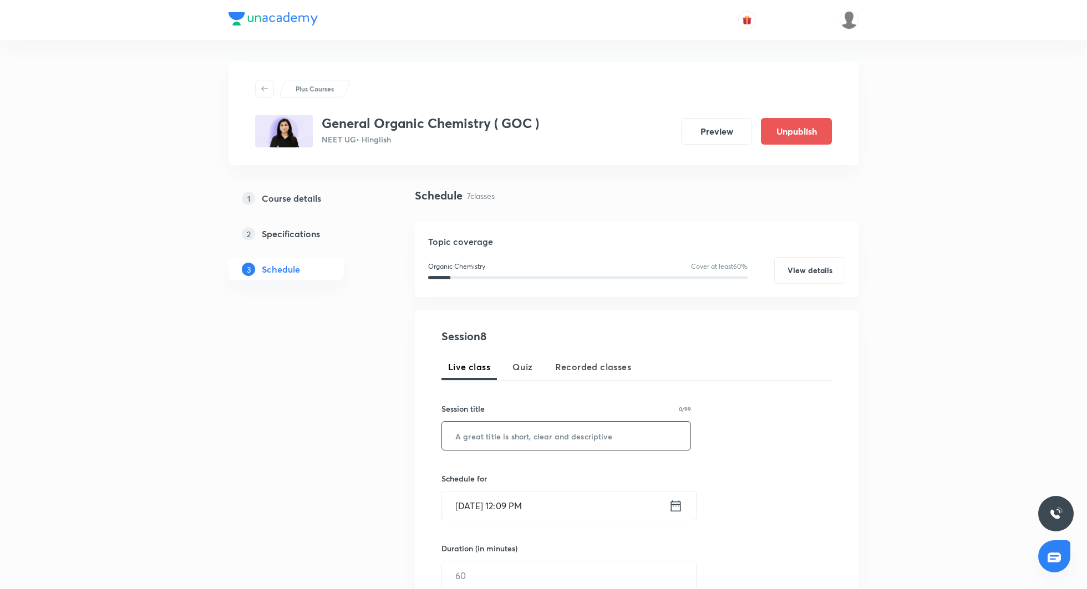
click at [497, 436] on input "text" at bounding box center [566, 436] width 248 height 28
paste input "GOC- 6"
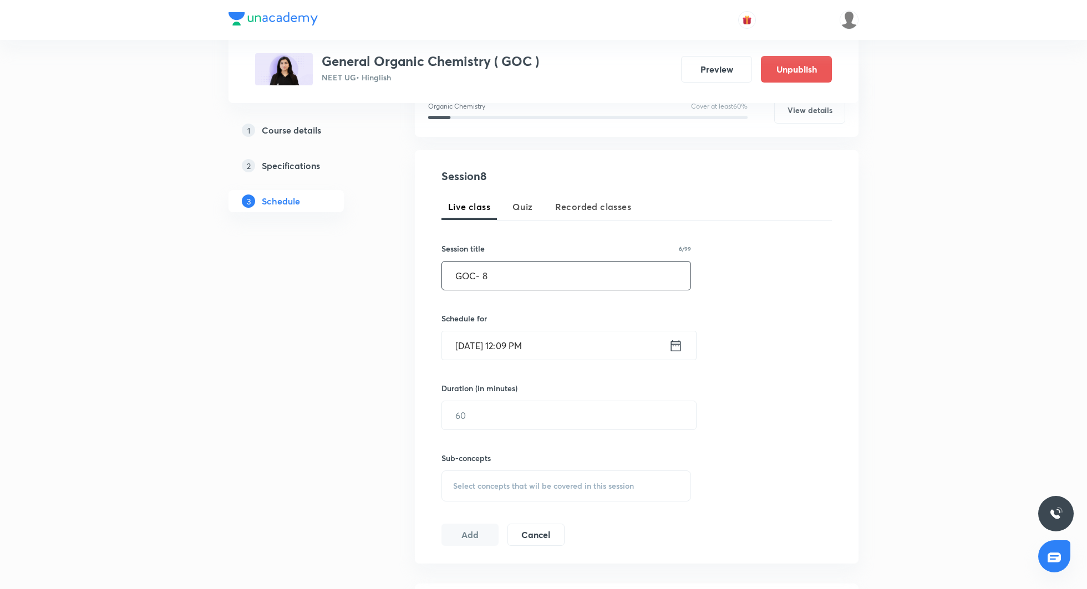
scroll to position [155, 0]
type input "GOC- 8"
click at [676, 349] on icon at bounding box center [676, 351] width 14 height 16
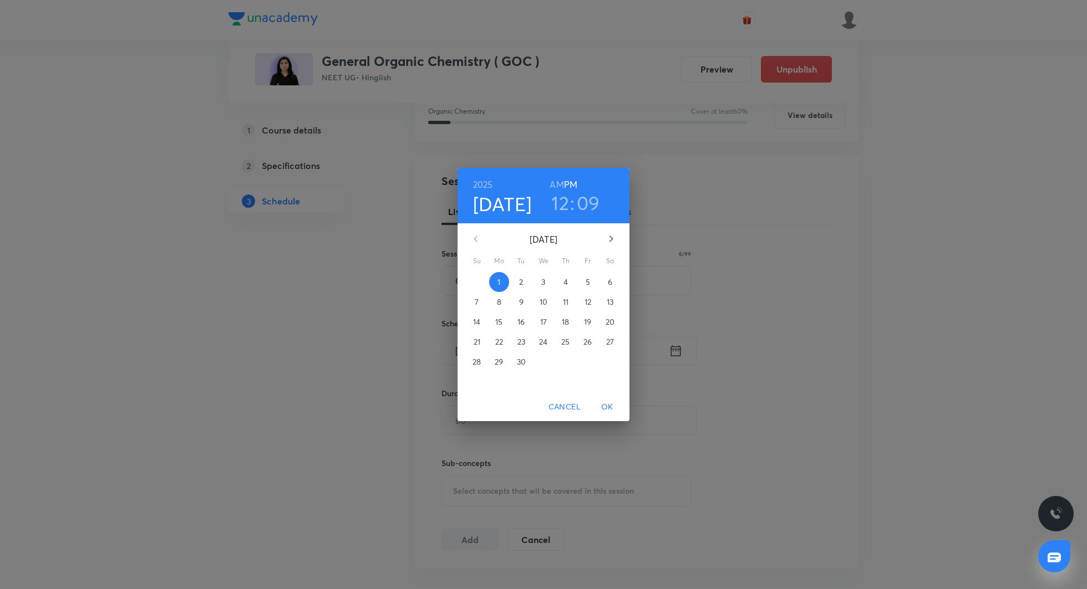
click at [523, 284] on span "2" at bounding box center [521, 282] width 20 height 11
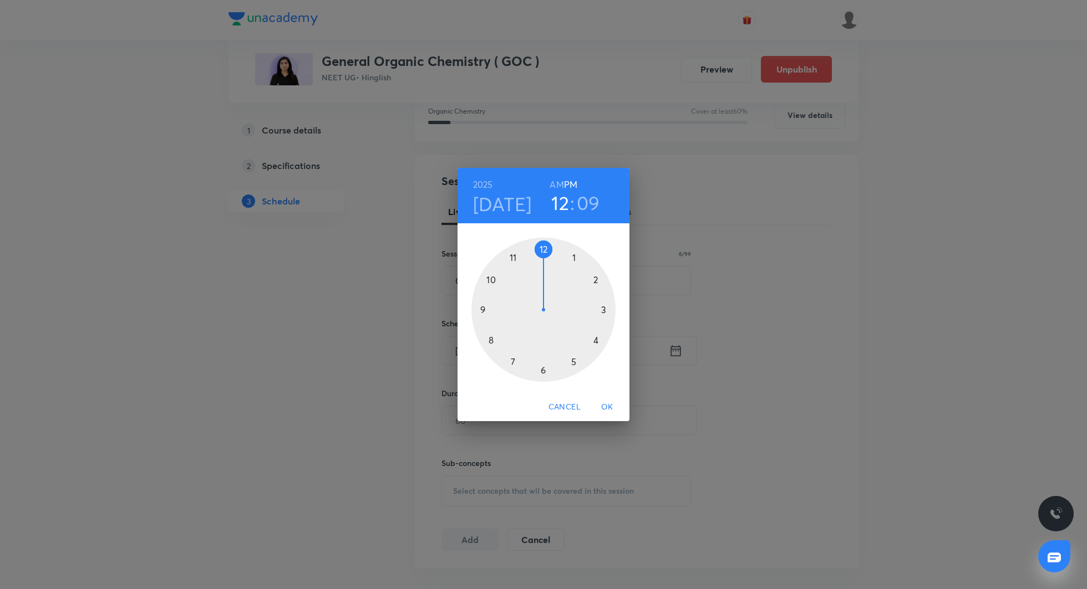
click at [560, 200] on h3 "12" at bounding box center [560, 202] width 18 height 23
click at [575, 255] on div at bounding box center [543, 310] width 144 height 144
click at [484, 308] on div at bounding box center [543, 310] width 144 height 144
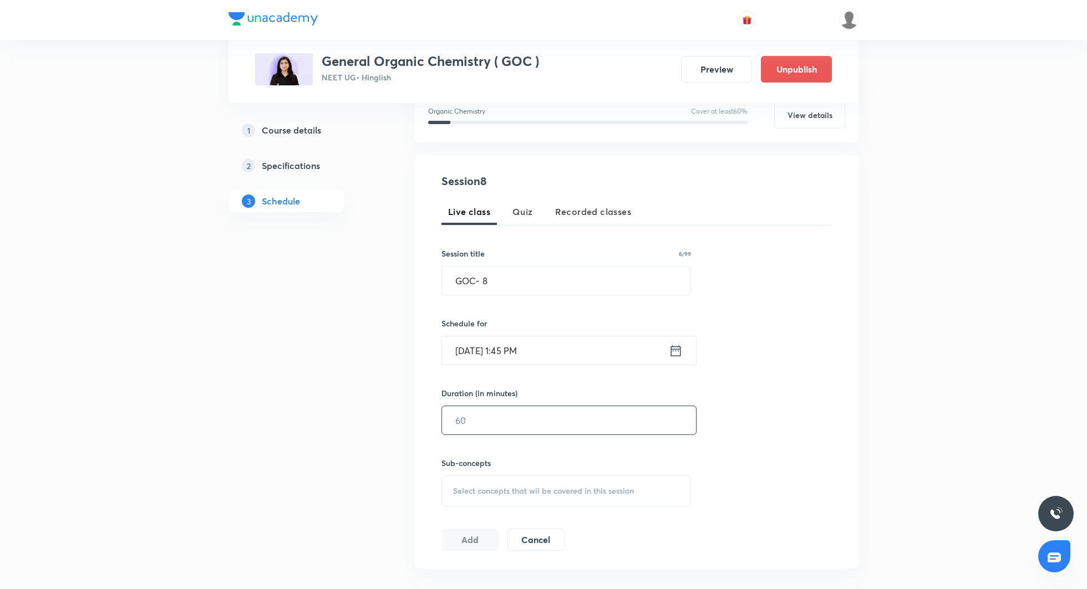
click at [523, 423] on input "text" at bounding box center [569, 420] width 254 height 28
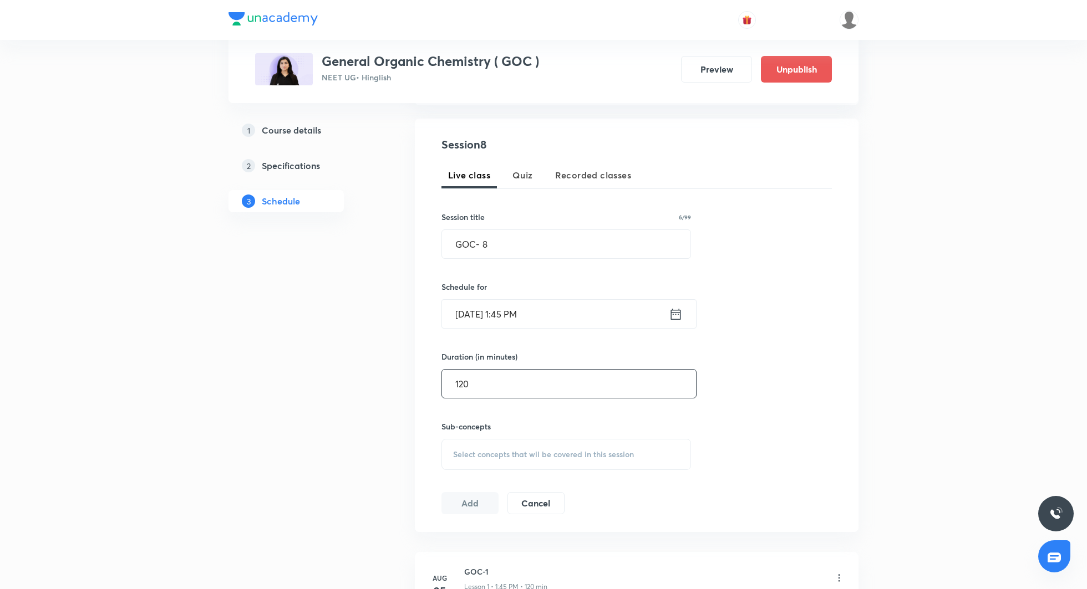
scroll to position [205, 0]
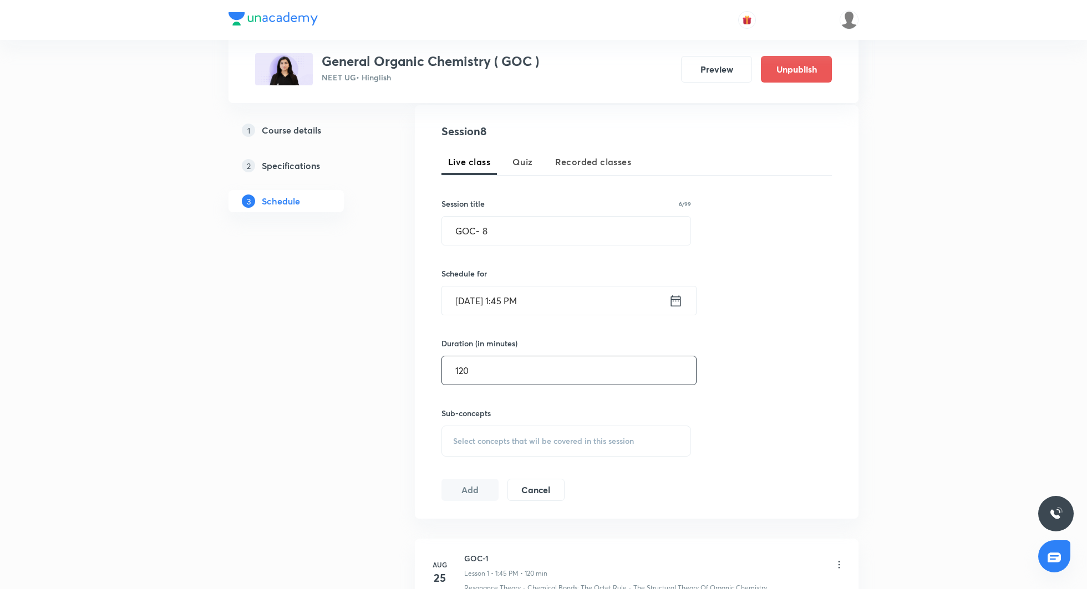
type input "120"
click at [504, 431] on div "Select concepts that wil be covered in this session" at bounding box center [566, 441] width 250 height 31
click at [498, 522] on p "Practical Organic Chemistry" at bounding box center [515, 528] width 99 height 12
checkbox input "true"
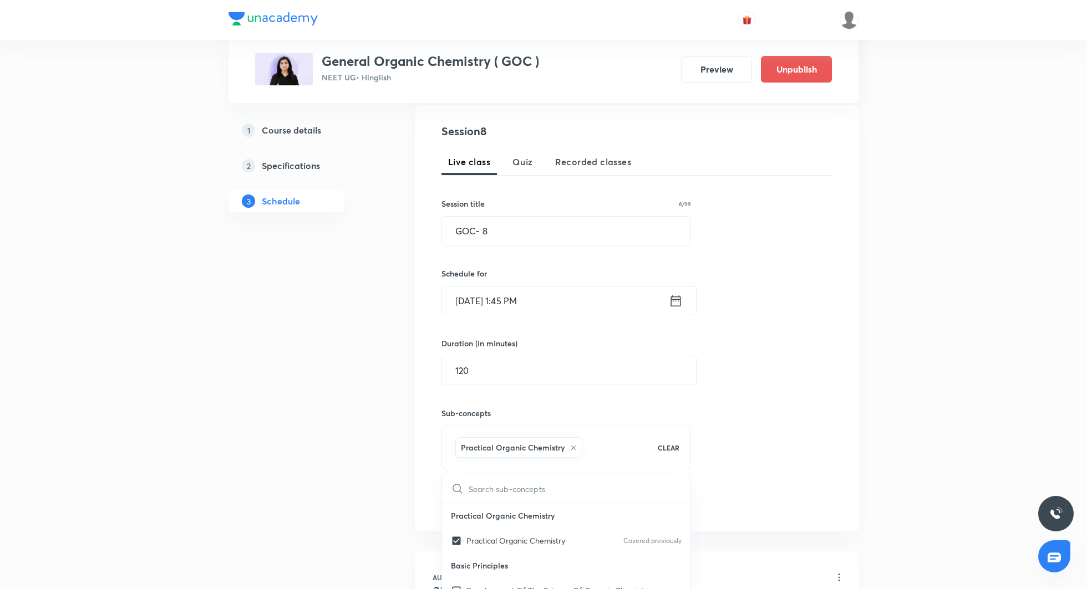
click at [760, 406] on div "Session 8 Live class Quiz Recorded classes Session title 6/99 GOC- 8 ​ Schedule…" at bounding box center [636, 318] width 390 height 391
click at [485, 502] on button "Add" at bounding box center [469, 502] width 57 height 22
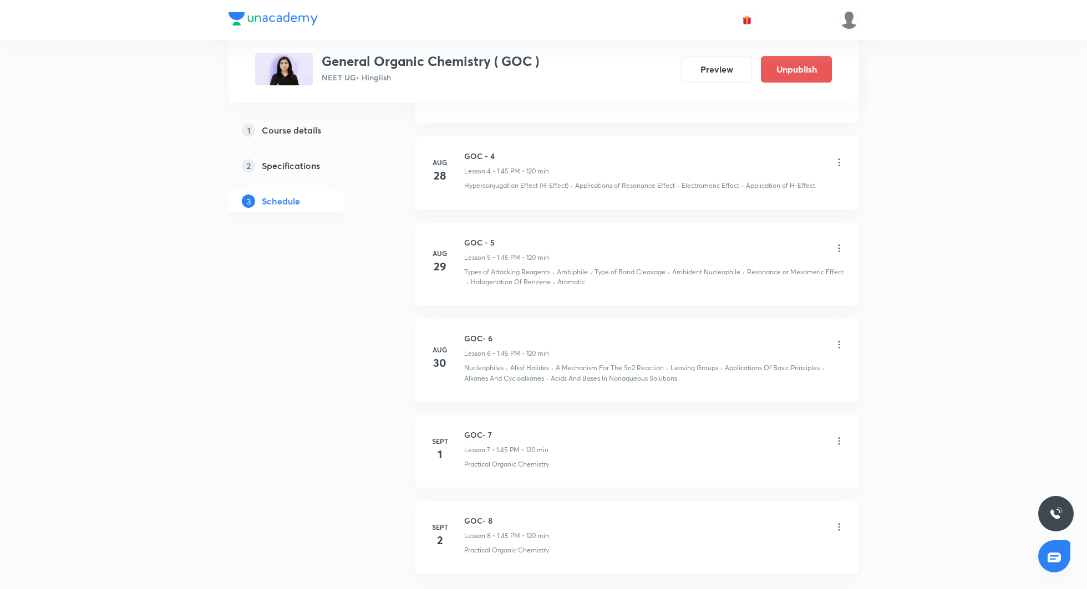
scroll to position [0, 0]
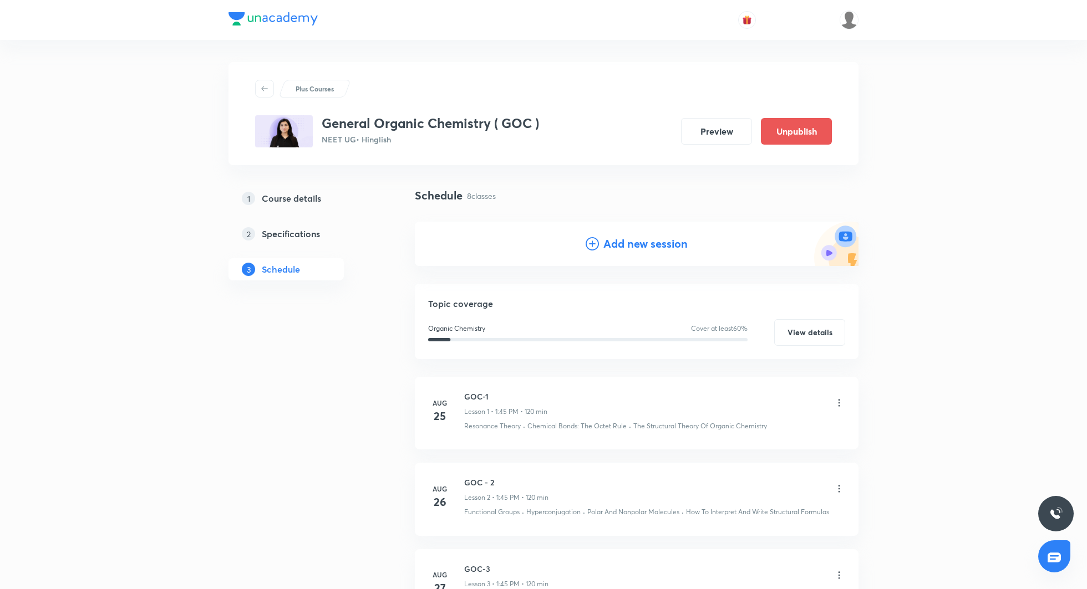
click at [619, 241] on h4 "Add new session" at bounding box center [645, 244] width 84 height 17
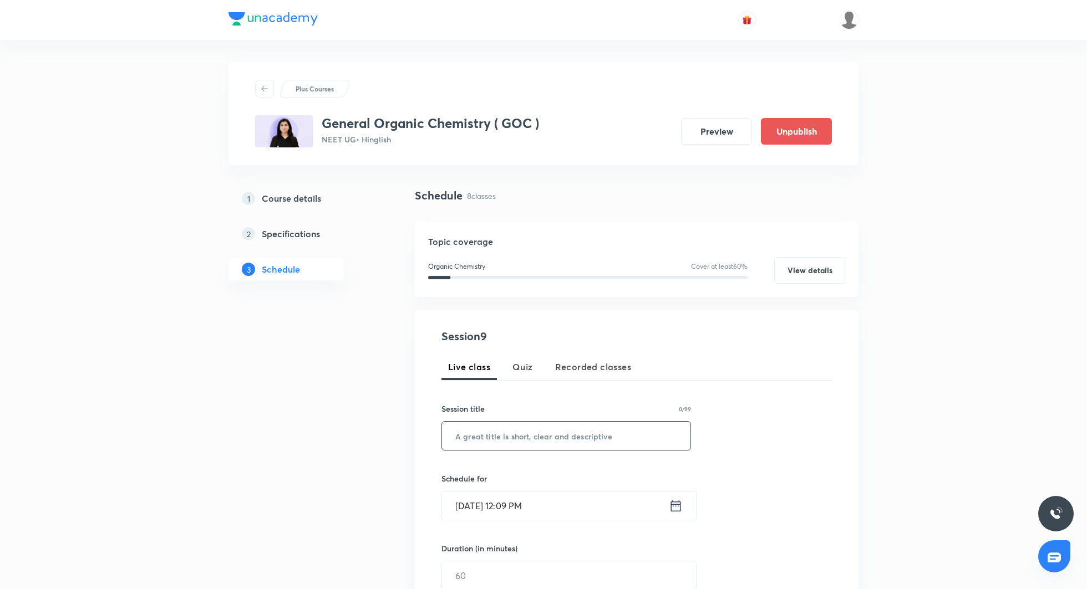
click at [535, 440] on input "text" at bounding box center [566, 436] width 248 height 28
paste input "GOC- 6"
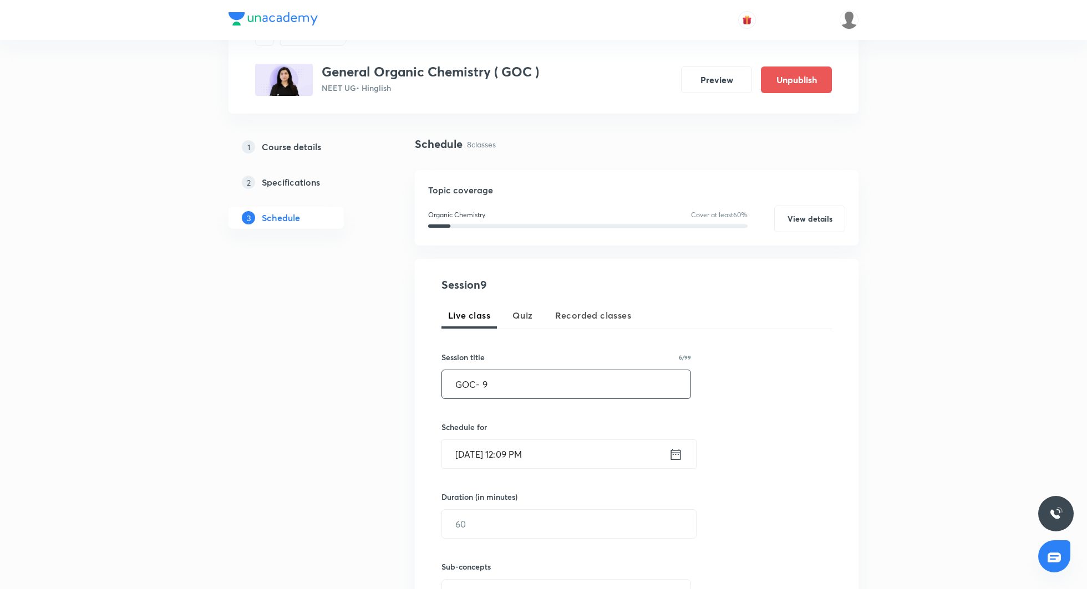
scroll to position [74, 0]
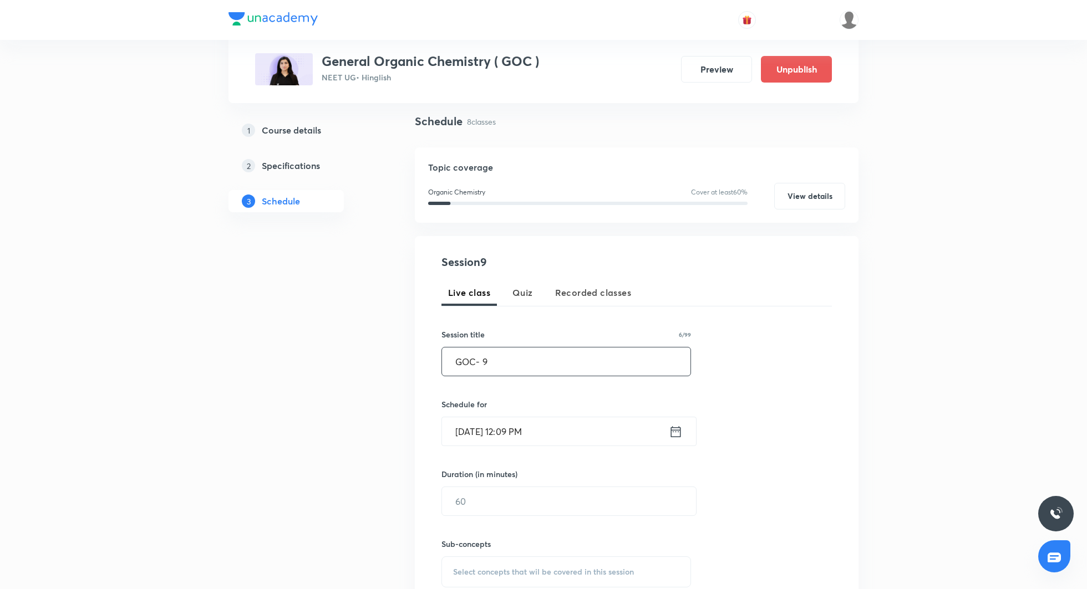
type input "GOC- 9"
click at [679, 432] on icon at bounding box center [676, 432] width 14 height 16
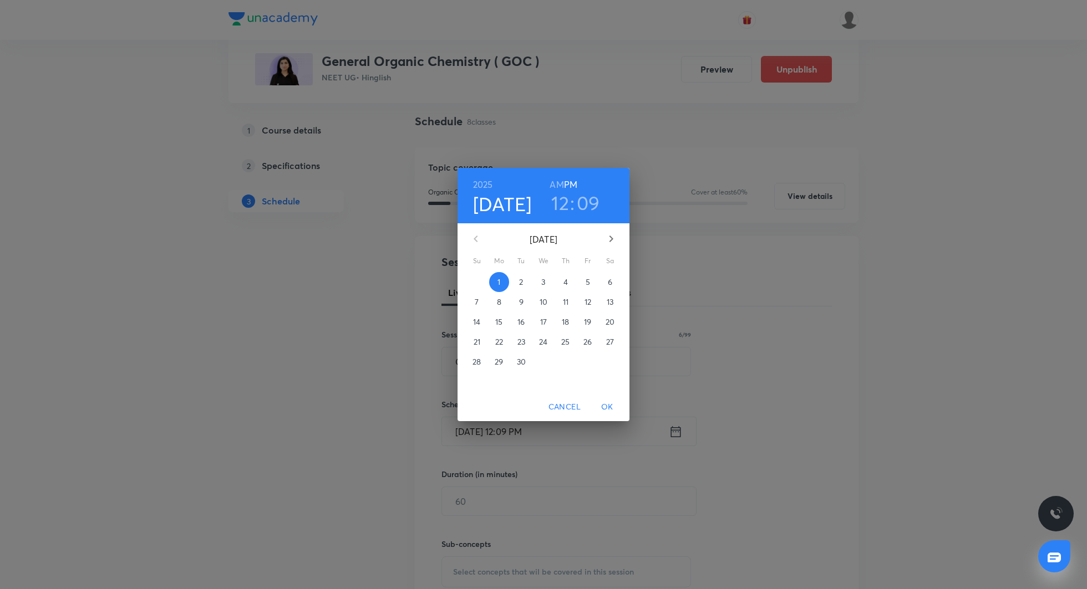
click at [538, 290] on button "3" at bounding box center [543, 282] width 20 height 20
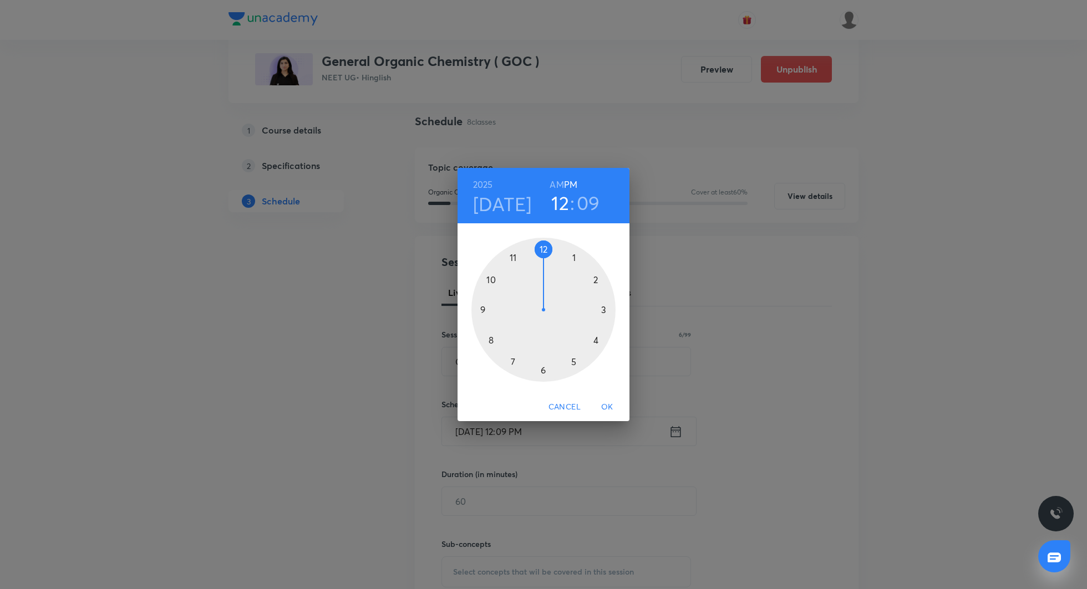
click at [573, 258] on div at bounding box center [543, 310] width 144 height 144
click at [484, 309] on div at bounding box center [543, 310] width 144 height 144
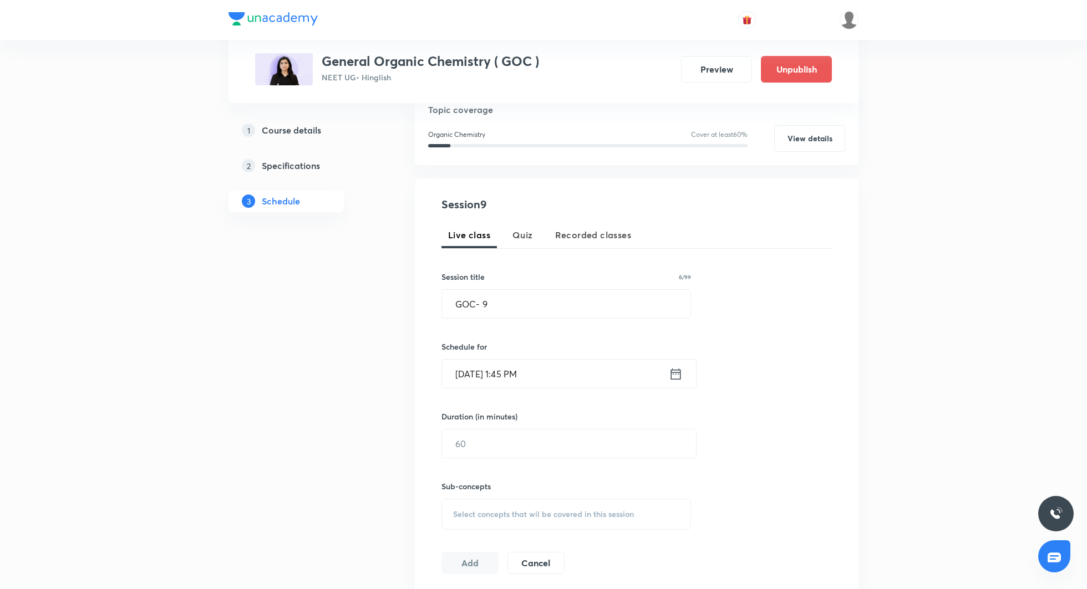
scroll to position [149, 0]
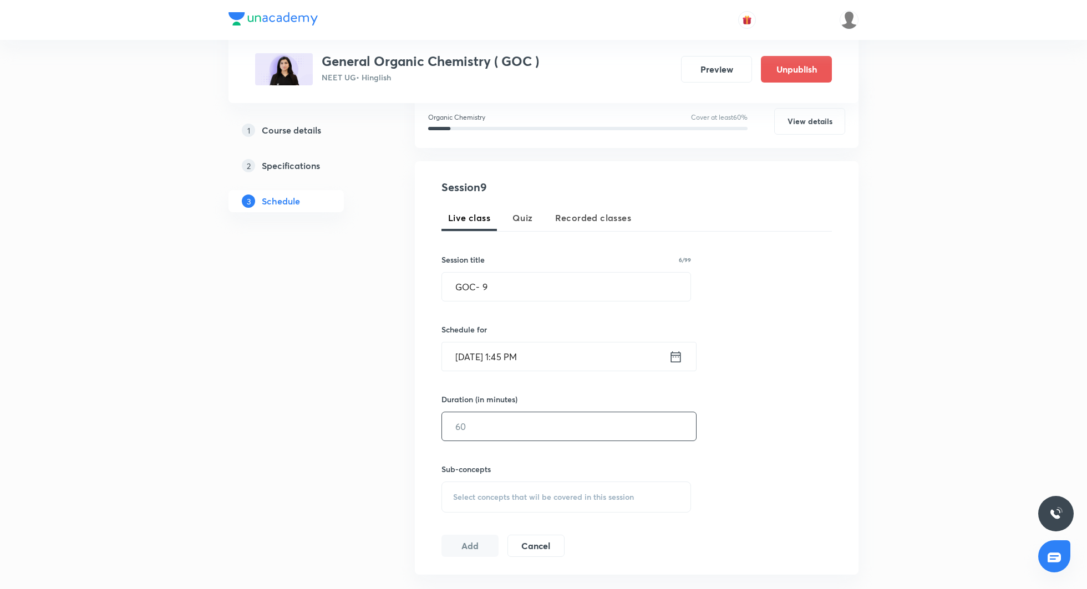
click at [480, 424] on input "text" at bounding box center [569, 427] width 254 height 28
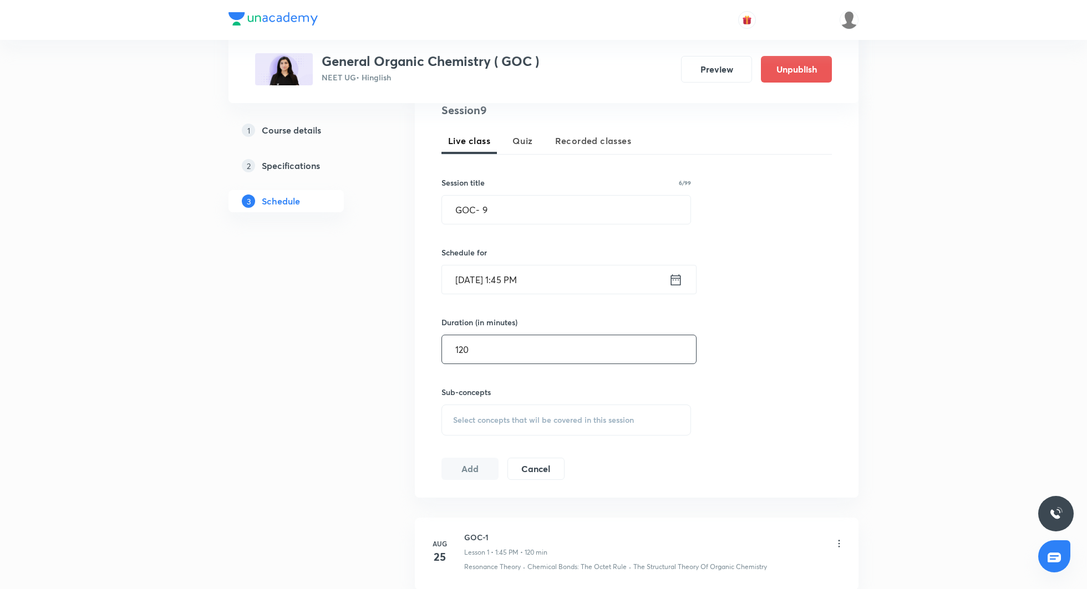
scroll to position [244, 0]
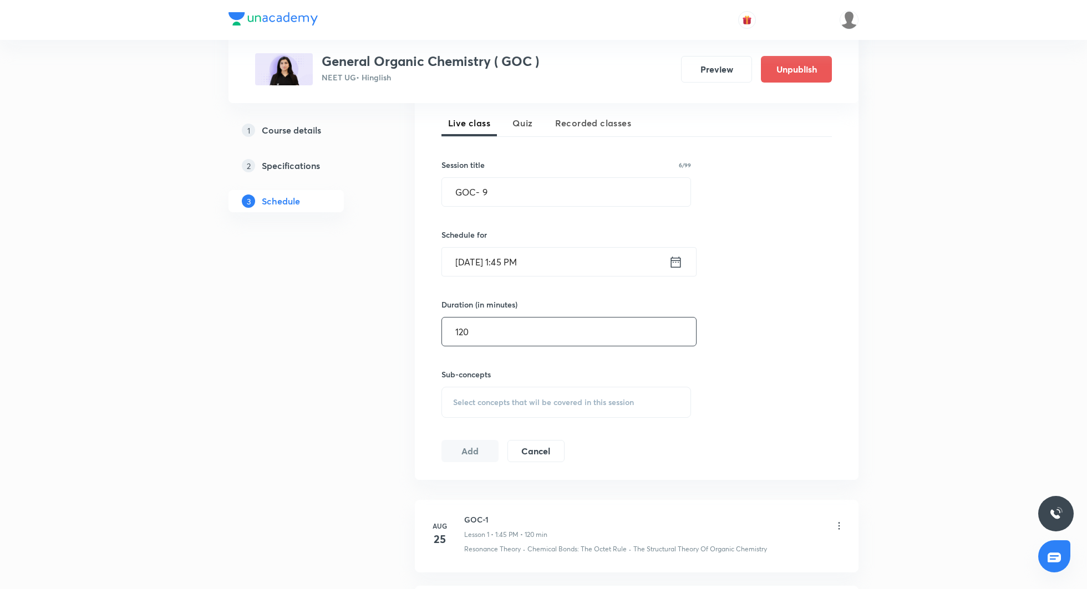
type input "120"
click at [477, 400] on span "Select concepts that wil be covered in this session" at bounding box center [543, 402] width 181 height 9
click at [507, 479] on div "Practical Organic Chemistry Covered previously" at bounding box center [566, 489] width 248 height 25
checkbox input "true"
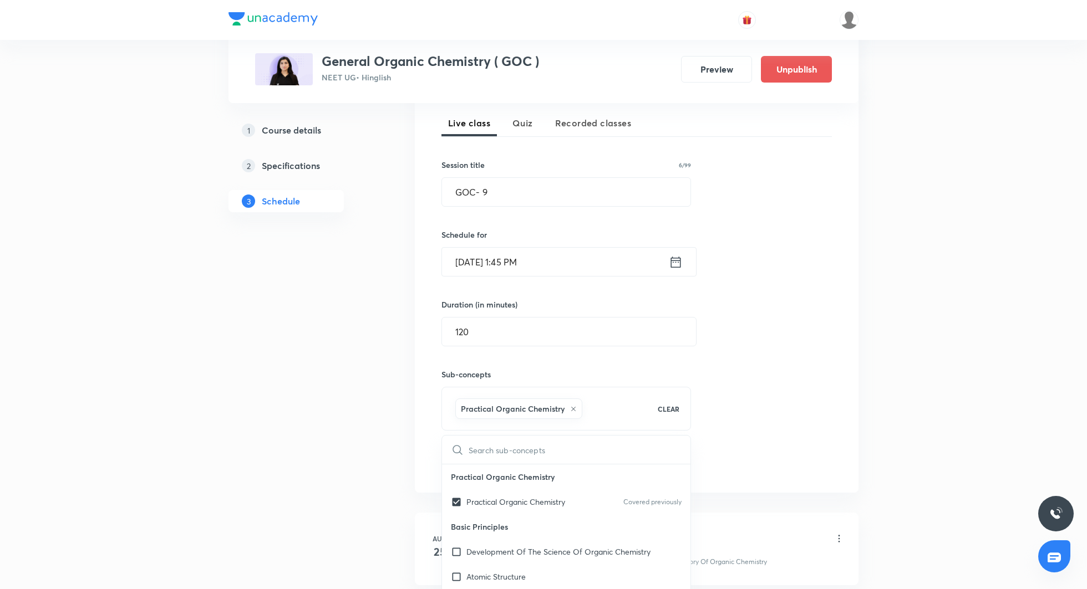
click at [707, 378] on div "Session 9 Live class Quiz Recorded classes Session title 6/99 GOC- 9 ​ Schedule…" at bounding box center [636, 279] width 390 height 391
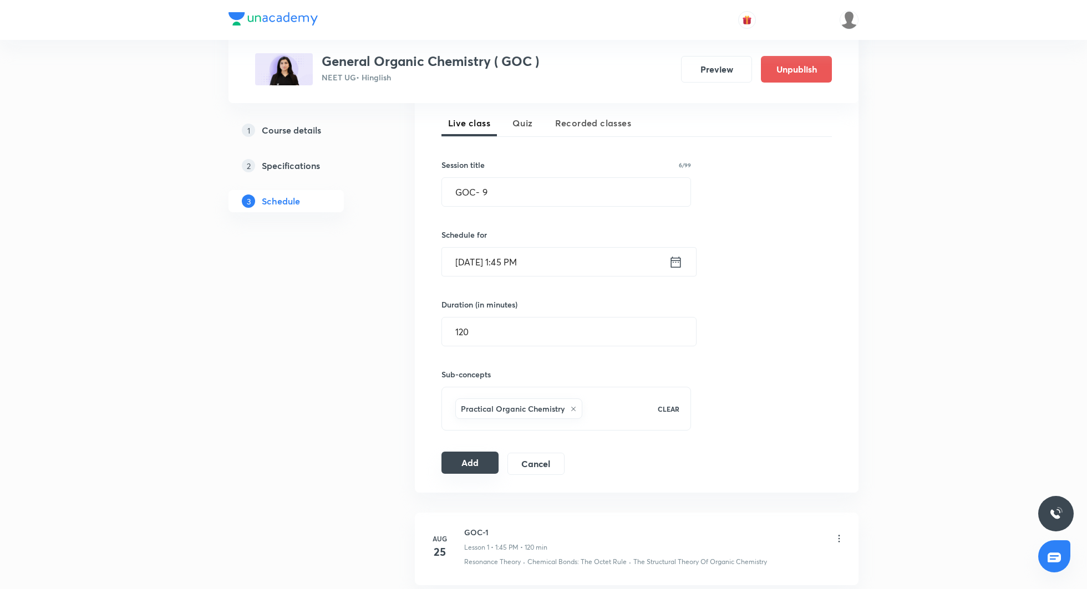
click at [484, 467] on button "Add" at bounding box center [469, 463] width 57 height 22
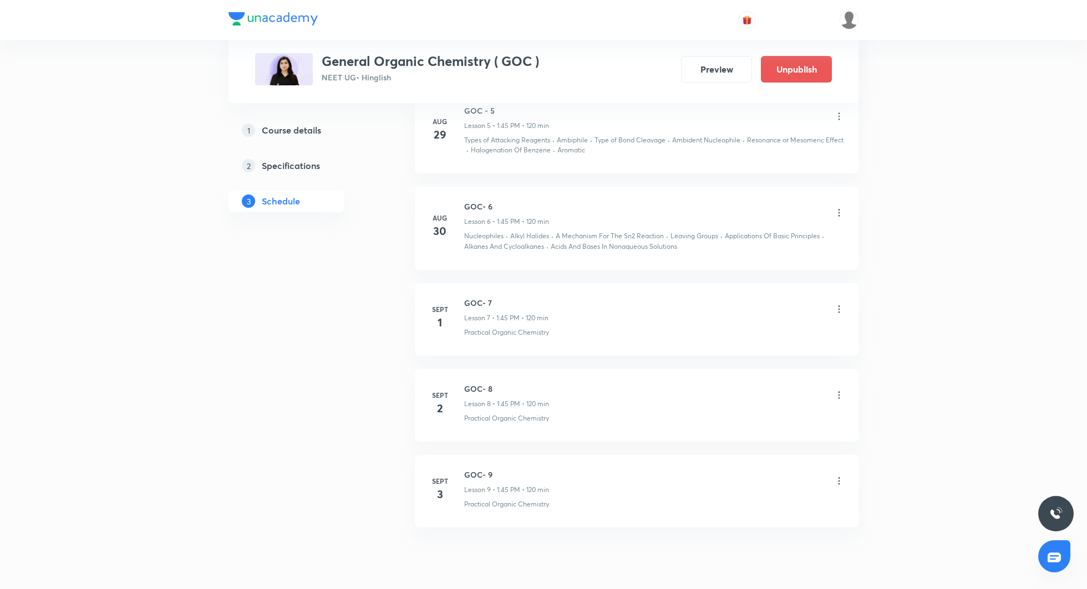
scroll to position [644, 0]
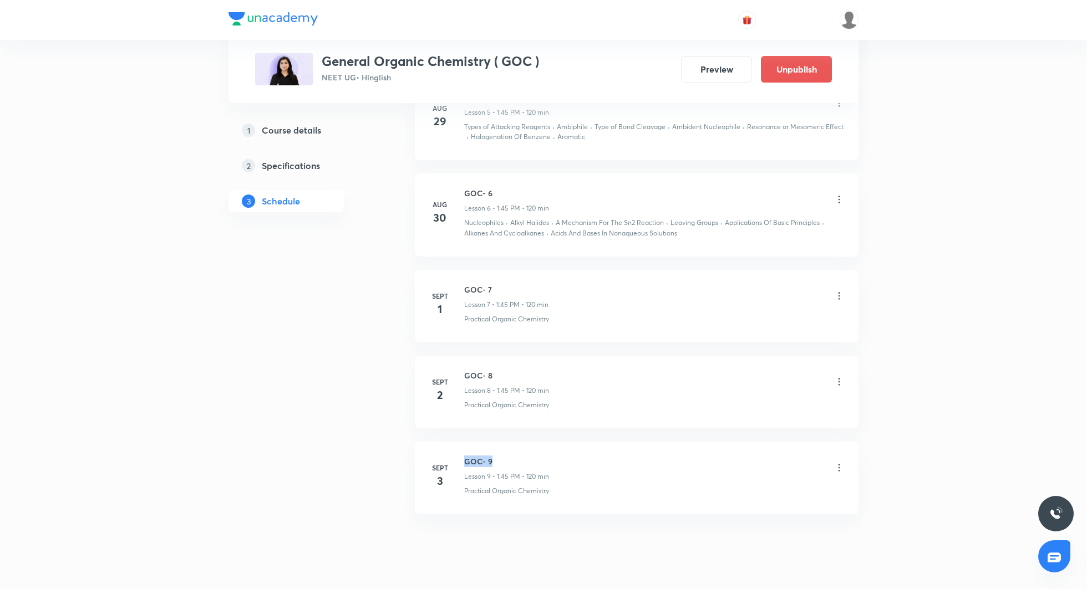
drag, startPoint x: 465, startPoint y: 457, endPoint x: 503, endPoint y: 460, distance: 38.3
click at [503, 460] on h6 "GOC- 9" at bounding box center [506, 462] width 85 height 12
copy h6 "GOC- 9"
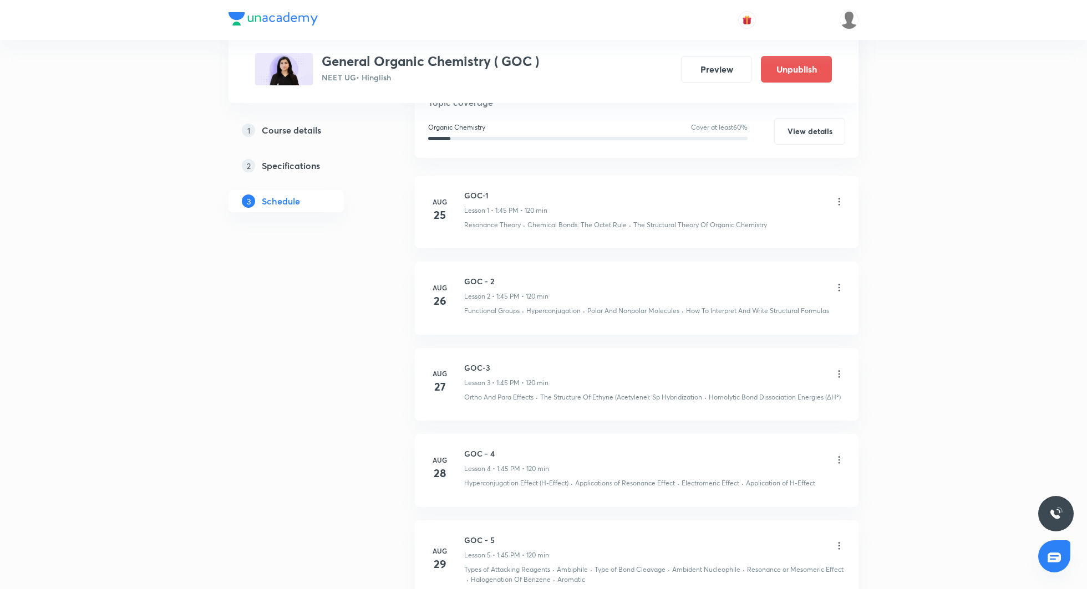
scroll to position [0, 0]
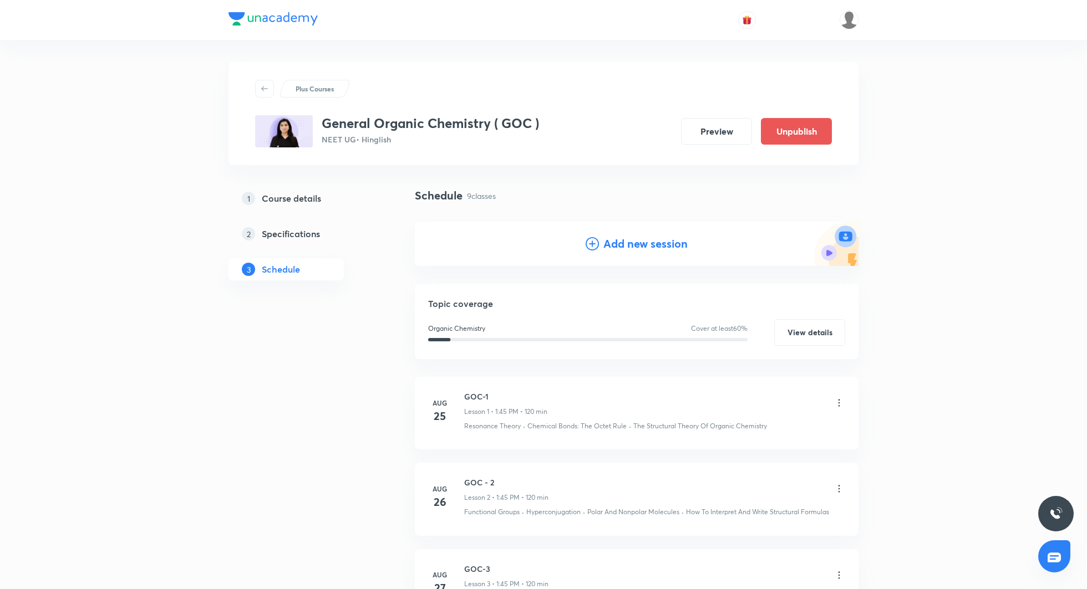
click at [625, 243] on h4 "Add new session" at bounding box center [645, 244] width 84 height 17
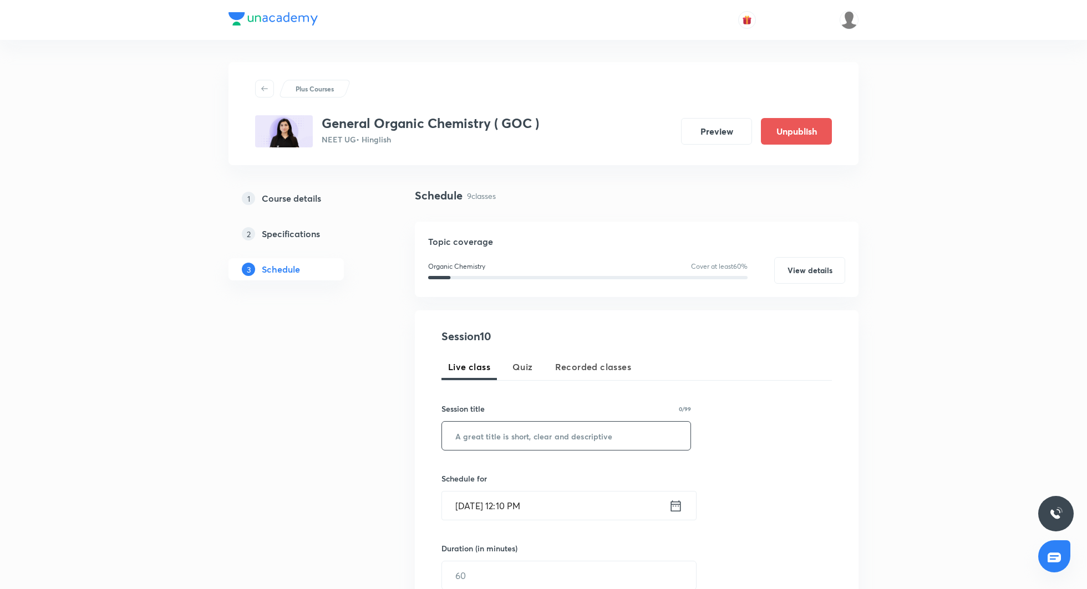
click at [529, 434] on input "text" at bounding box center [566, 436] width 248 height 28
paste input "GOC- 9"
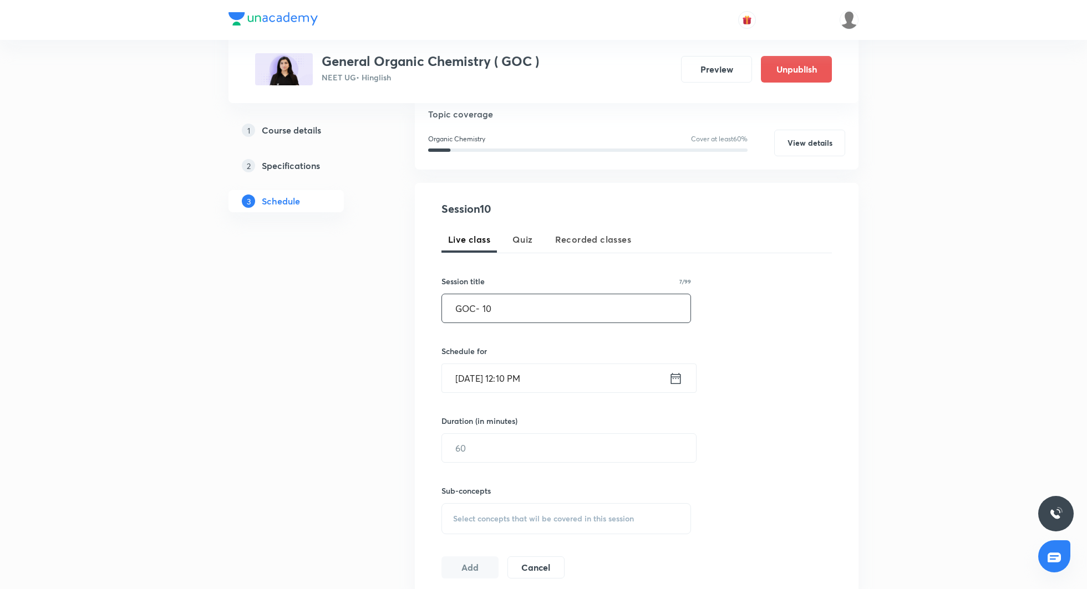
scroll to position [155, 0]
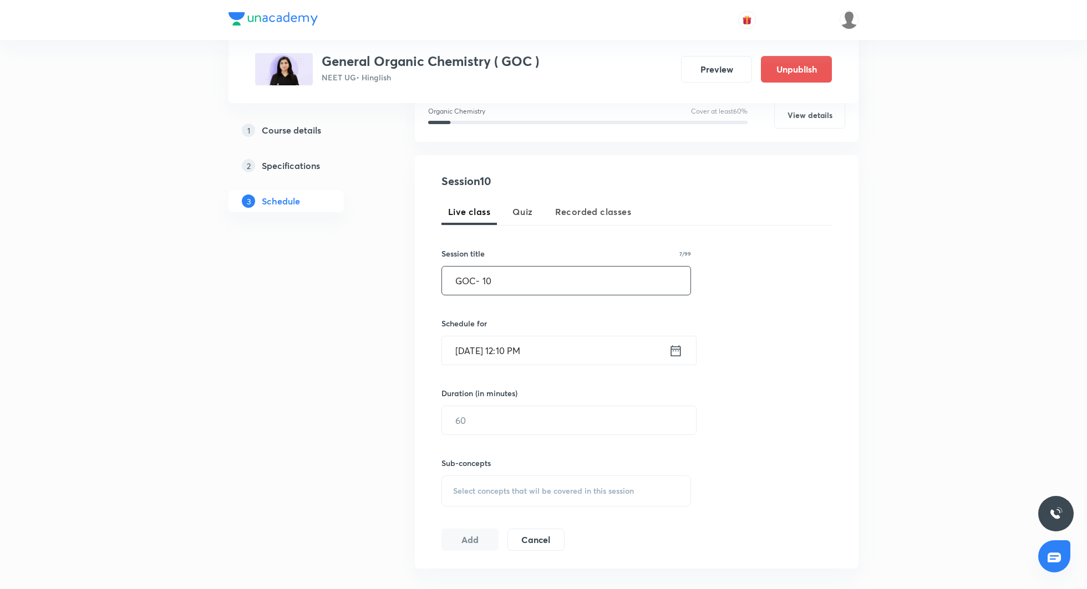
type input "GOC- 10"
click at [675, 344] on icon at bounding box center [676, 351] width 14 height 16
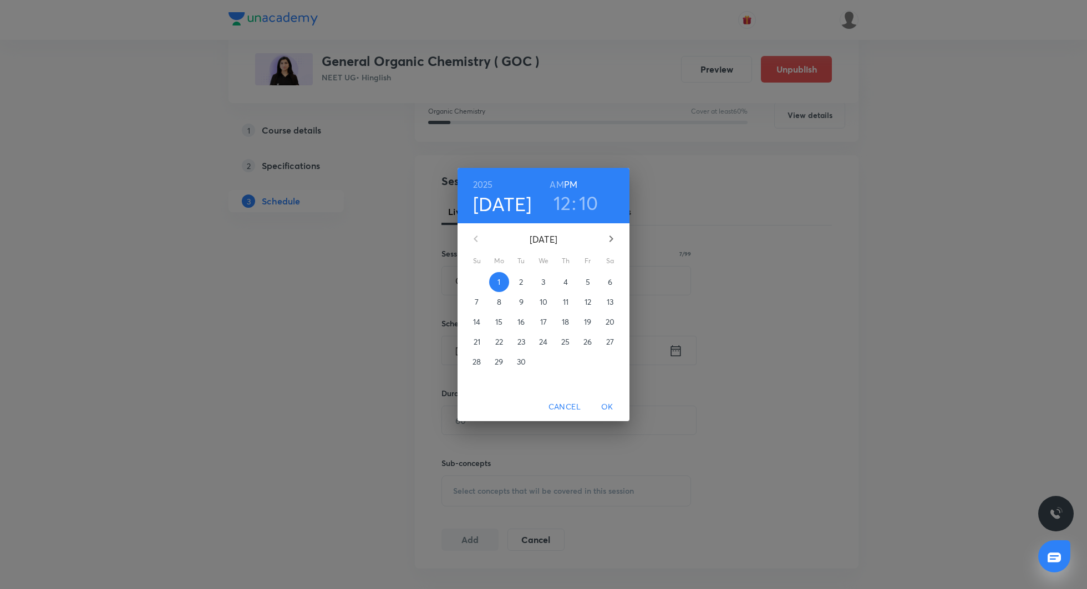
click at [565, 281] on p "4" at bounding box center [565, 282] width 4 height 11
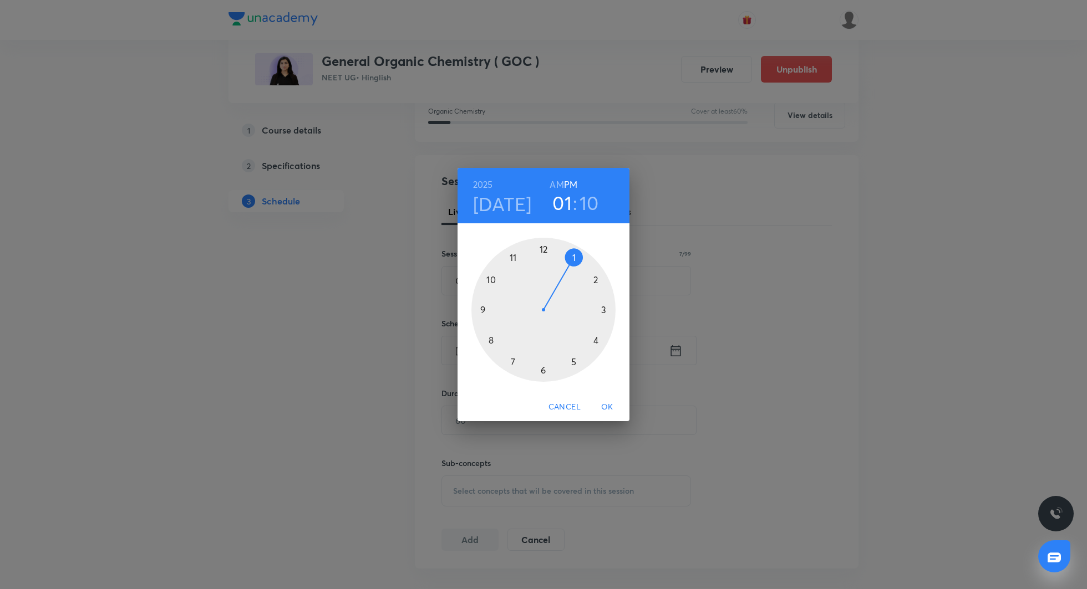
click at [573, 255] on div at bounding box center [543, 310] width 144 height 144
click at [484, 309] on div at bounding box center [543, 310] width 144 height 144
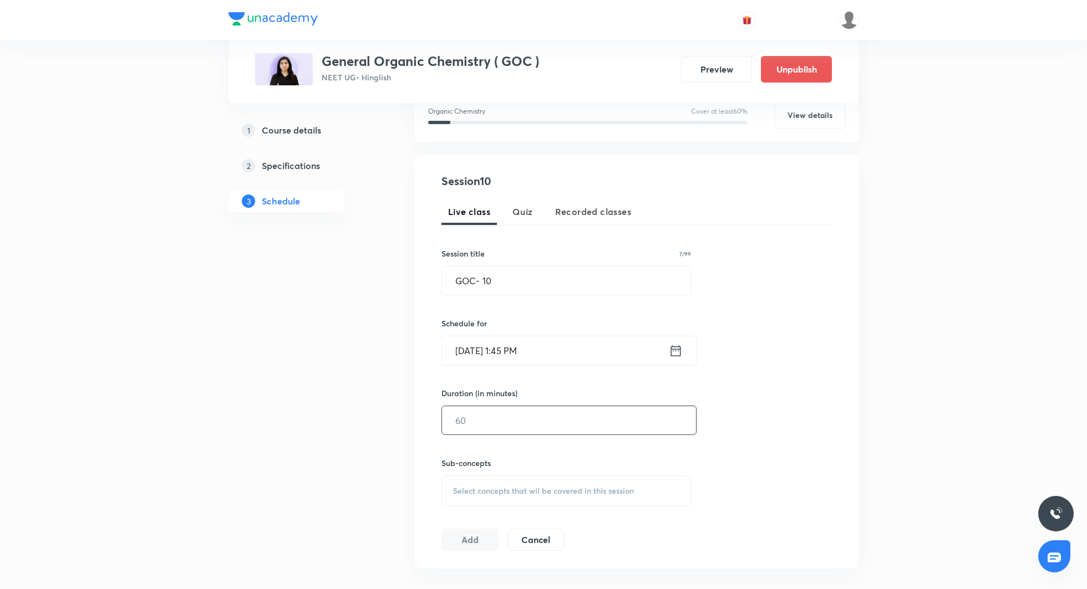
click at [517, 408] on input "text" at bounding box center [569, 420] width 254 height 28
type input "120"
click at [497, 491] on span "Select concepts that wil be covered in this session" at bounding box center [543, 491] width 181 height 9
click at [513, 580] on p "Practical Organic Chemistry" at bounding box center [515, 578] width 99 height 12
checkbox input "true"
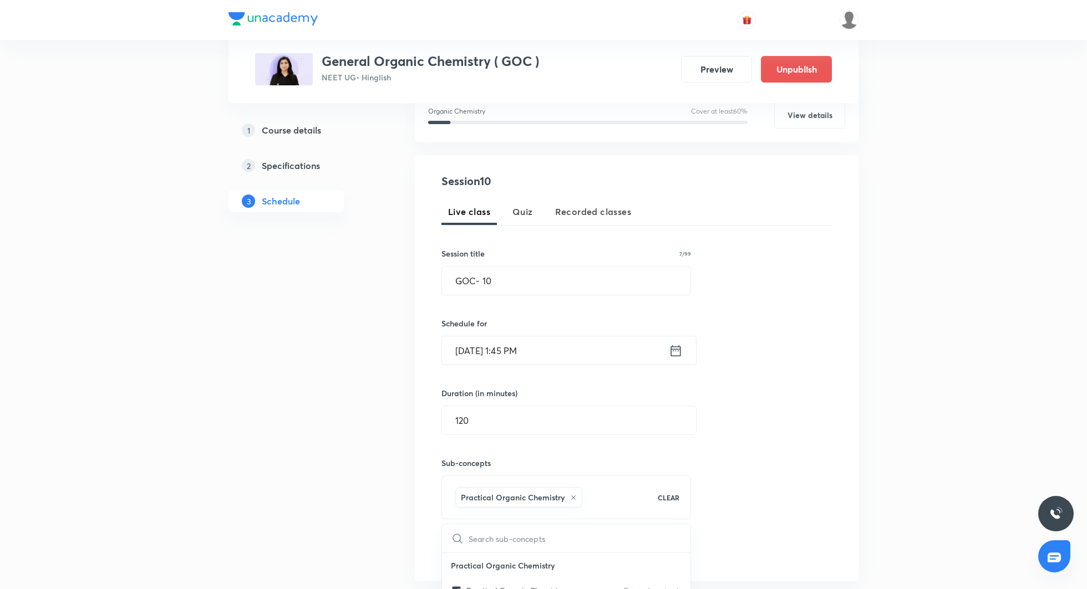
click at [751, 401] on div "Session 10 Live class Quiz Recorded classes Session title 7/99 GOC- 10 ​ Schedu…" at bounding box center [636, 368] width 390 height 391
click at [465, 547] on button "Add" at bounding box center [469, 552] width 57 height 22
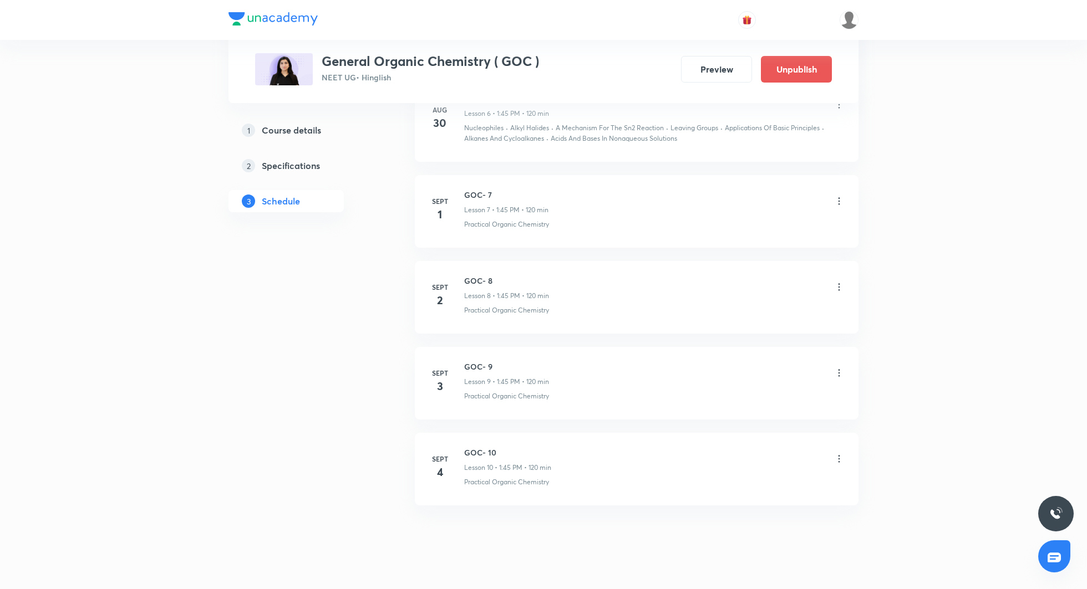
scroll to position [756, 0]
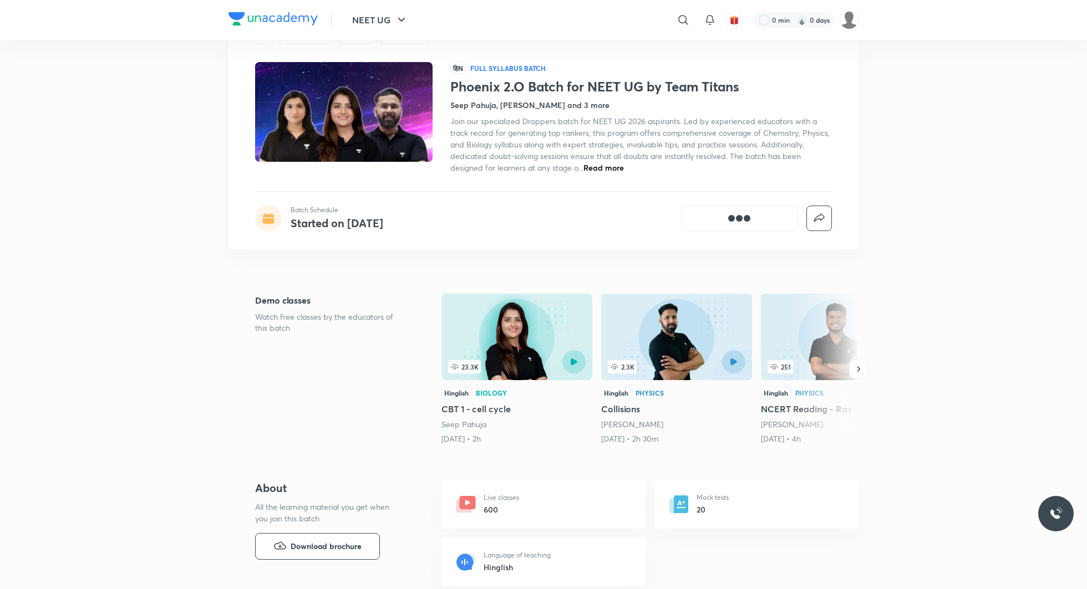
scroll to position [51, 0]
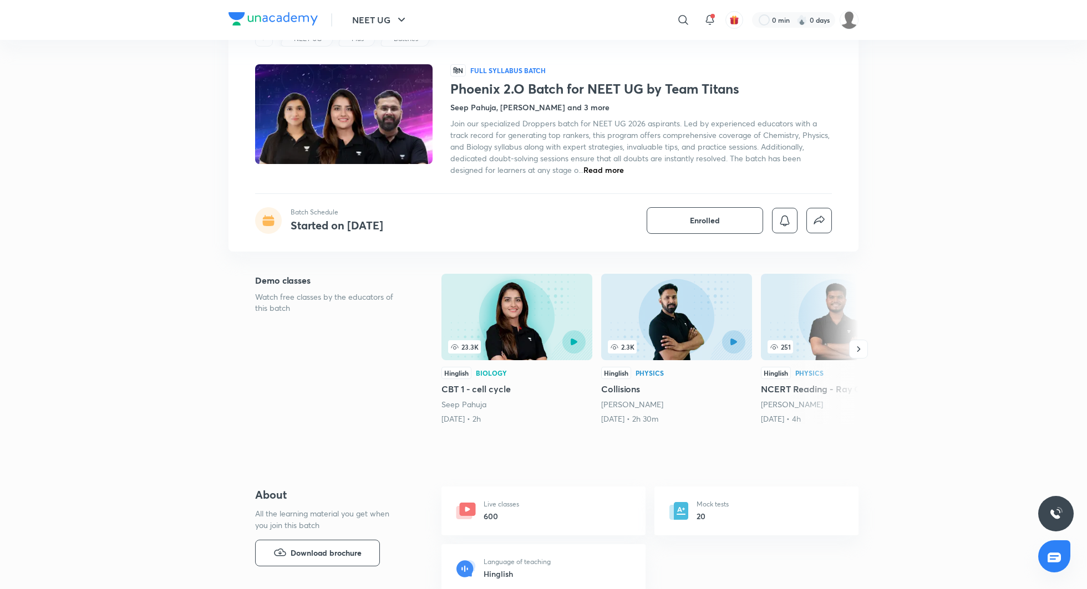
click at [608, 169] on span "Read more" at bounding box center [603, 170] width 40 height 11
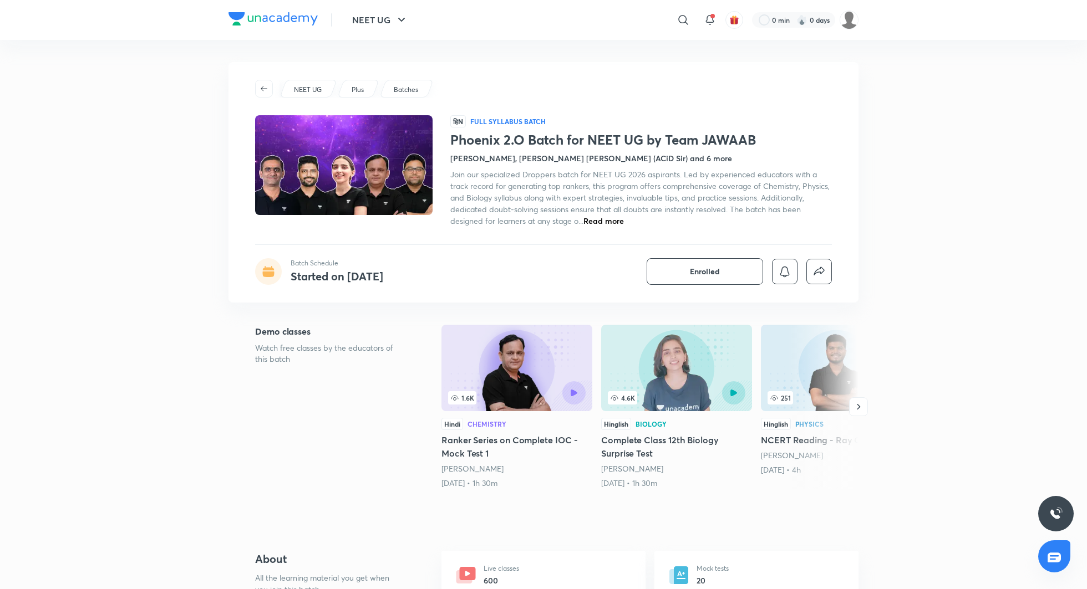
click at [605, 220] on span "Read more" at bounding box center [603, 221] width 40 height 11
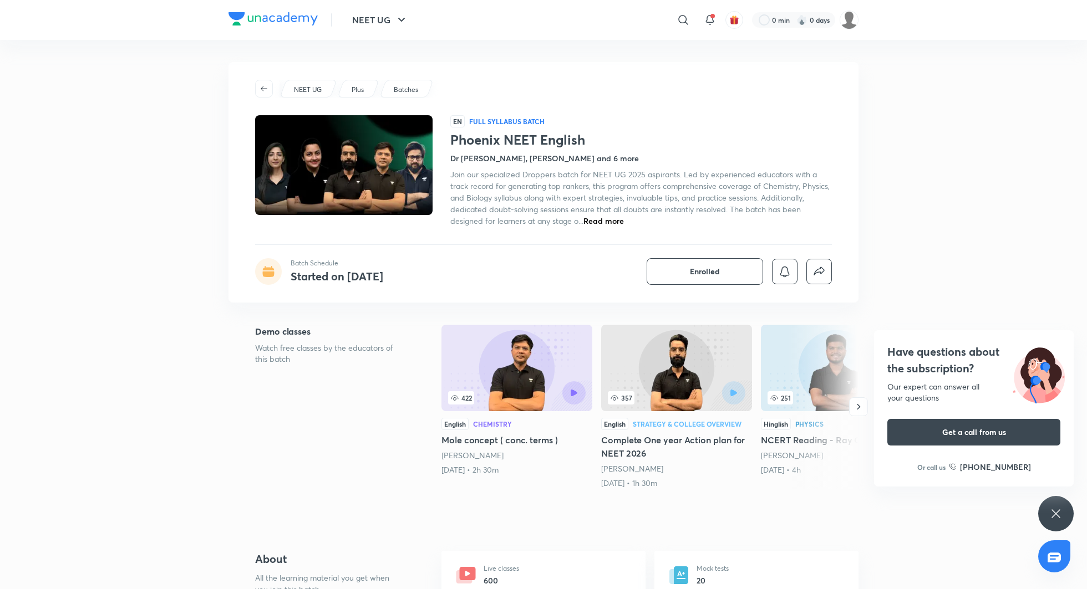
click at [596, 219] on span "Read more" at bounding box center [603, 221] width 40 height 11
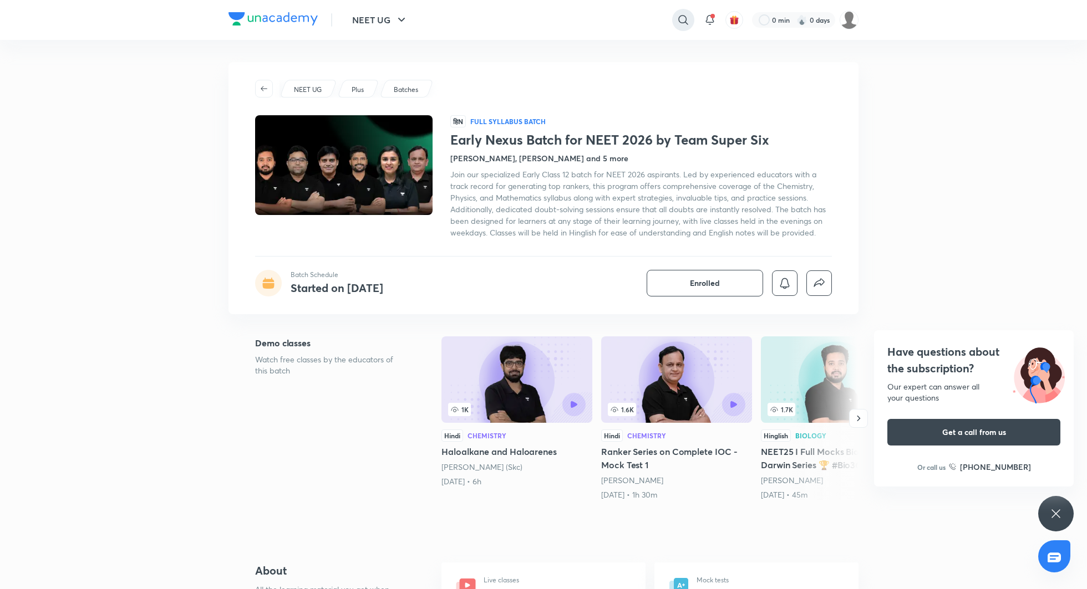
click at [683, 18] on icon at bounding box center [682, 19] width 13 height 13
type input "phoenix super six"
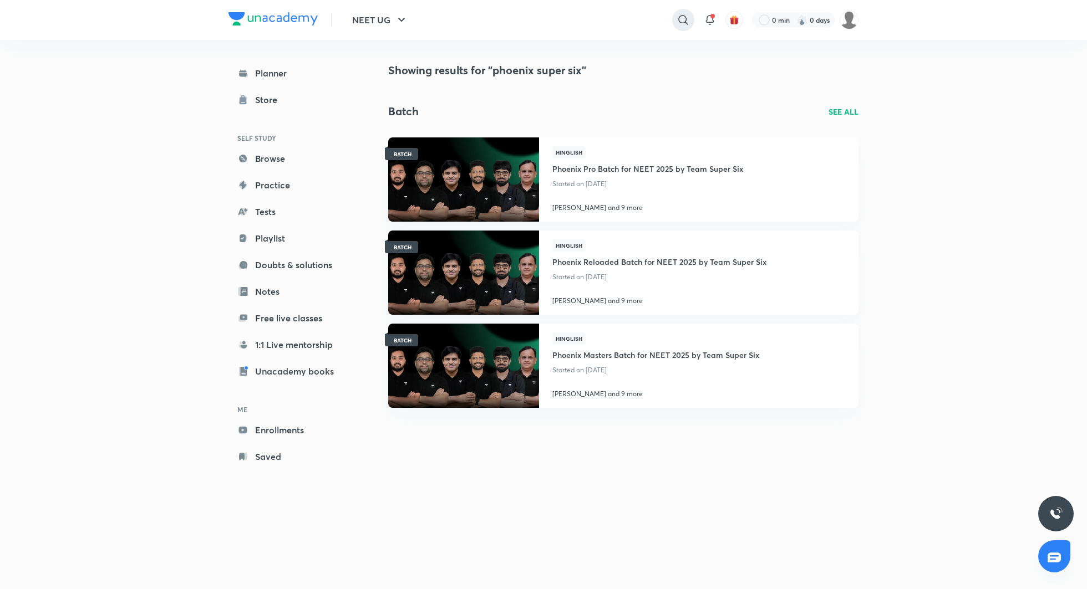
click at [681, 12] on div at bounding box center [683, 20] width 22 height 22
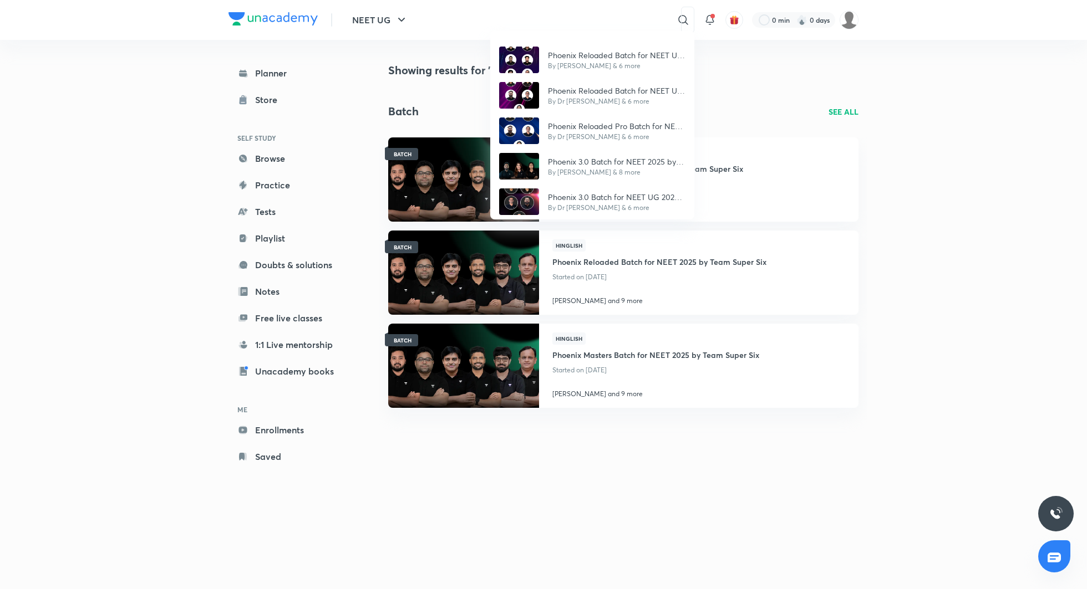
click at [598, 23] on div "Phoenix Reloaded Batch for NEET UG 2026 by Team Super Six By [PERSON_NAME] & 6 …" at bounding box center [543, 294] width 1087 height 589
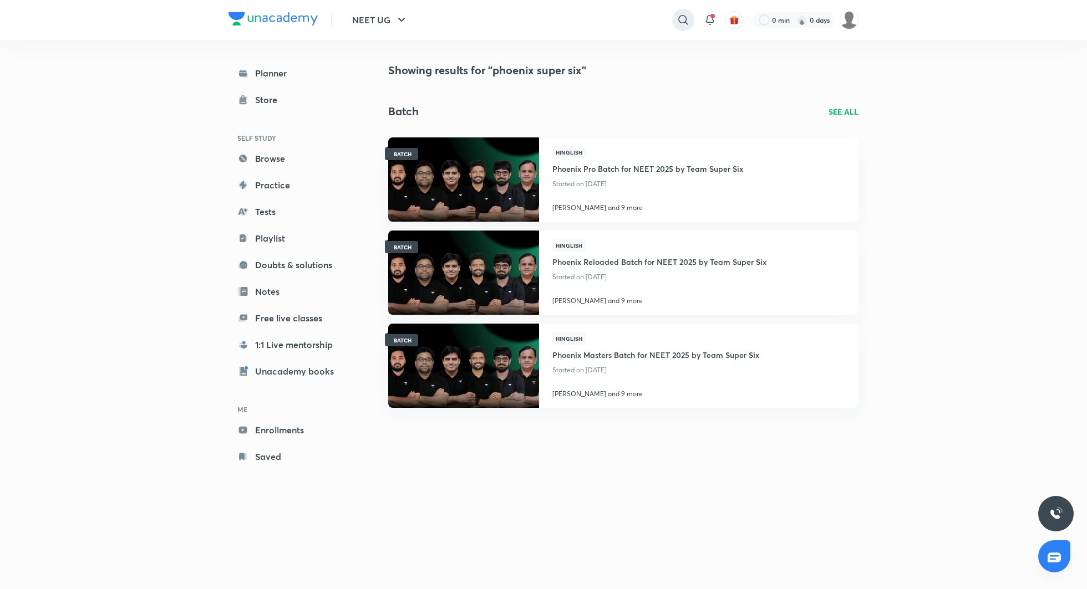
click at [680, 19] on icon at bounding box center [682, 19] width 13 height 13
type input "super six 2026"
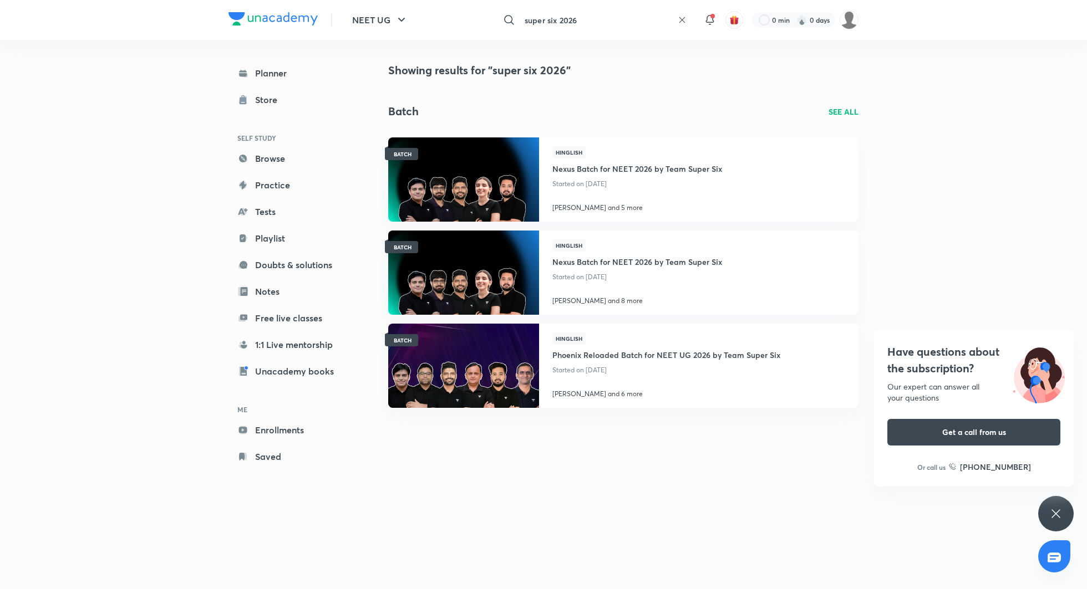
click at [683, 17] on icon at bounding box center [682, 20] width 9 height 9
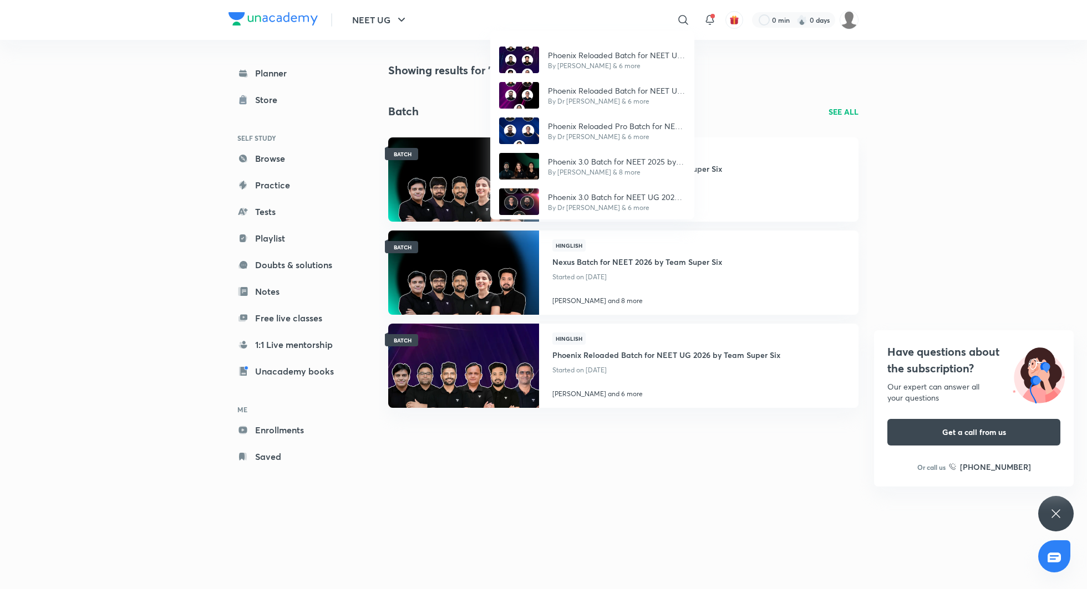
click at [622, 23] on div "Phoenix Reloaded Batch for NEET UG 2026 by Team Super Six By [PERSON_NAME] & 6 …" at bounding box center [543, 294] width 1087 height 589
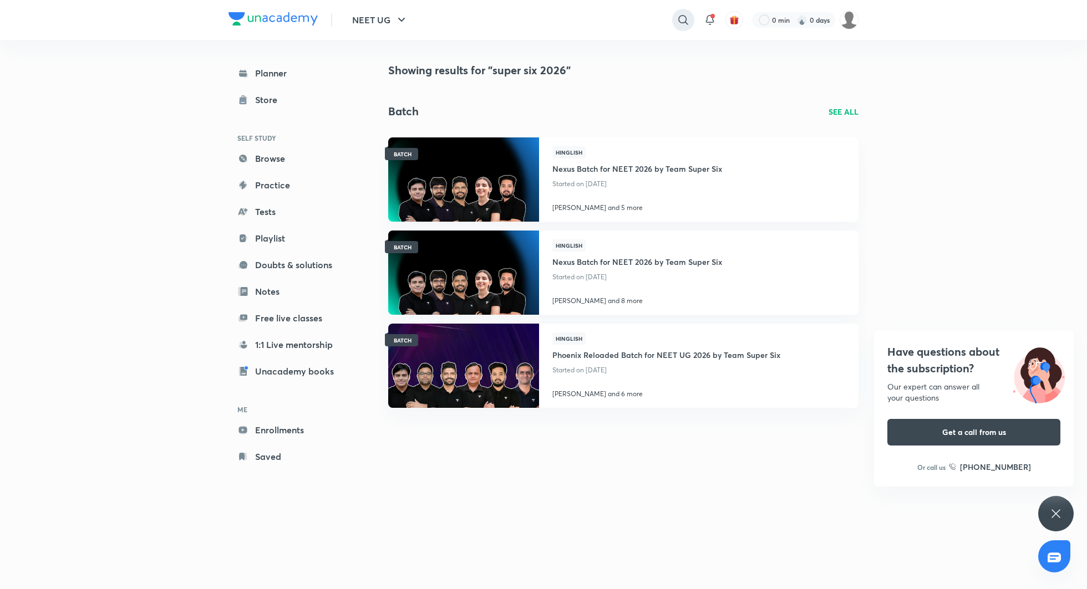
click at [673, 22] on div at bounding box center [683, 20] width 22 height 22
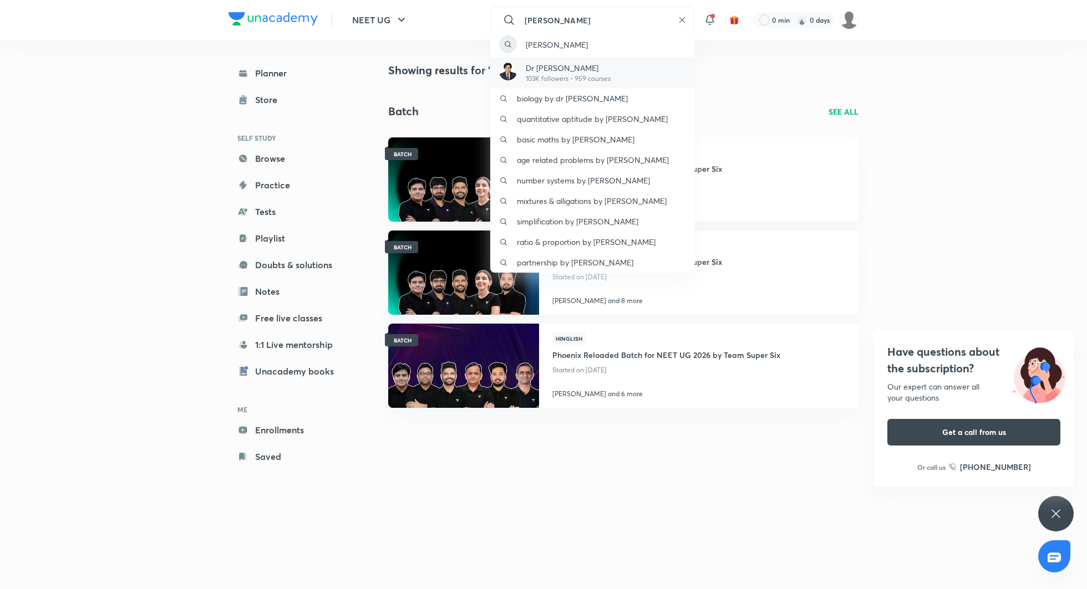
type input "[PERSON_NAME]"
click at [614, 69] on div "Dr [PERSON_NAME] 103K followers • 959 courses" at bounding box center [592, 73] width 204 height 30
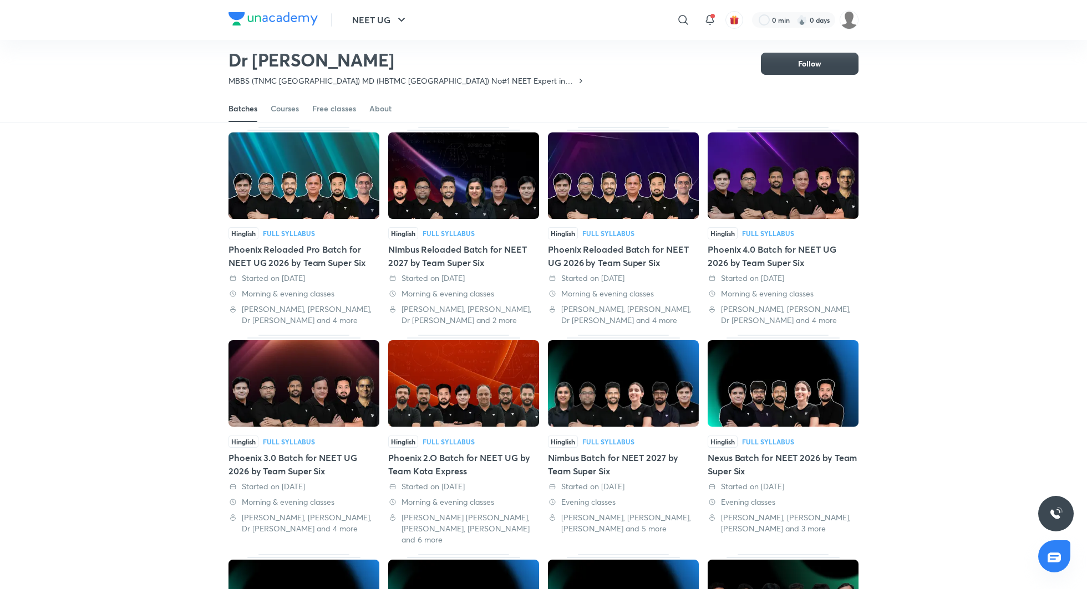
scroll to position [57, 0]
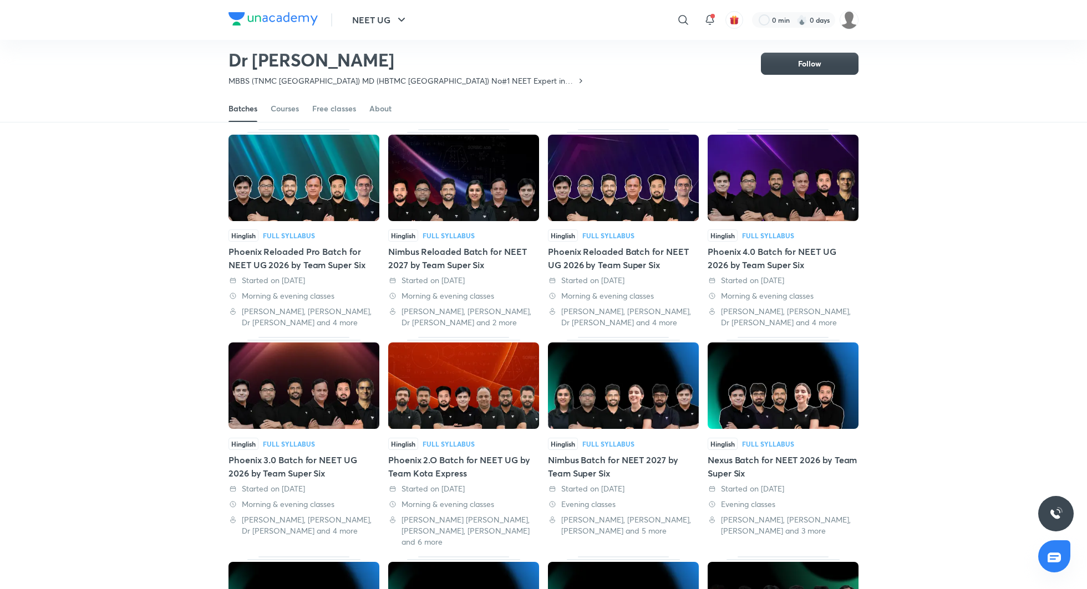
click at [757, 256] on div "Phoenix 4.0 Batch for NEET UG 2026 by Team Super Six" at bounding box center [783, 258] width 151 height 27
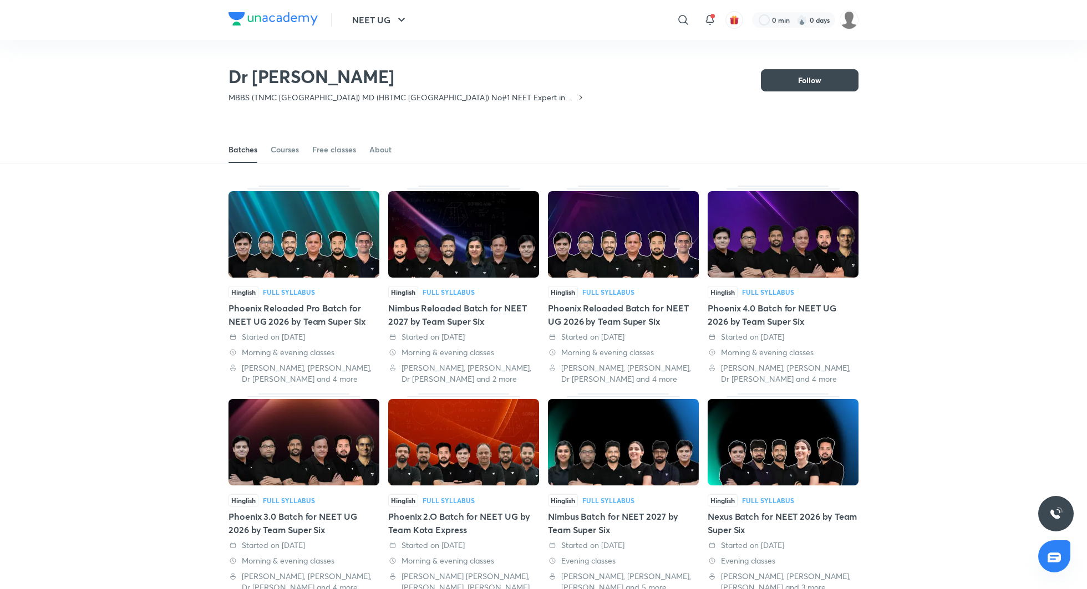
scroll to position [101, 0]
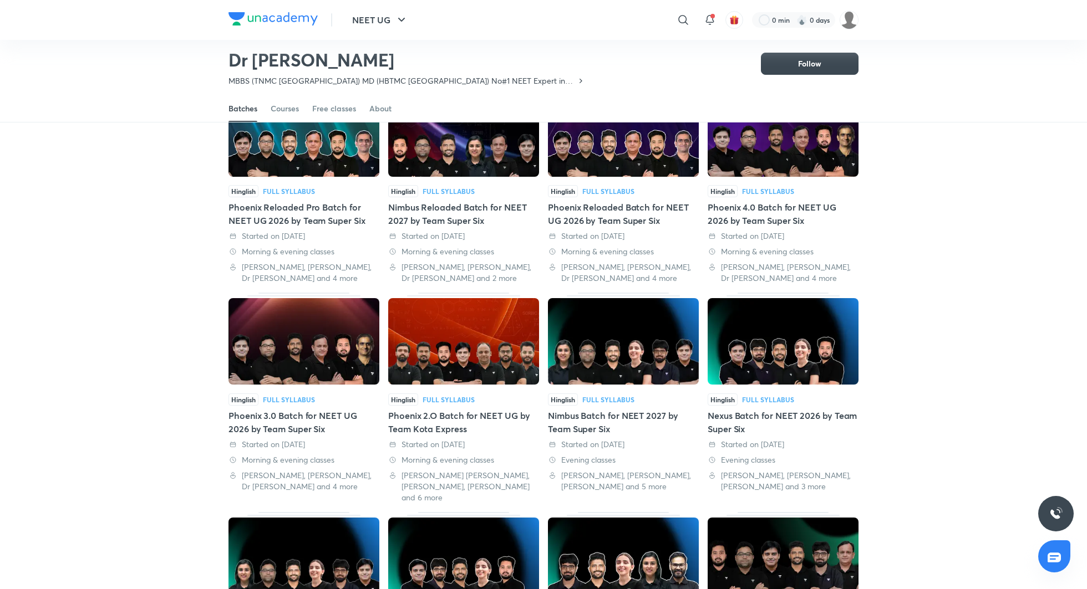
click at [325, 422] on div "Phoenix 3.0 Batch for NEET UG 2026 by Team Super Six" at bounding box center [303, 422] width 151 height 27
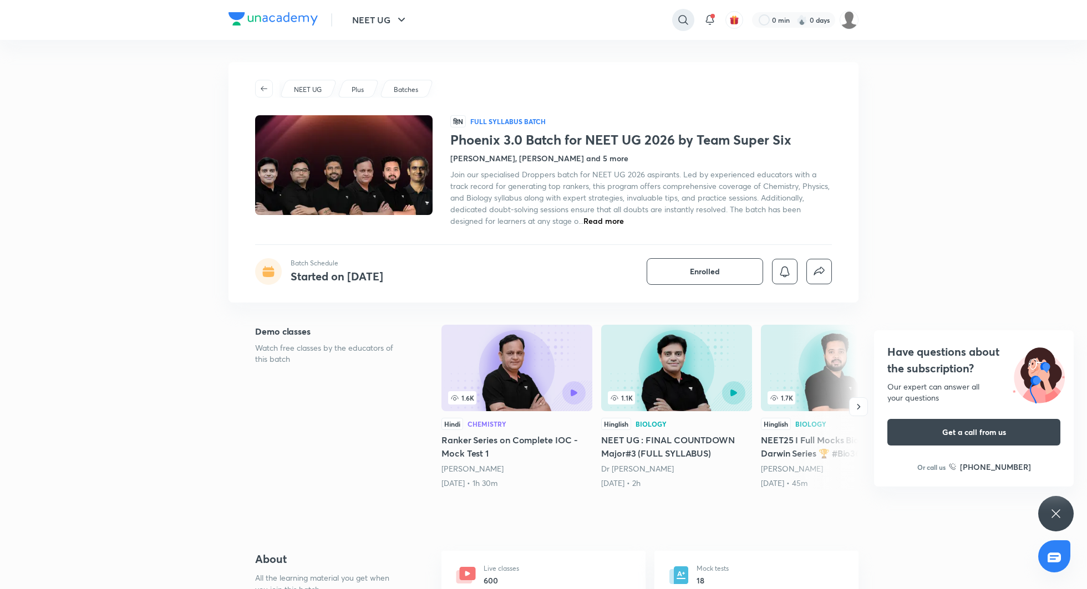
click at [688, 24] on icon at bounding box center [682, 19] width 13 height 13
type input "p"
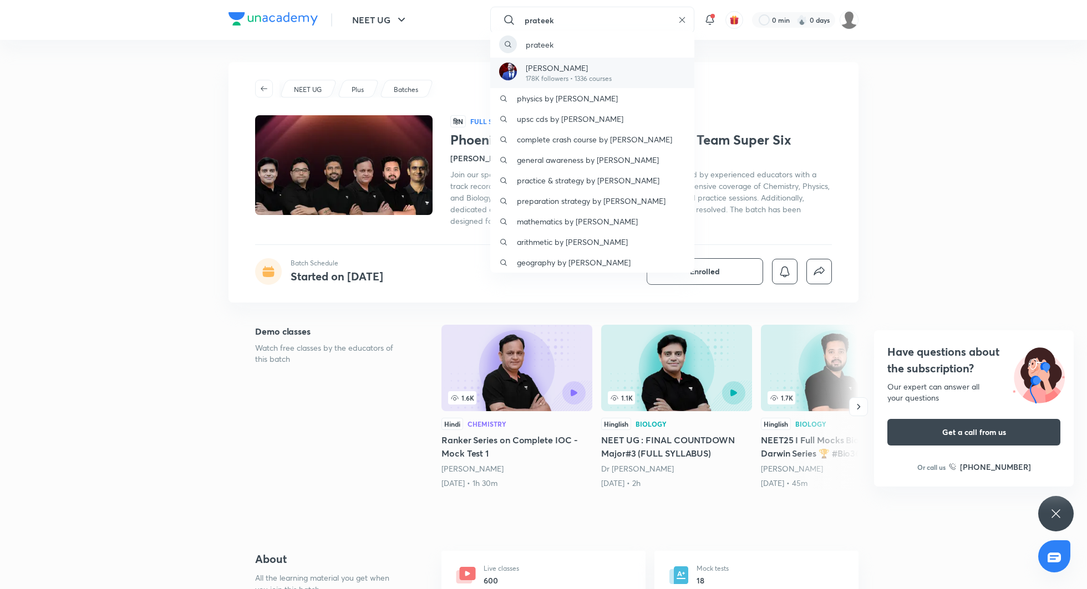
type input "prateek"
click at [591, 71] on p "[PERSON_NAME]" at bounding box center [569, 68] width 86 height 12
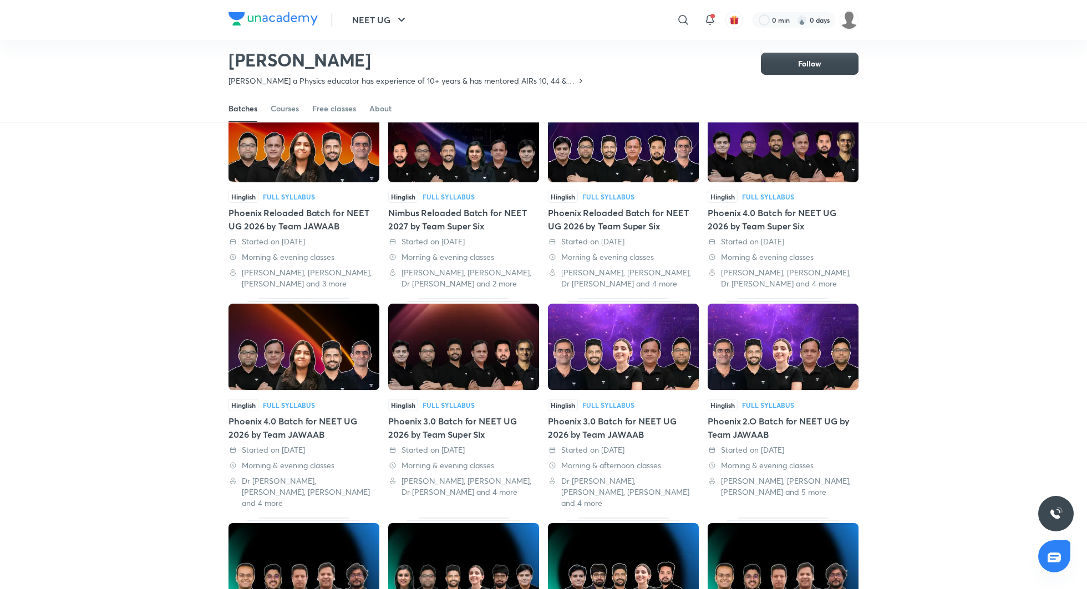
scroll to position [104, 0]
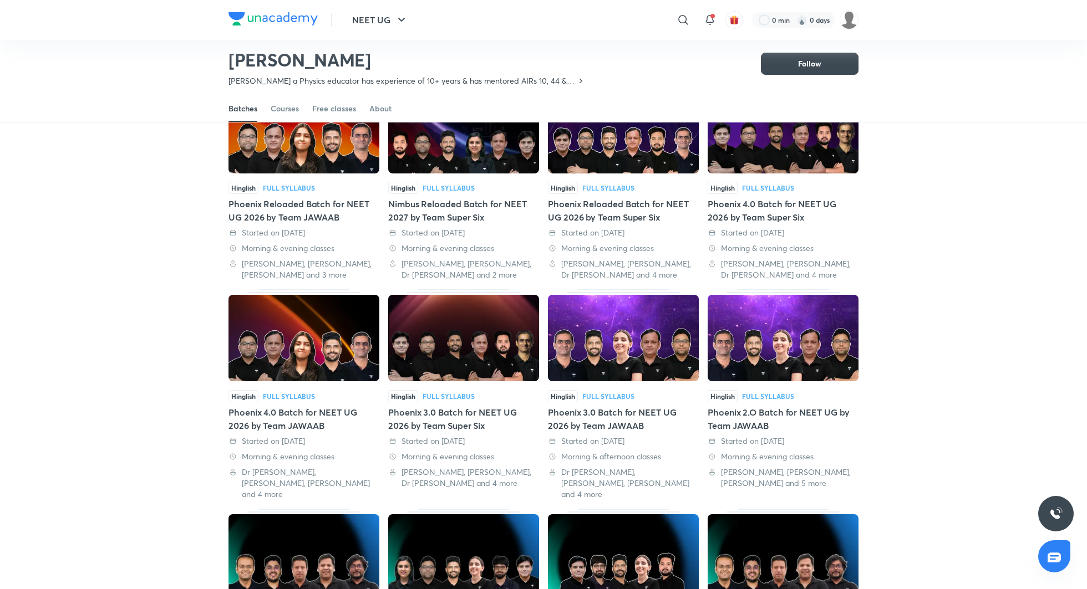
click at [594, 412] on div "Phoenix 3.0 Batch for NEET UG 2026 by Team JAWAAB" at bounding box center [623, 419] width 151 height 27
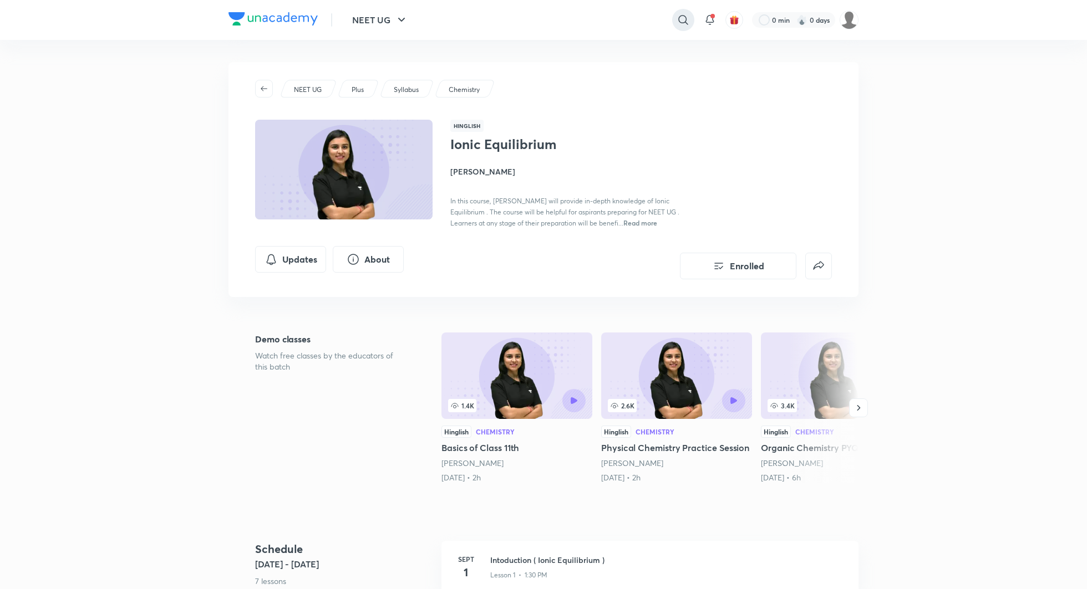
click at [676, 21] on icon at bounding box center [682, 19] width 13 height 13
type input "phoenix 3.0 titans"
click at [588, 43] on div "phoenix 3.0 titans" at bounding box center [592, 44] width 204 height 27
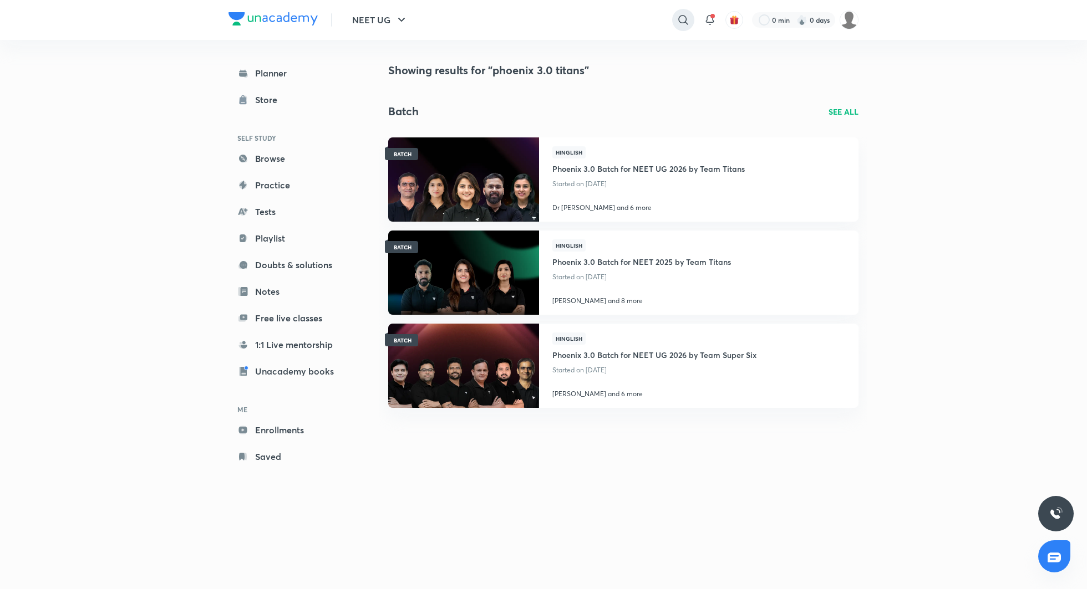
click at [686, 16] on icon at bounding box center [682, 19] width 13 height 13
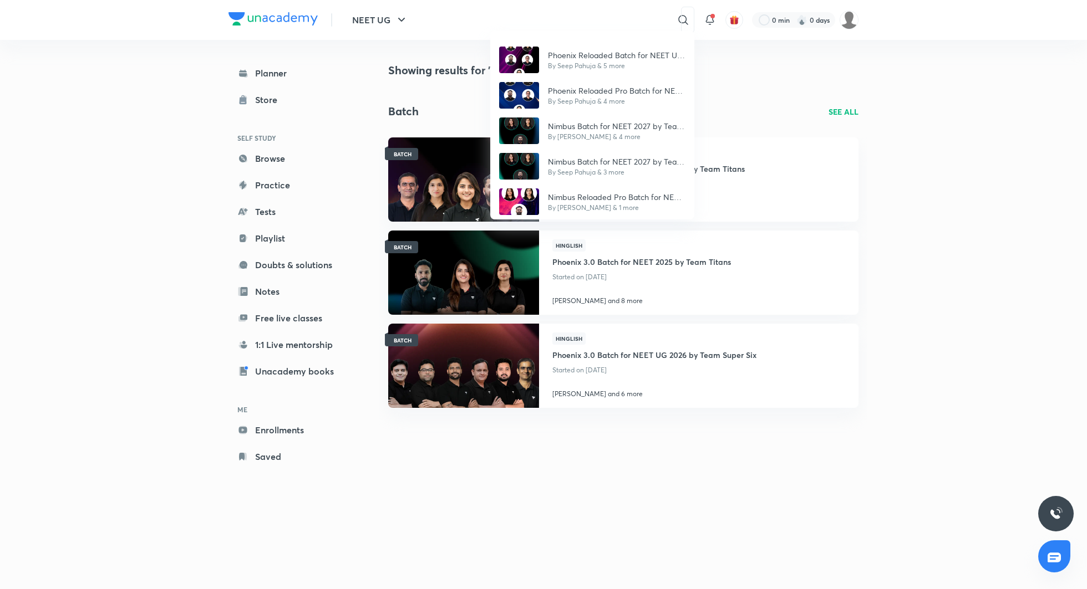
click at [591, 16] on div "Phoenix Reloaded Batch for NEET UG 2026 by Team Titans By Seep Pahuja & 5 more …" at bounding box center [543, 294] width 1087 height 589
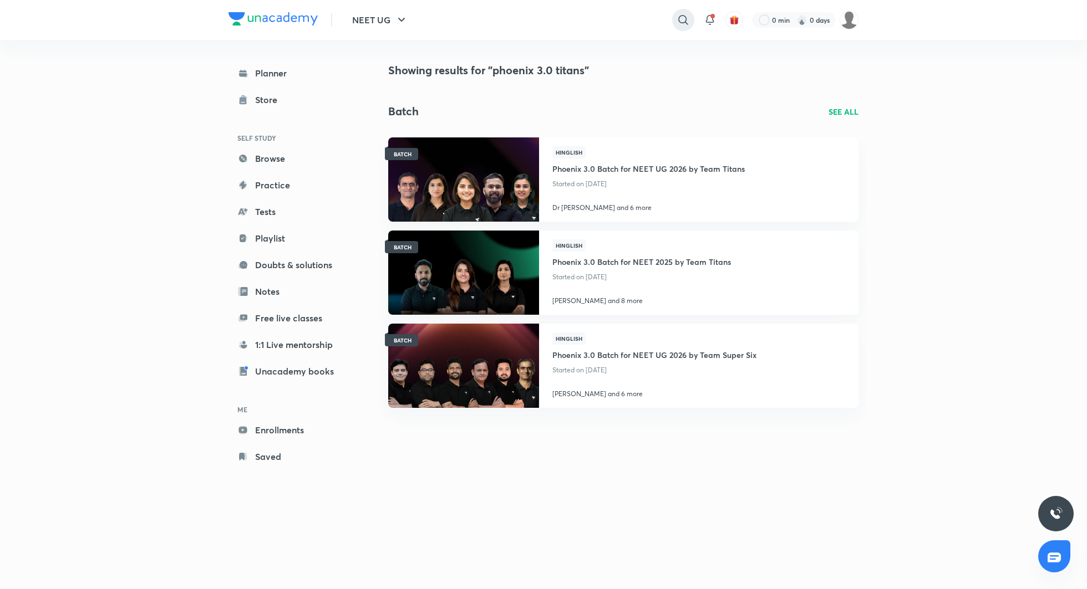
click at [679, 23] on icon at bounding box center [682, 19] width 13 height 13
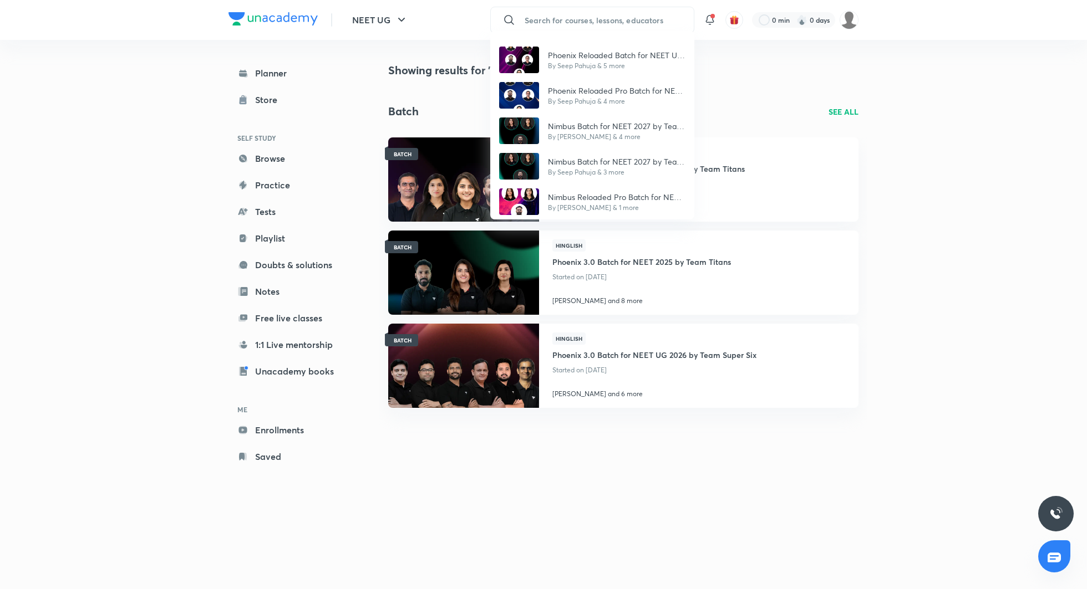
click at [924, 151] on div "Phoenix Reloaded Batch for NEET UG 2026 by Team Titans By Seep Pahuja & 5 more …" at bounding box center [543, 294] width 1087 height 589
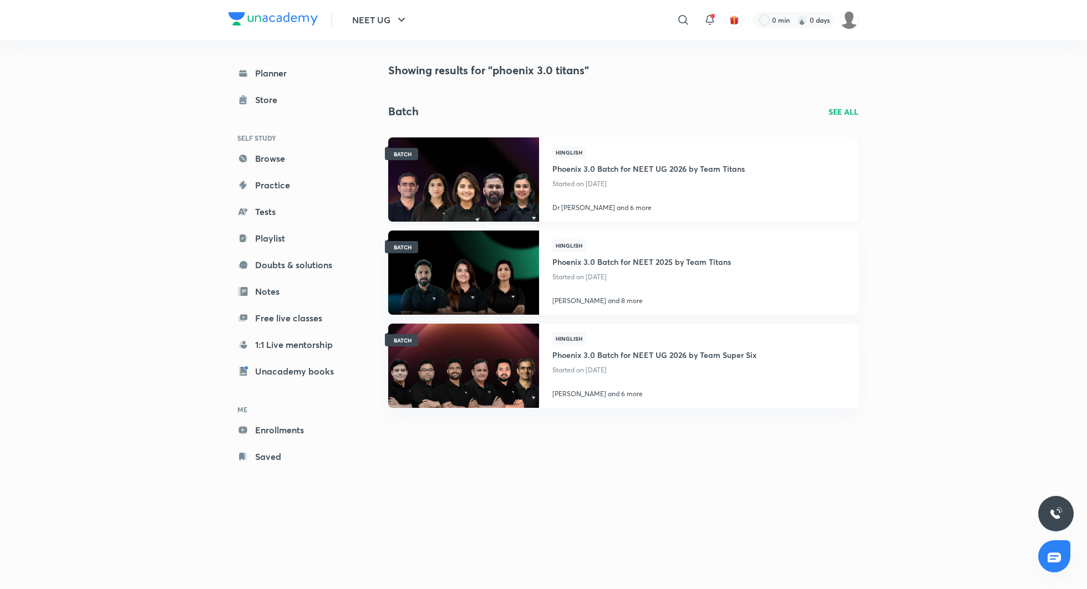
click at [663, 162] on h4 "Phoenix 3.0 Batch for NEET UG 2026 by Team Titans" at bounding box center [648, 168] width 192 height 18
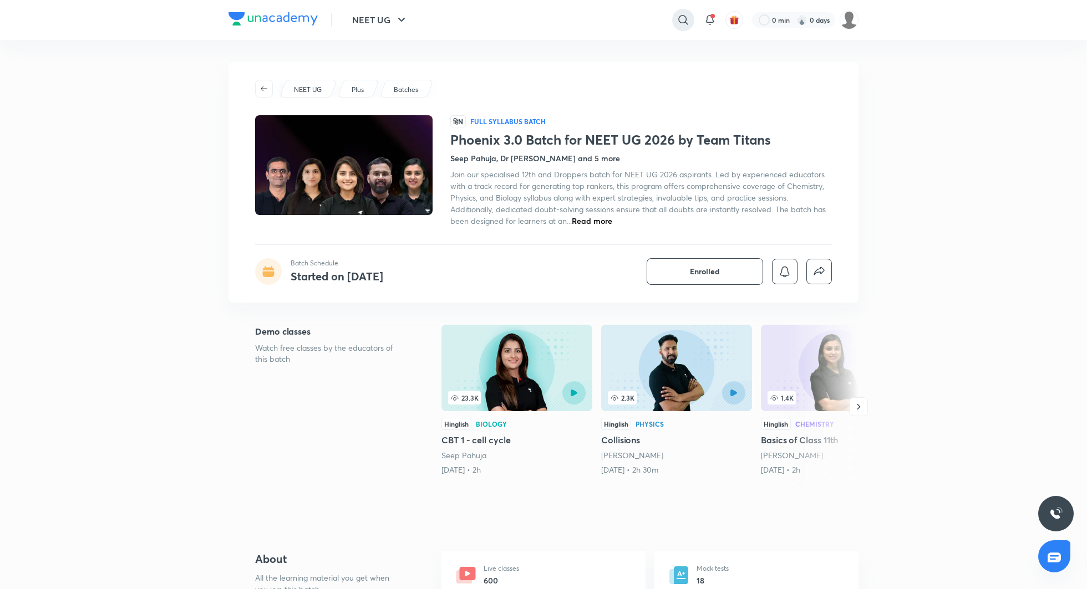
click at [685, 15] on icon at bounding box center [682, 19] width 13 height 13
type input "phoenix 3.0 by team titans"
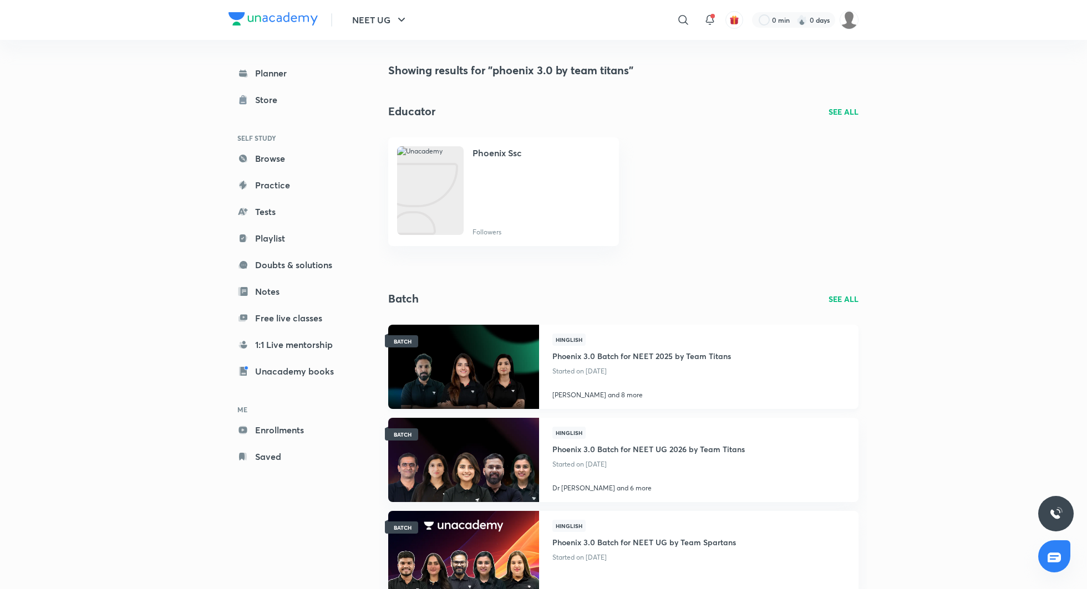
click at [569, 352] on h4 "Phoenix 3.0 Batch for NEET 2025 by Team Titans" at bounding box center [641, 355] width 179 height 18
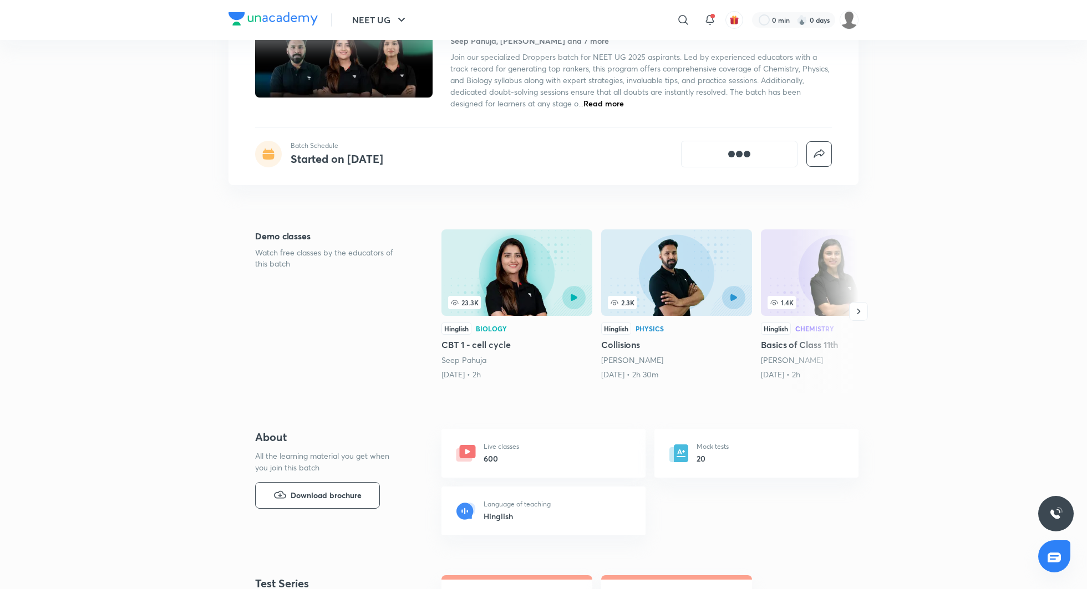
scroll to position [164, 0]
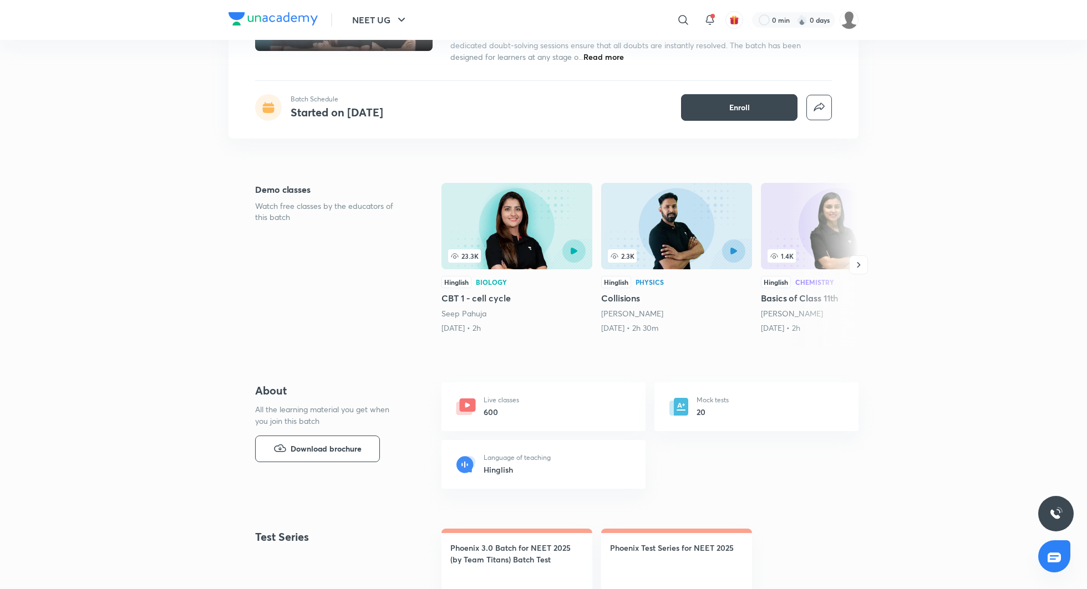
click at [645, 284] on div "Physics" at bounding box center [649, 282] width 28 height 7
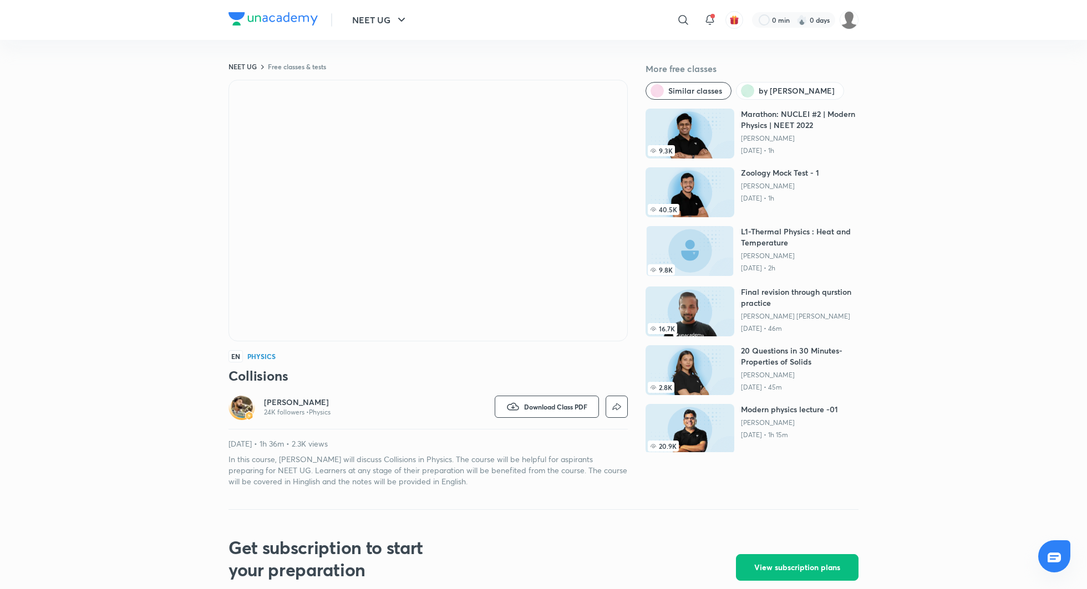
click at [315, 402] on h6 "Anupam Upadhayay" at bounding box center [297, 402] width 67 height 11
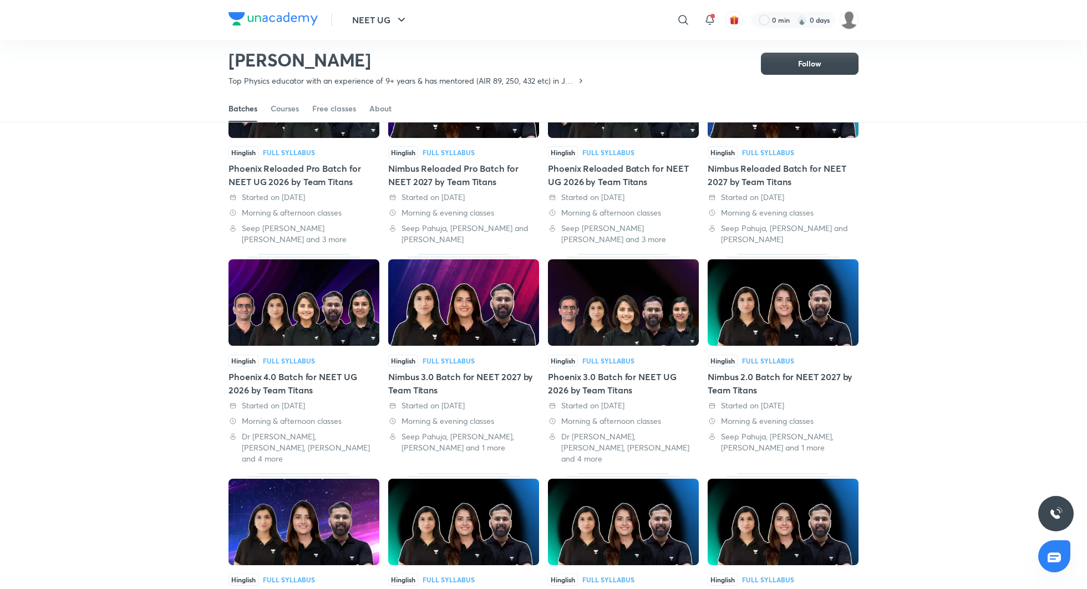
scroll to position [205, 0]
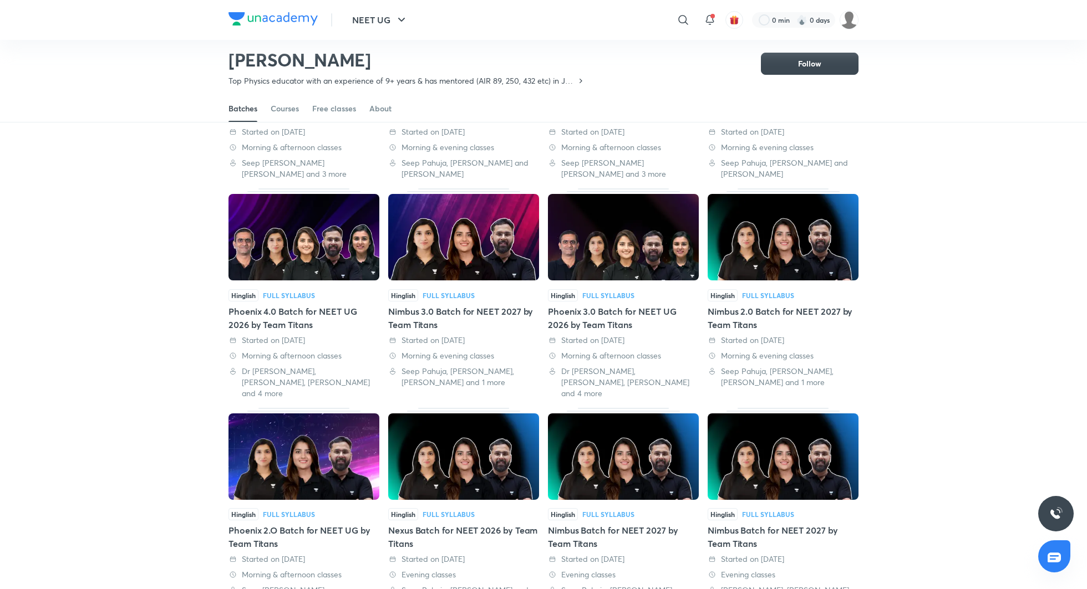
click at [630, 316] on div "Phoenix 3.0 Batch for NEET UG 2026 by Team Titans" at bounding box center [623, 318] width 151 height 27
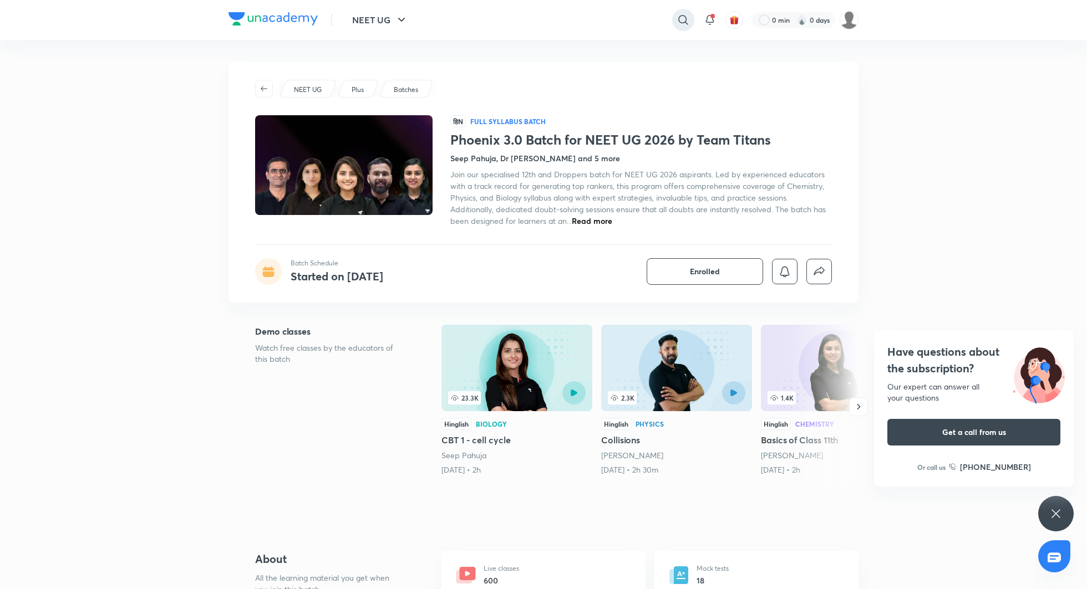
click at [682, 22] on icon at bounding box center [682, 19] width 13 height 13
type input "phoenix reloaded titans"
click at [603, 44] on p "phoenix reloaded titans" at bounding box center [568, 45] width 84 height 12
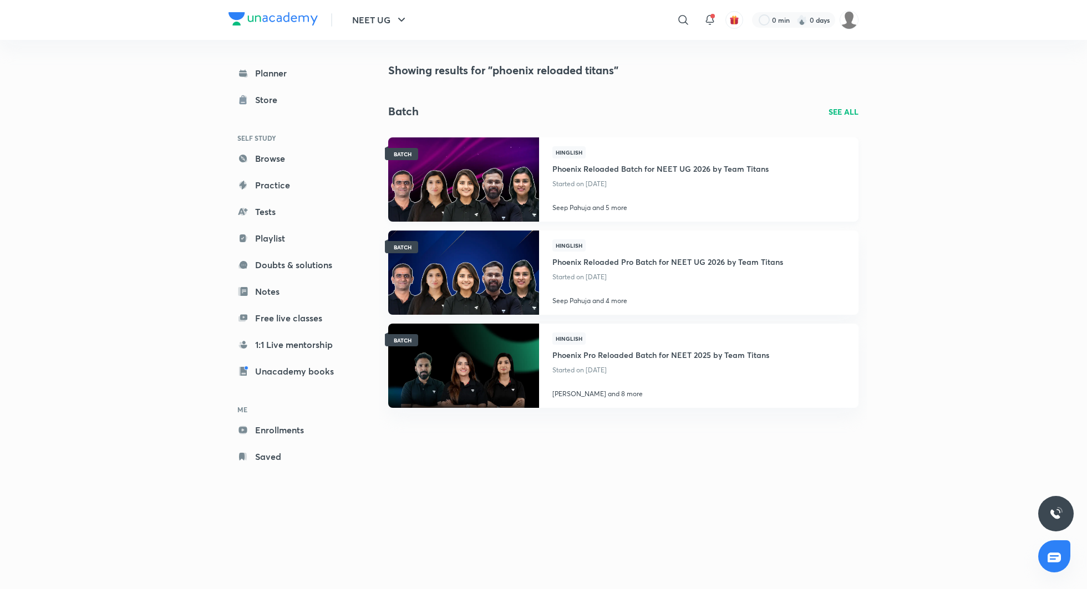
click at [640, 167] on h4 "Phoenix Reloaded Batch for NEET UG 2026 by Team Titans" at bounding box center [660, 168] width 216 height 18
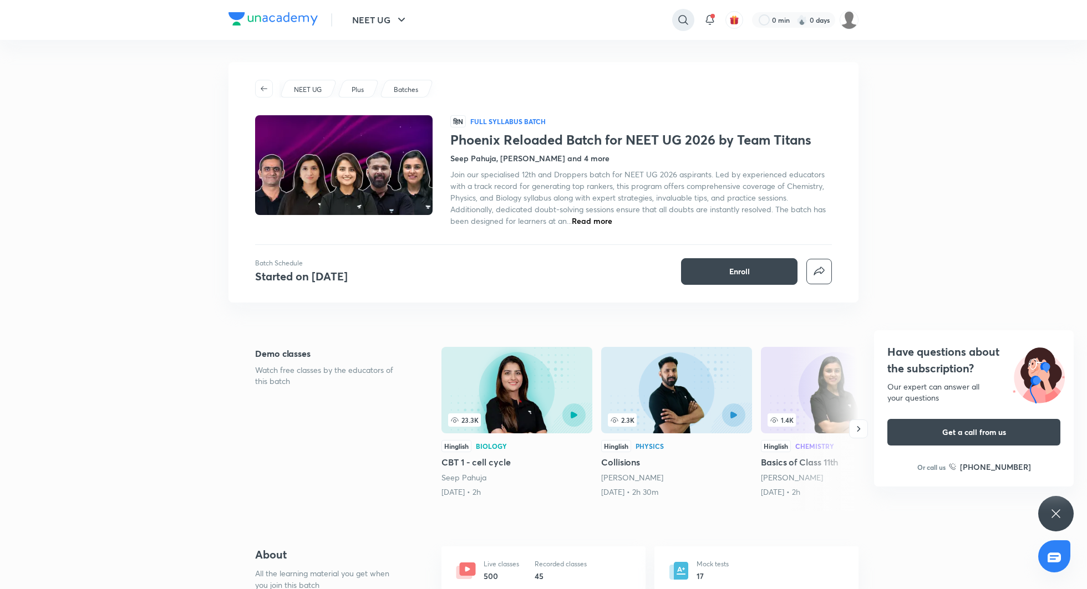
click at [684, 16] on icon at bounding box center [682, 19] width 13 height 13
type input "phoenix reloaded pro titans"
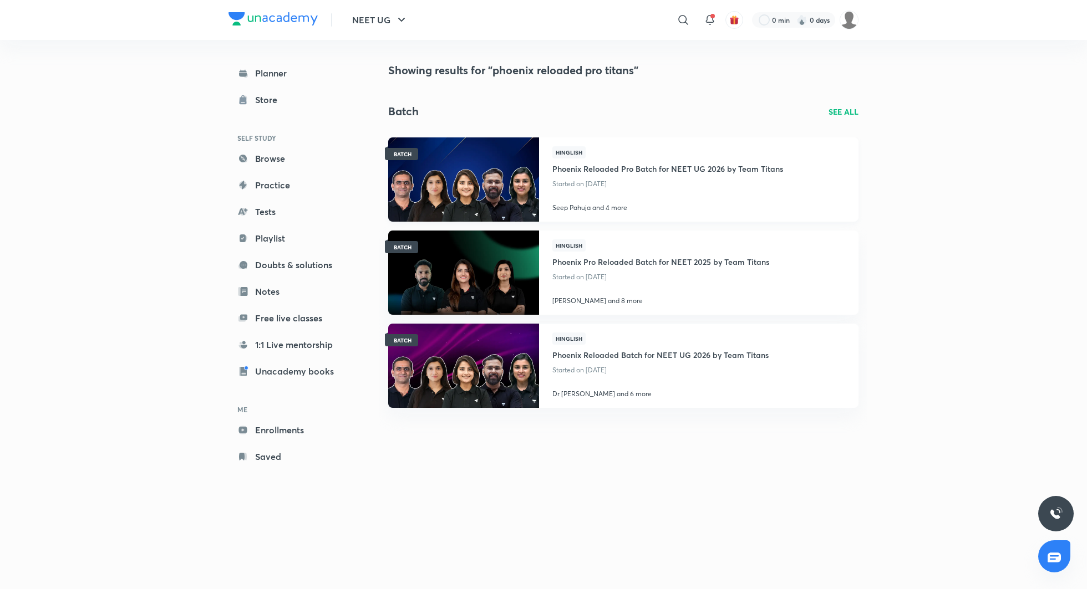
click at [605, 167] on h4 "Phoenix Reloaded Pro Batch for NEET UG 2026 by Team Titans" at bounding box center [667, 168] width 231 height 18
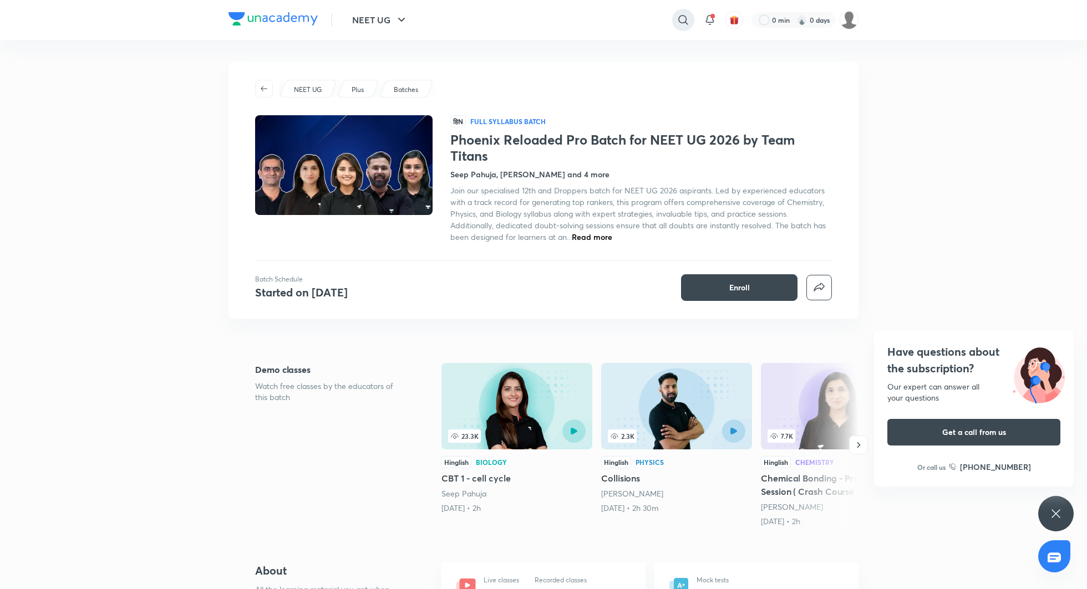
click at [683, 19] on icon at bounding box center [682, 19] width 13 height 13
type input "phoenix reloaded titans"
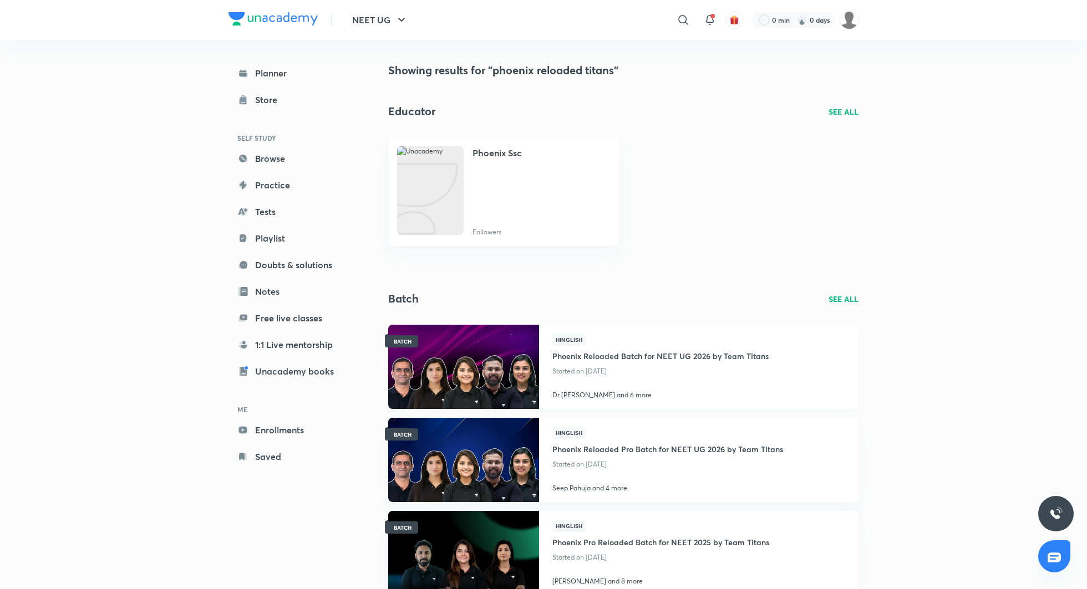
click at [639, 352] on h4 "Phoenix Reloaded Batch for NEET UG 2026 by Team Titans" at bounding box center [660, 355] width 216 height 18
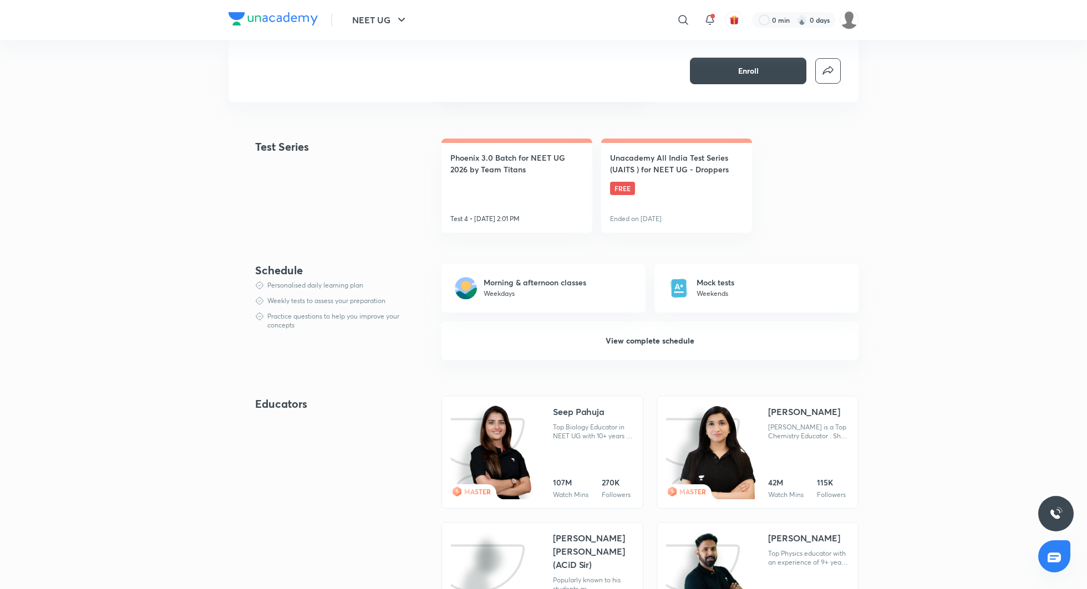
scroll to position [577, 0]
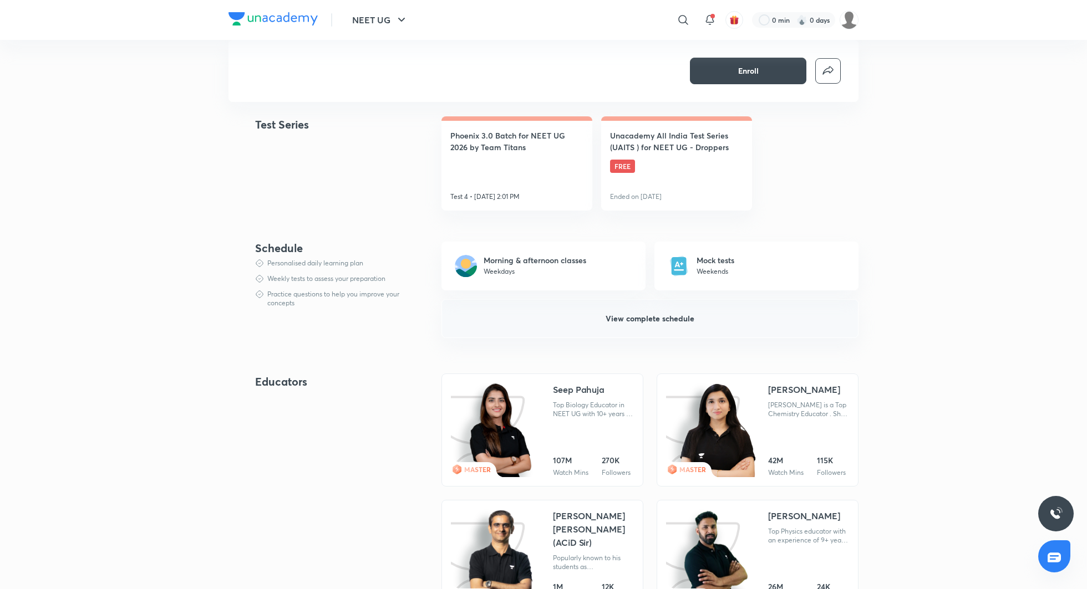
click at [624, 314] on span "View complete schedule" at bounding box center [649, 318] width 89 height 11
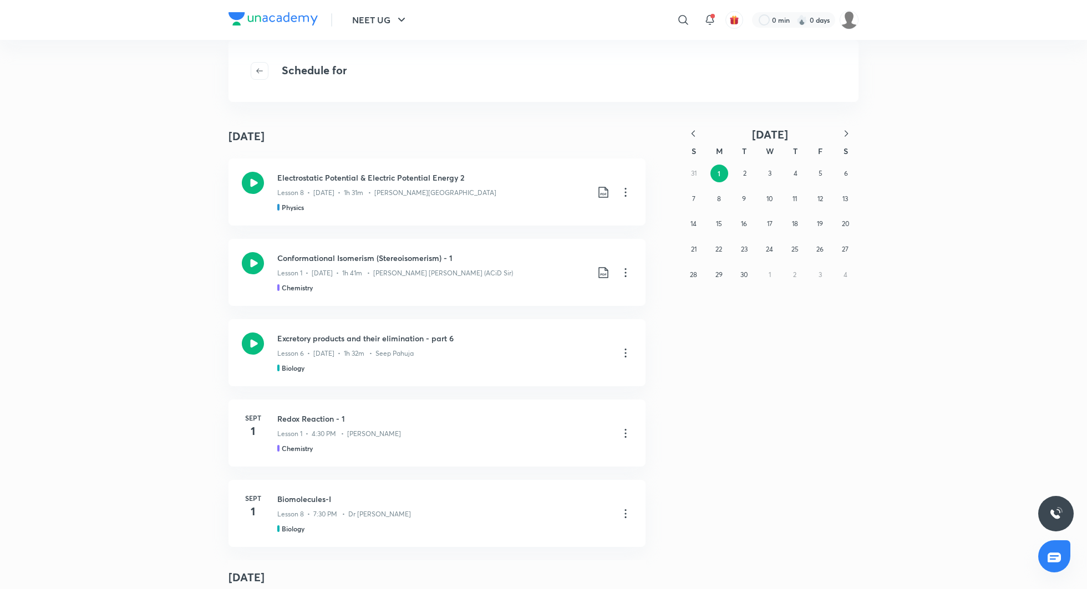
click at [697, 135] on icon "button" at bounding box center [693, 133] width 11 height 11
click at [759, 272] on div "27 28 29 30 31 1 2 3 4 5 6 7 8 9 10 11 12 13 14 15 16 17 18 19 20 21 22 23 24 2…" at bounding box center [769, 237] width 177 height 152
click at [773, 272] on button "27" at bounding box center [770, 275] width 18 height 18
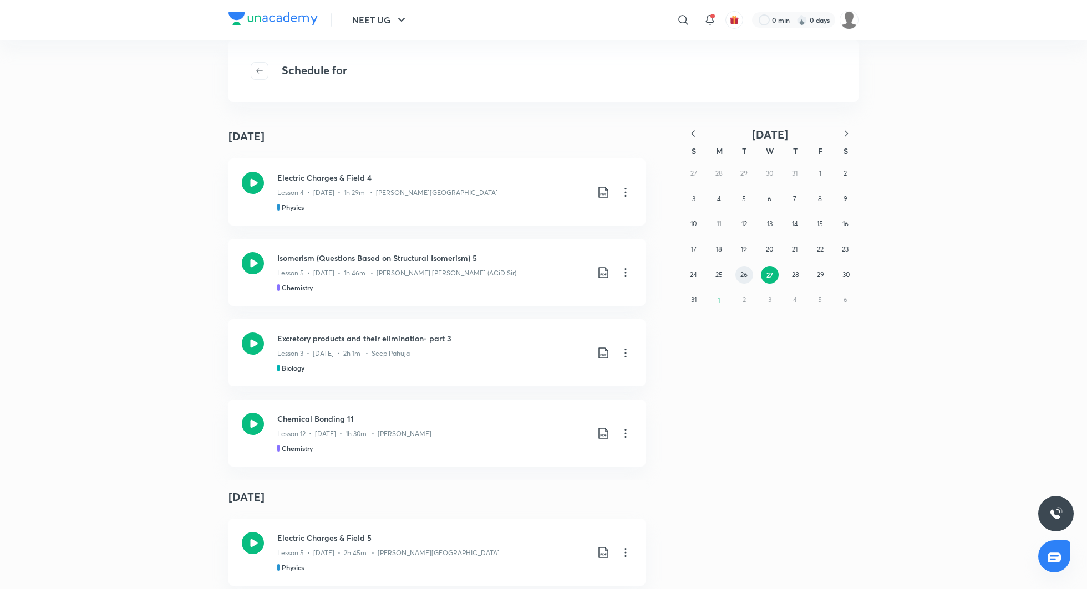
click at [746, 274] on abbr "26" at bounding box center [743, 275] width 7 height 8
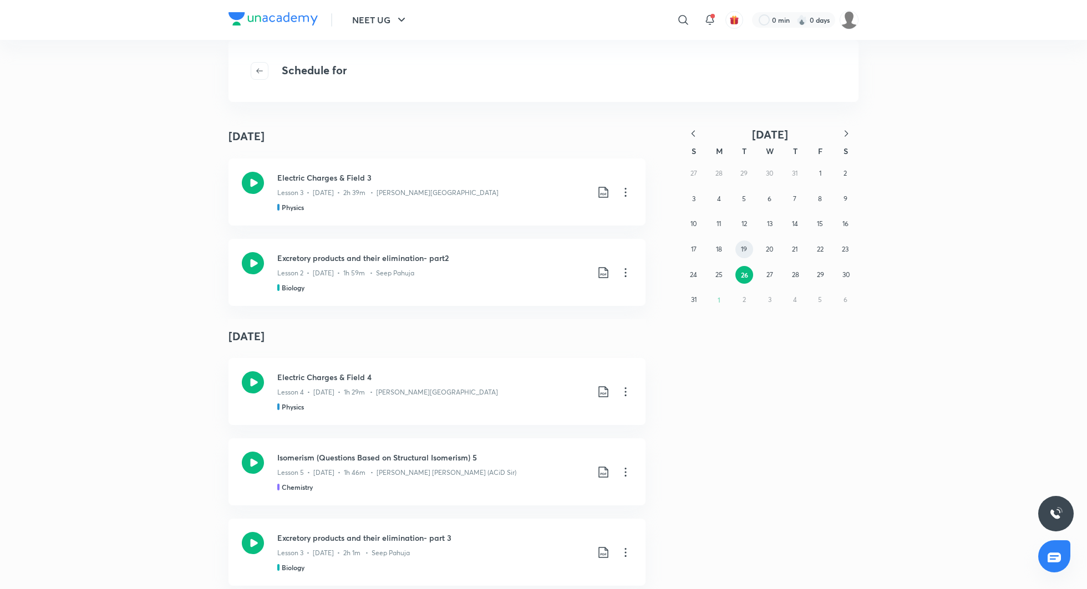
click at [746, 245] on abbr "19" at bounding box center [744, 249] width 6 height 8
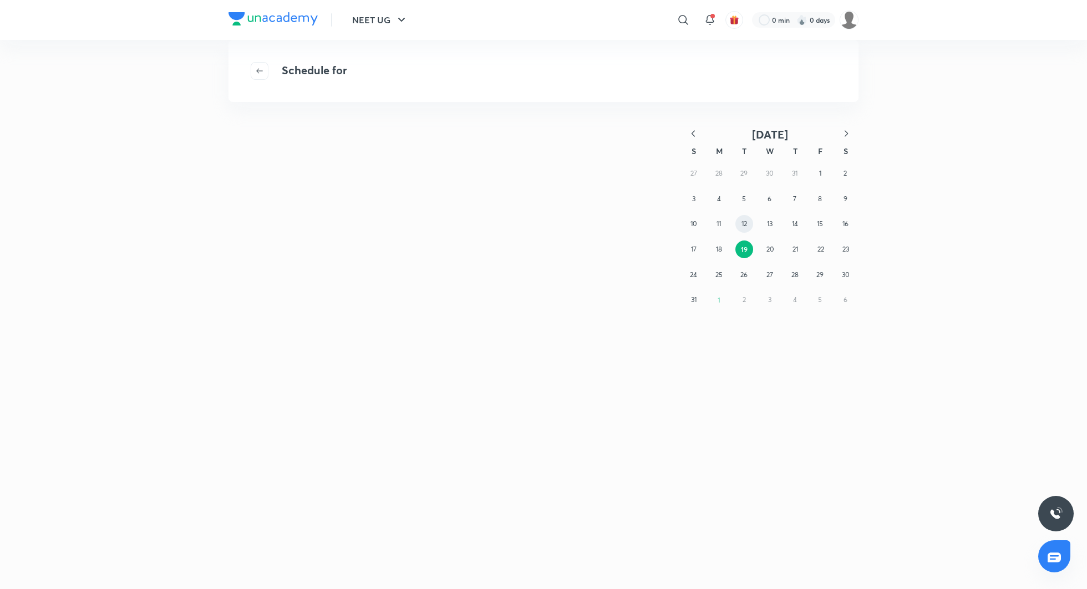
click at [746, 221] on abbr "12" at bounding box center [744, 224] width 6 height 8
click at [743, 199] on abbr "5" at bounding box center [744, 199] width 4 height 8
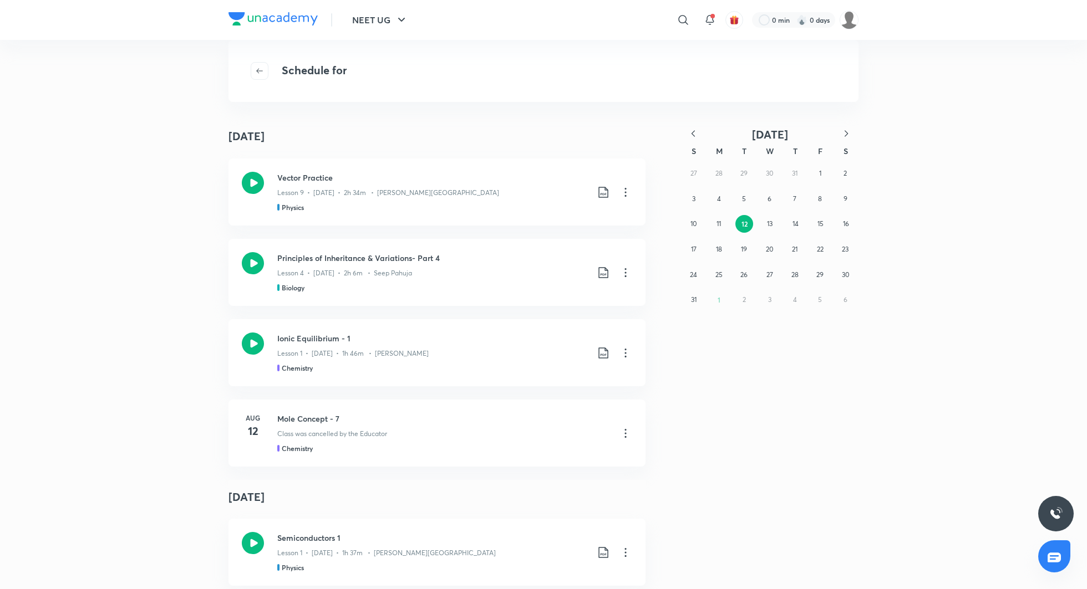
click at [694, 134] on icon "button" at bounding box center [693, 133] width 11 height 11
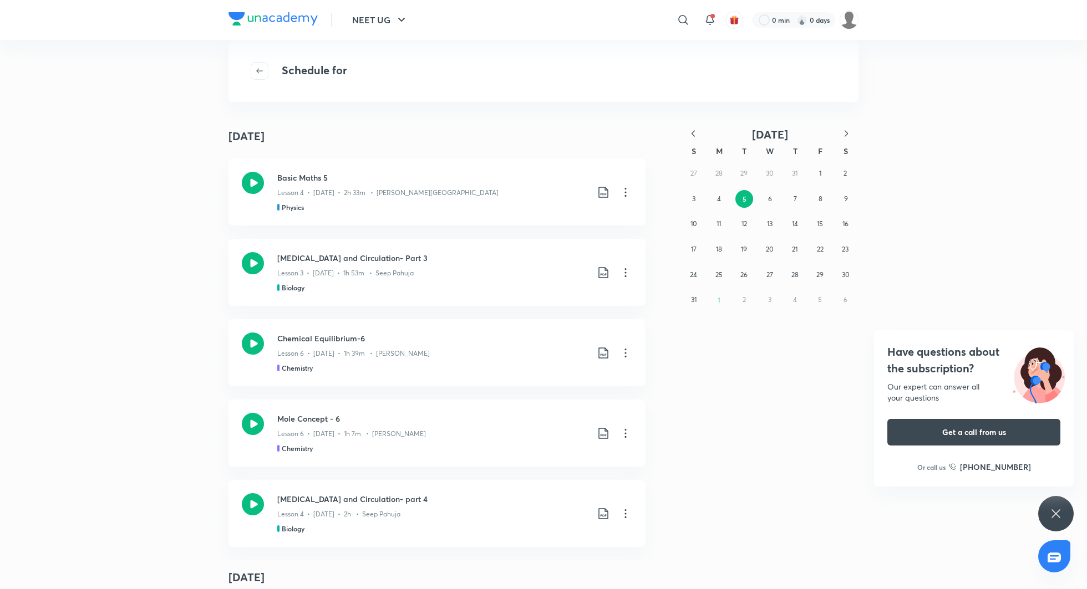
click at [691, 129] on icon "button" at bounding box center [693, 133] width 11 height 11
click at [695, 130] on icon "button" at bounding box center [693, 133] width 11 height 11
click at [797, 172] on button "1" at bounding box center [795, 174] width 18 height 18
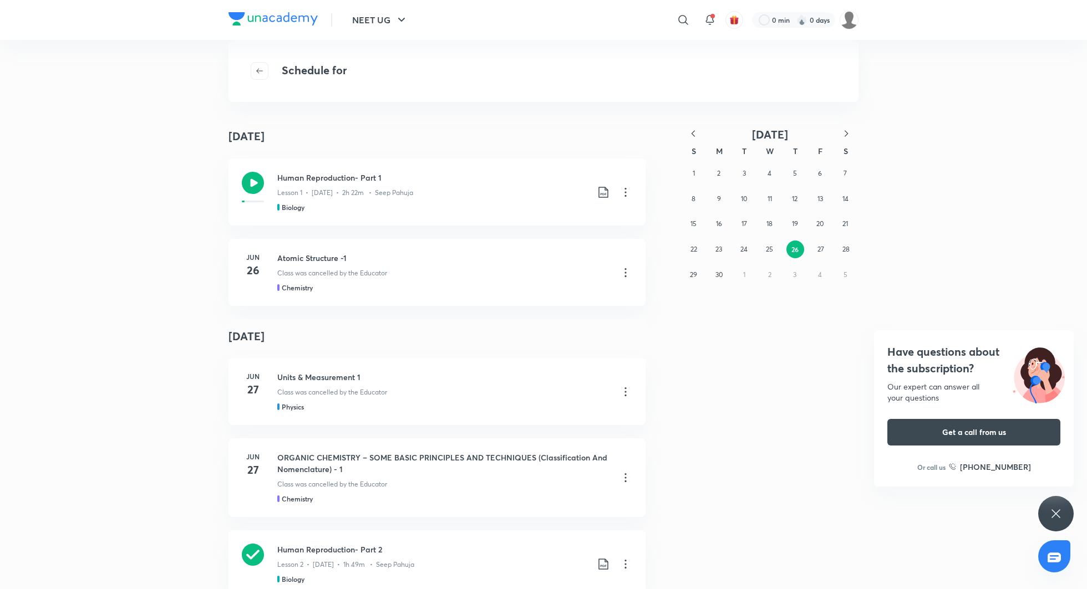
click at [843, 133] on icon "button" at bounding box center [846, 133] width 11 height 11
click at [251, 71] on button "button" at bounding box center [260, 71] width 18 height 18
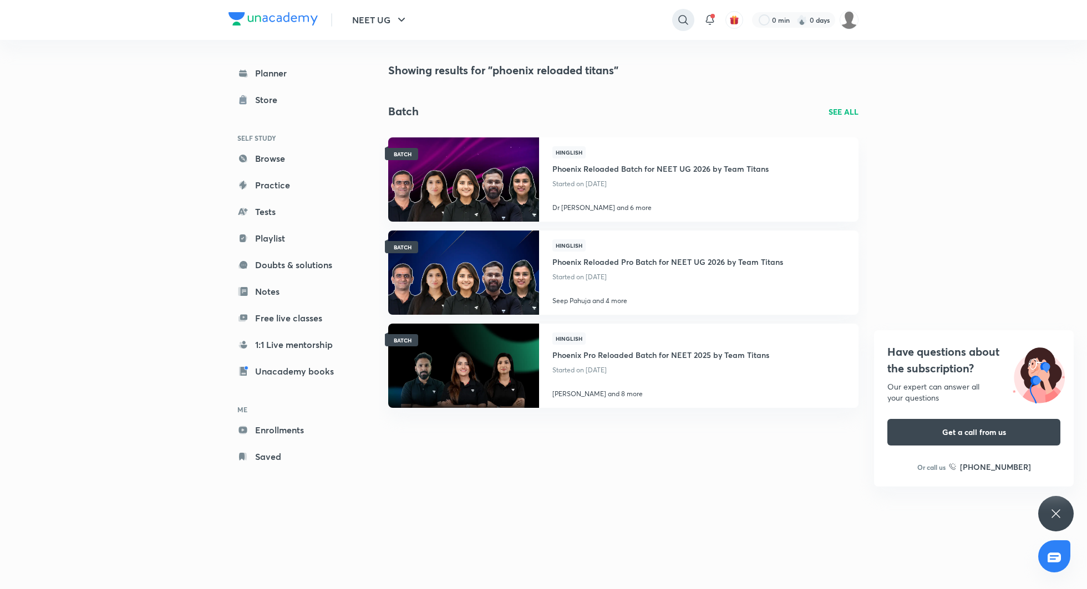
click at [683, 21] on icon at bounding box center [682, 19] width 13 height 13
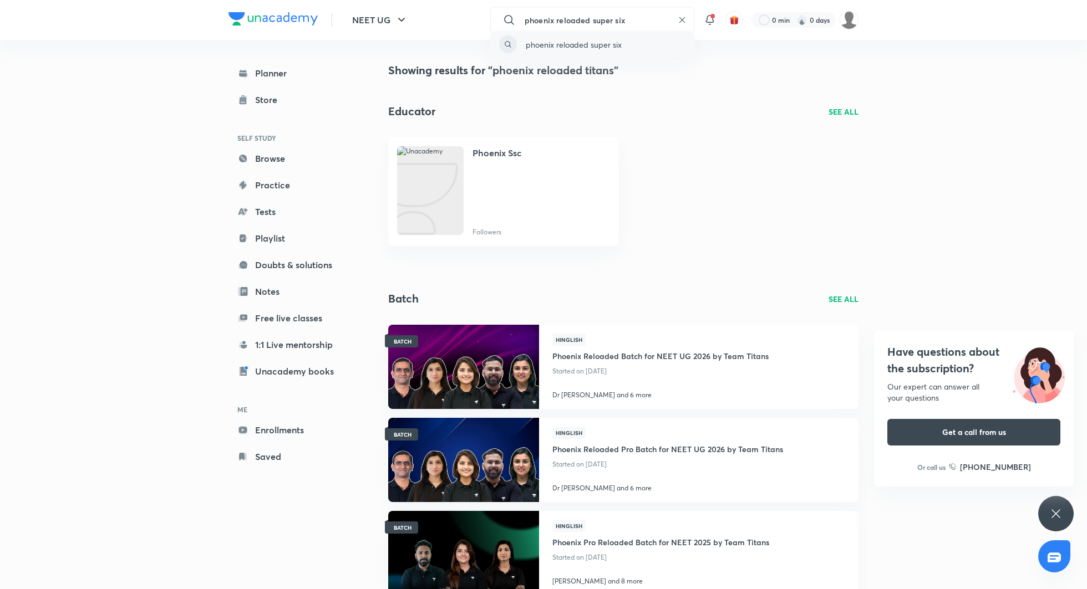
type input "phoenix reloaded super six"
click at [623, 47] on div "phoenix reloaded super six" at bounding box center [592, 44] width 204 height 27
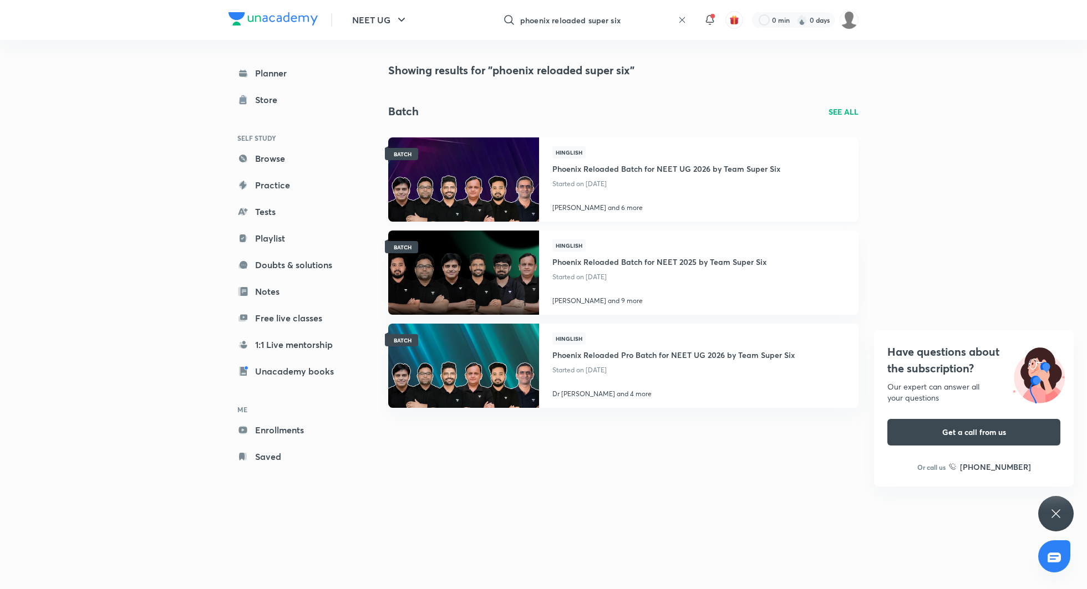
click at [612, 164] on h4 "Phoenix Reloaded Batch for NEET UG 2026 by Team Super Six" at bounding box center [666, 168] width 228 height 18
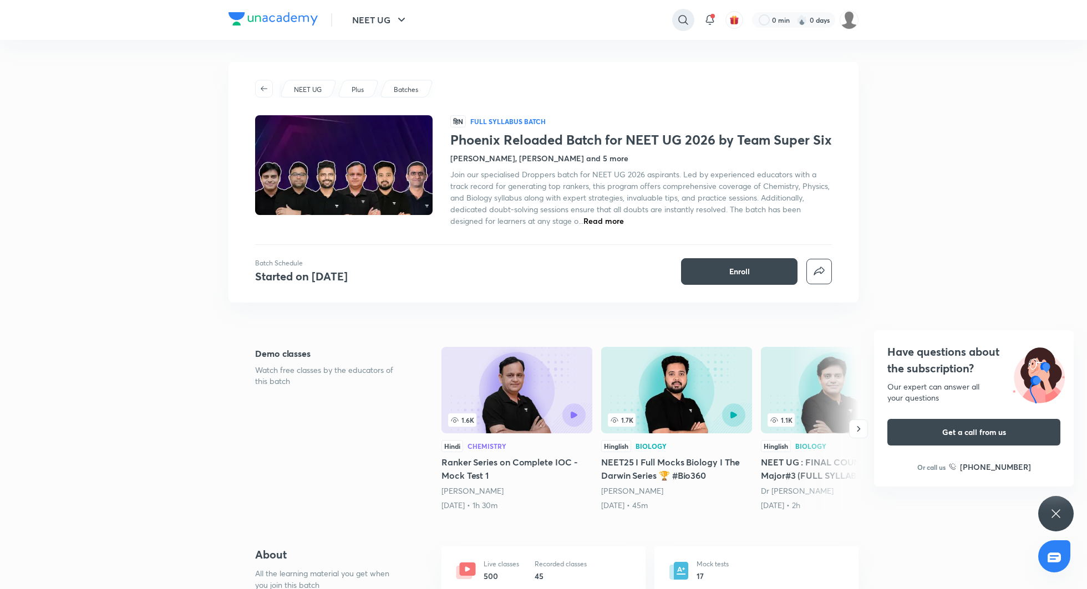
click at [684, 18] on icon at bounding box center [682, 19] width 13 height 13
type input "phoenix reloaded pro super six"
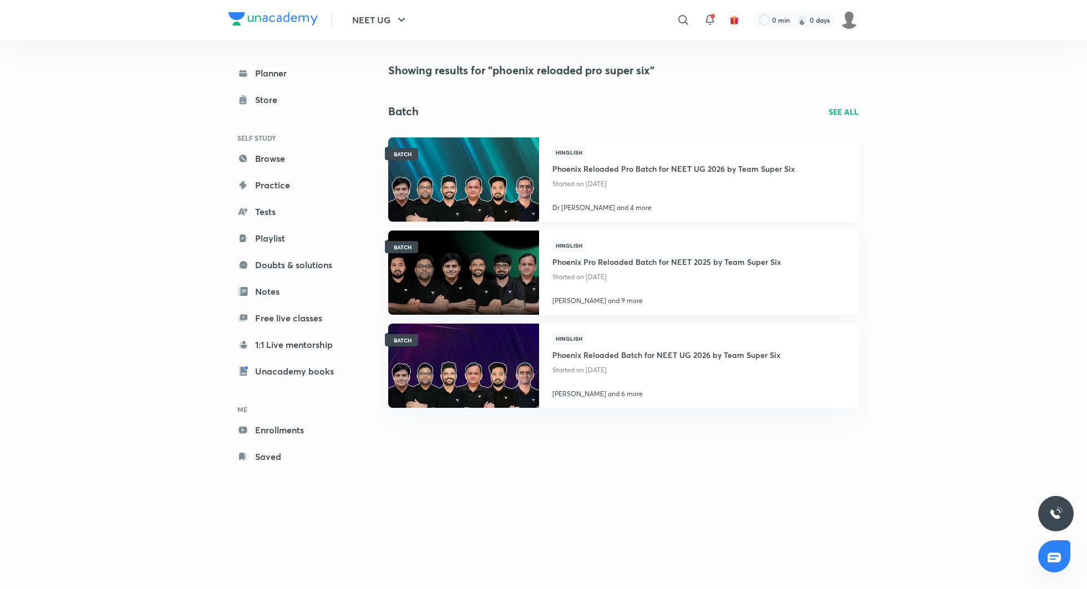
click at [629, 167] on h4 "Phoenix Reloaded Pro Batch for NEET UG 2026 by Team Super Six" at bounding box center [673, 168] width 242 height 18
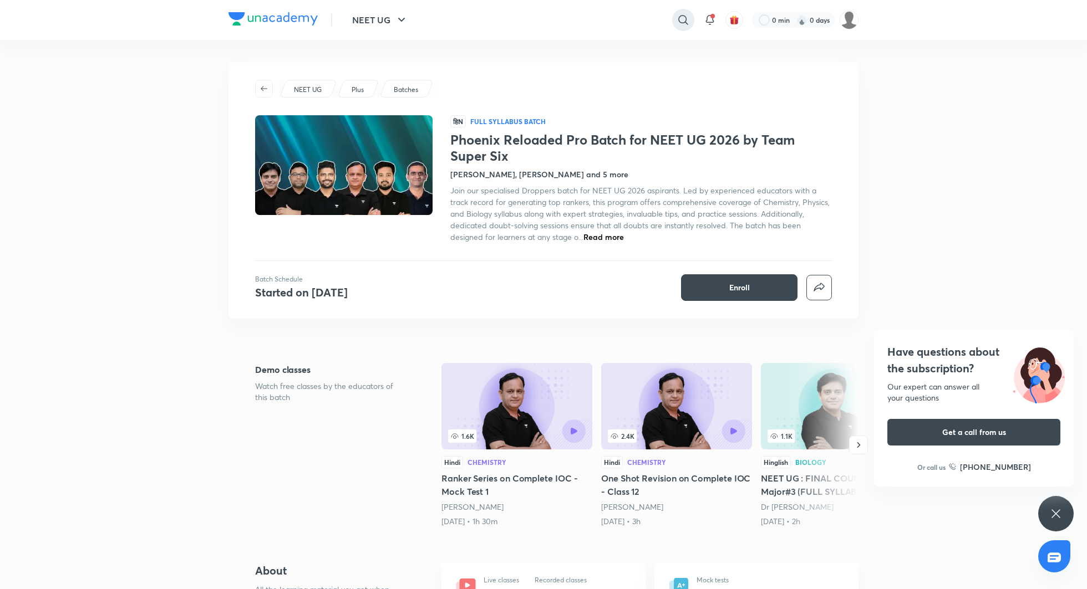
click at [678, 19] on icon at bounding box center [682, 19] width 9 height 9
type input "P"
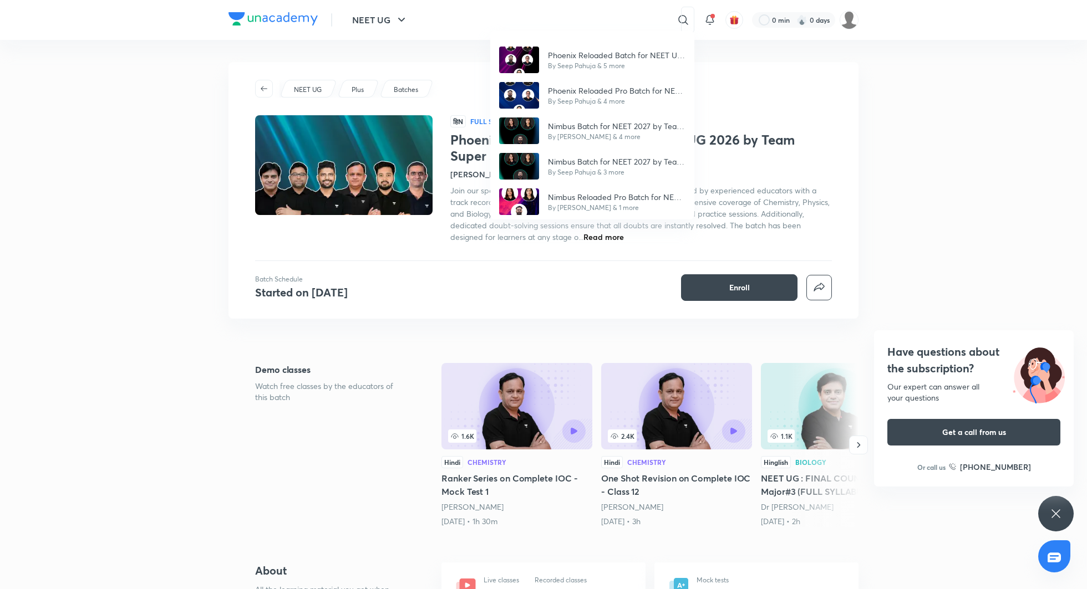
click at [523, 283] on div "Phoenix Reloaded Batch for NEET UG 2026 by Team Titans By Seep Pahuja & 5 more …" at bounding box center [543, 294] width 1087 height 589
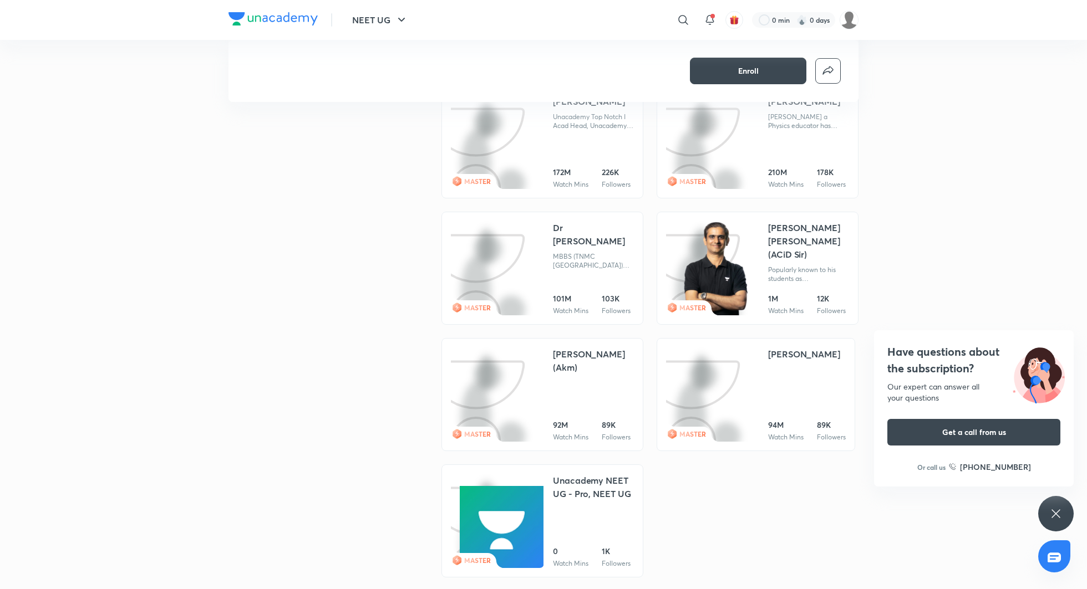
scroll to position [882, 0]
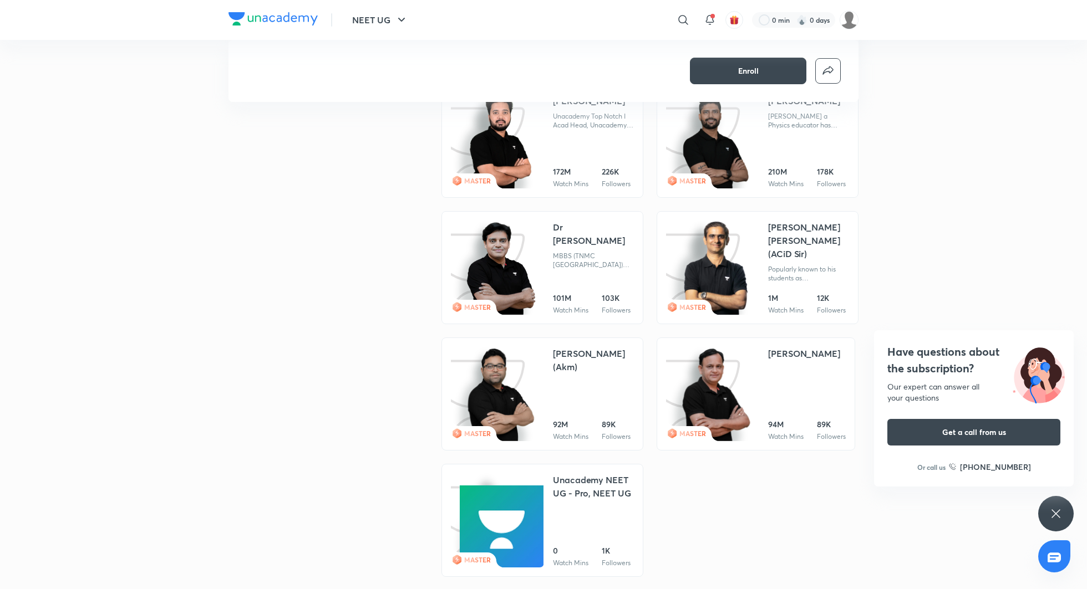
click at [612, 355] on div "[PERSON_NAME] (Akm)" at bounding box center [593, 360] width 81 height 27
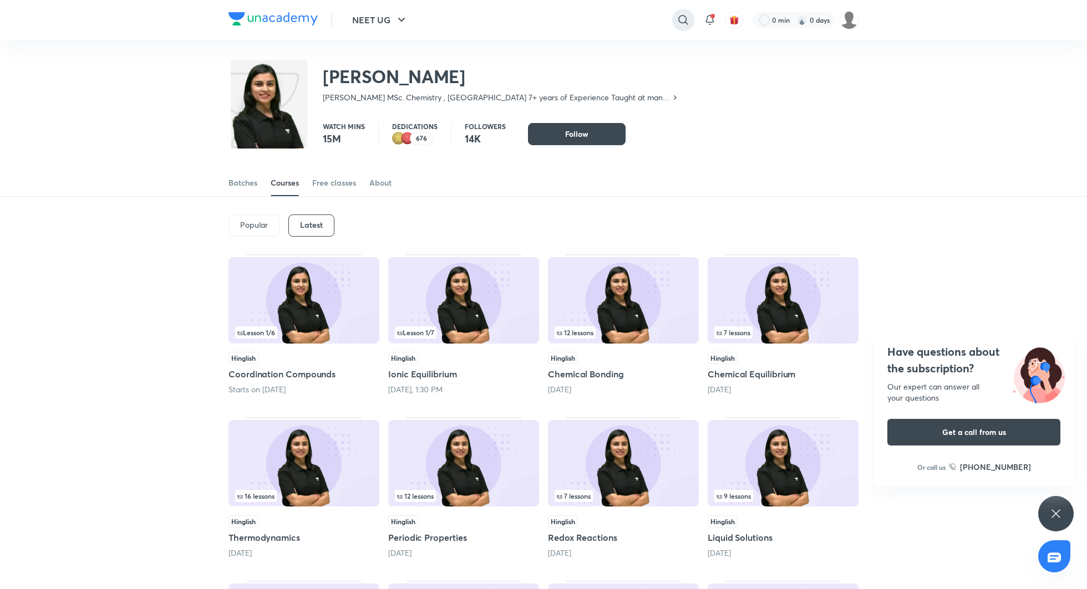
click at [683, 19] on icon at bounding box center [682, 19] width 13 height 13
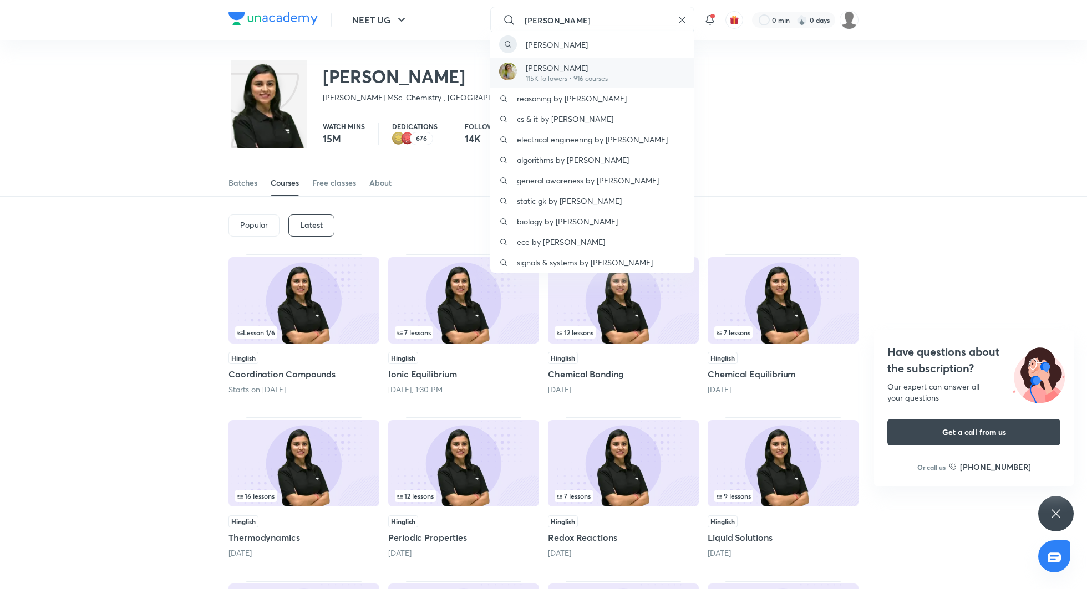
type input "akansha"
click at [552, 64] on p "Akansha Karnwal" at bounding box center [567, 68] width 82 height 12
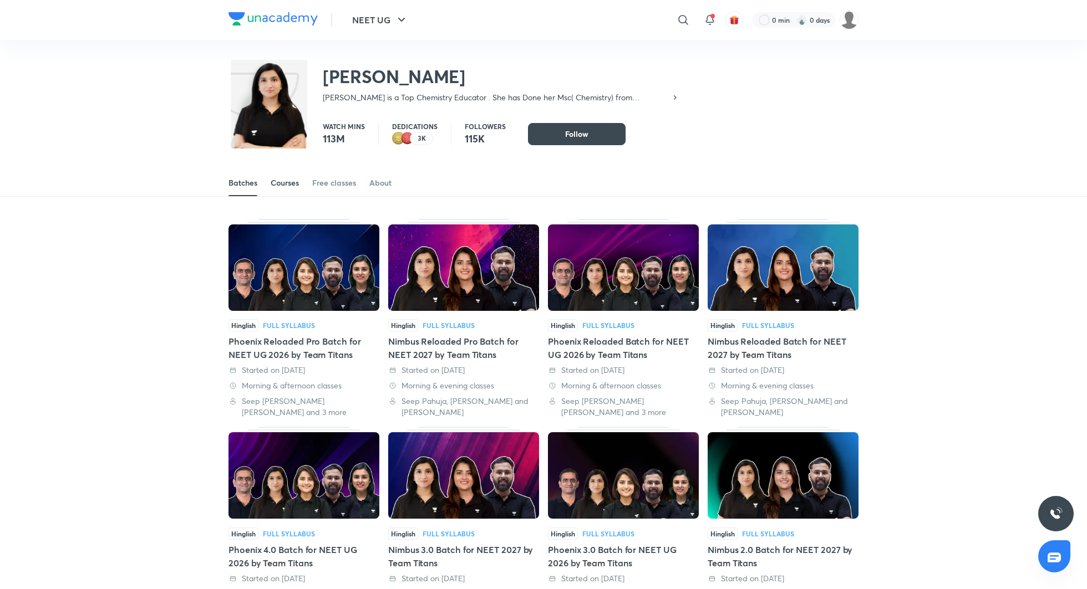
click at [277, 185] on div "Courses" at bounding box center [285, 182] width 28 height 11
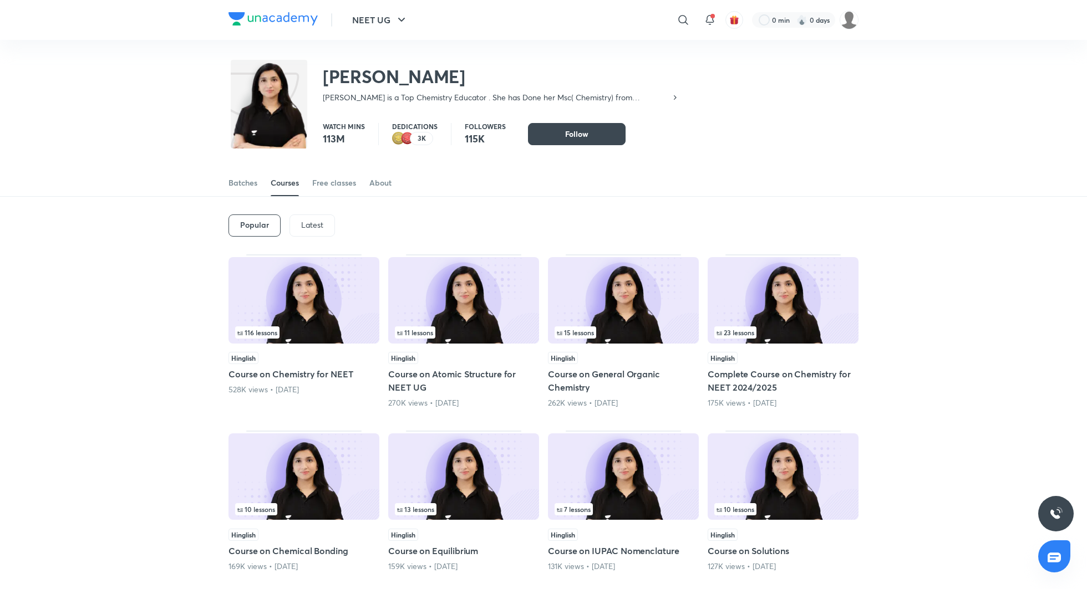
click at [310, 231] on div "Latest" at bounding box center [311, 226] width 45 height 22
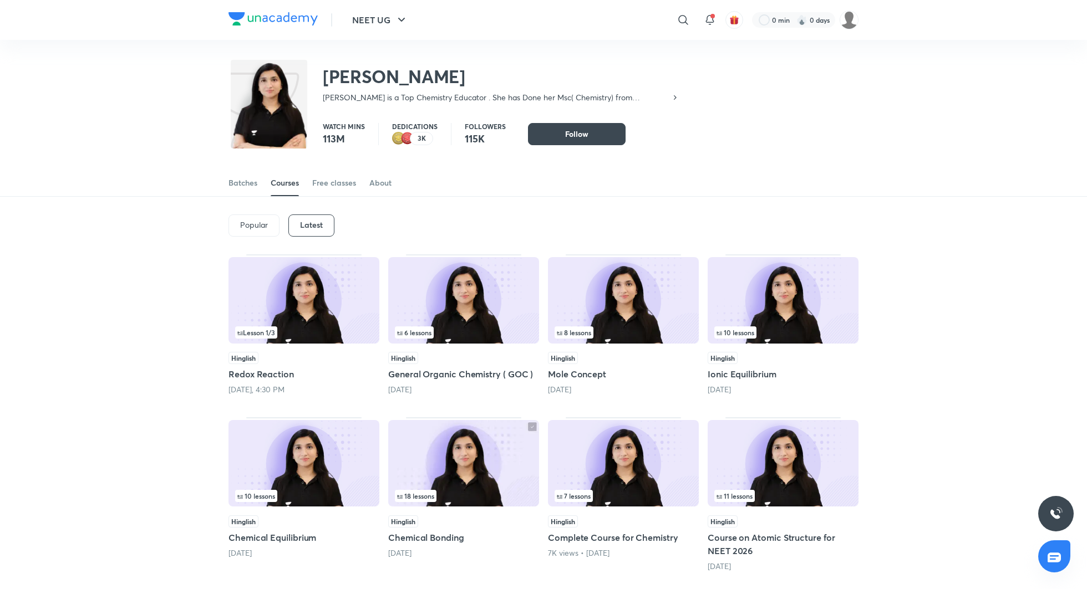
click at [297, 383] on div "Hinglish Redox Reaction Today, 4:30 PM" at bounding box center [303, 373] width 151 height 43
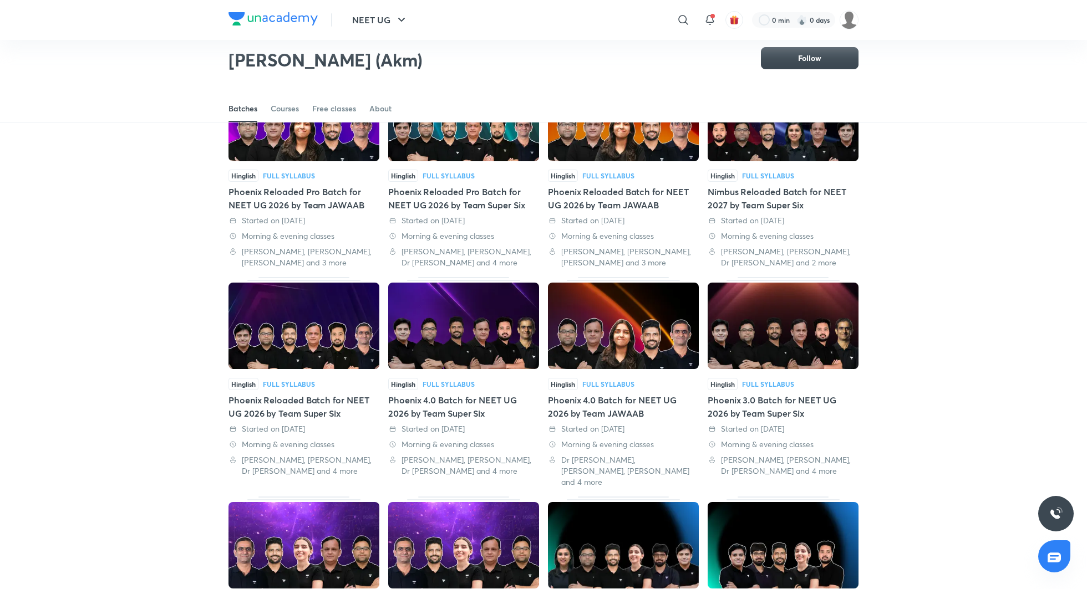
scroll to position [130, 0]
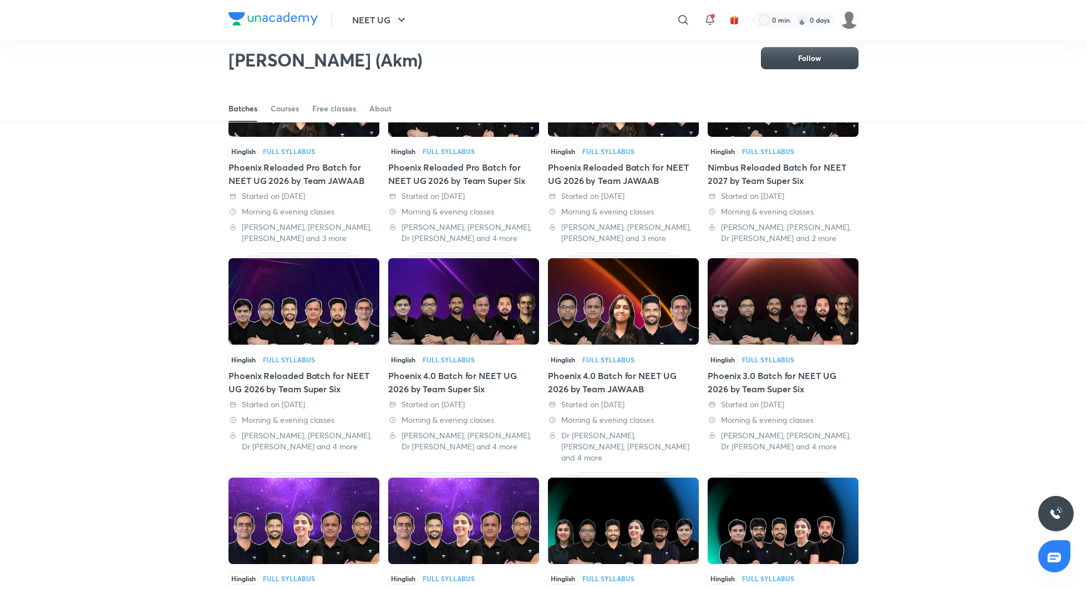
click at [621, 376] on div "Phoenix 4.0 Batch for NEET UG 2026 by Team JAWAAB" at bounding box center [623, 382] width 151 height 27
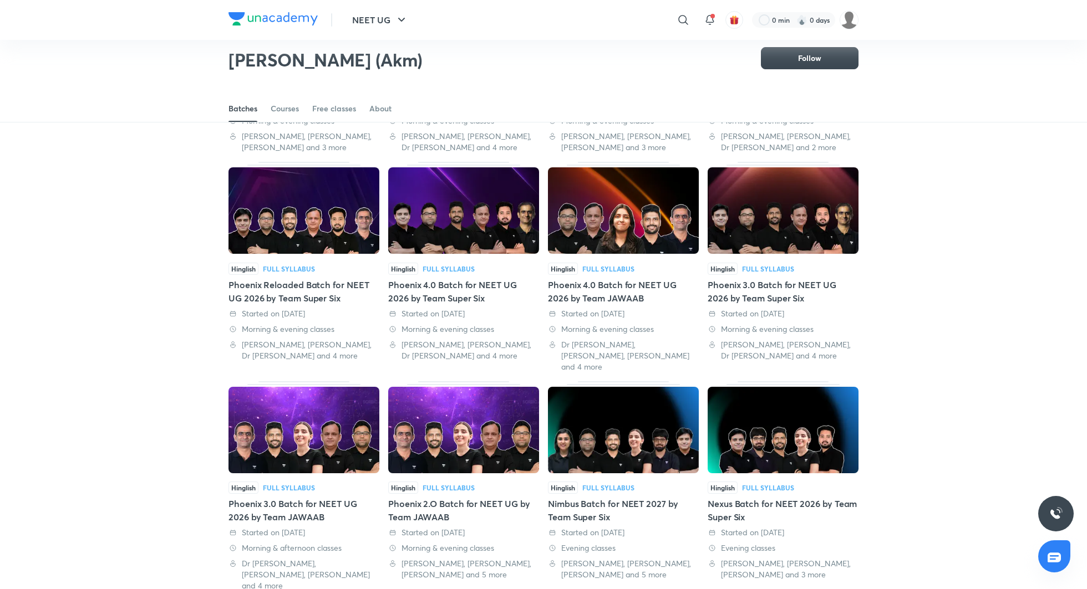
scroll to position [226, 0]
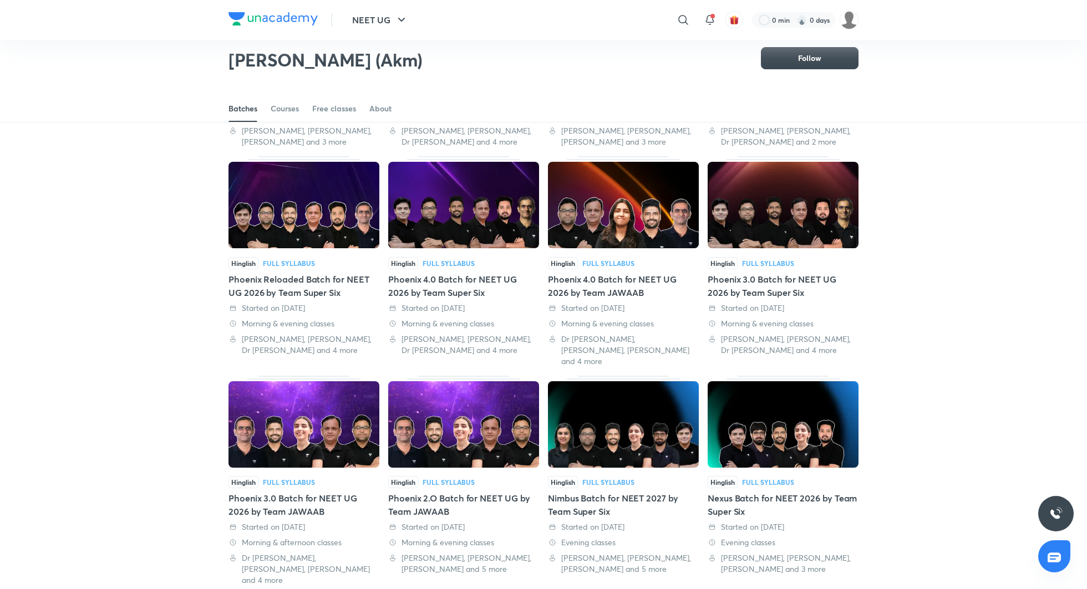
click at [340, 492] on div "Phoenix 3.0 Batch for NEET UG 2026 by Team JAWAAB" at bounding box center [303, 505] width 151 height 27
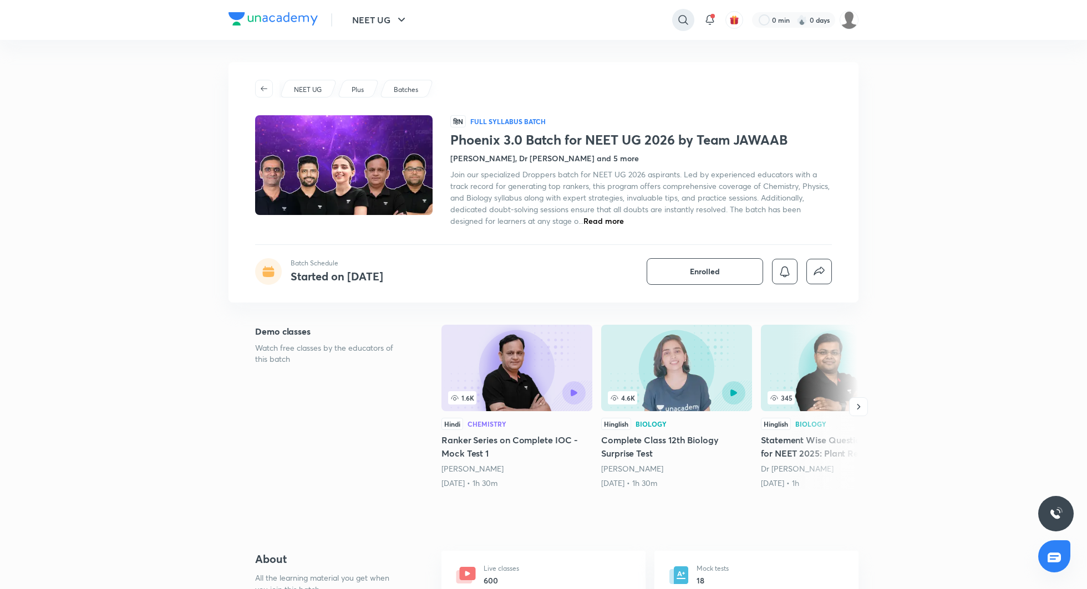
click at [677, 16] on icon at bounding box center [682, 19] width 13 height 13
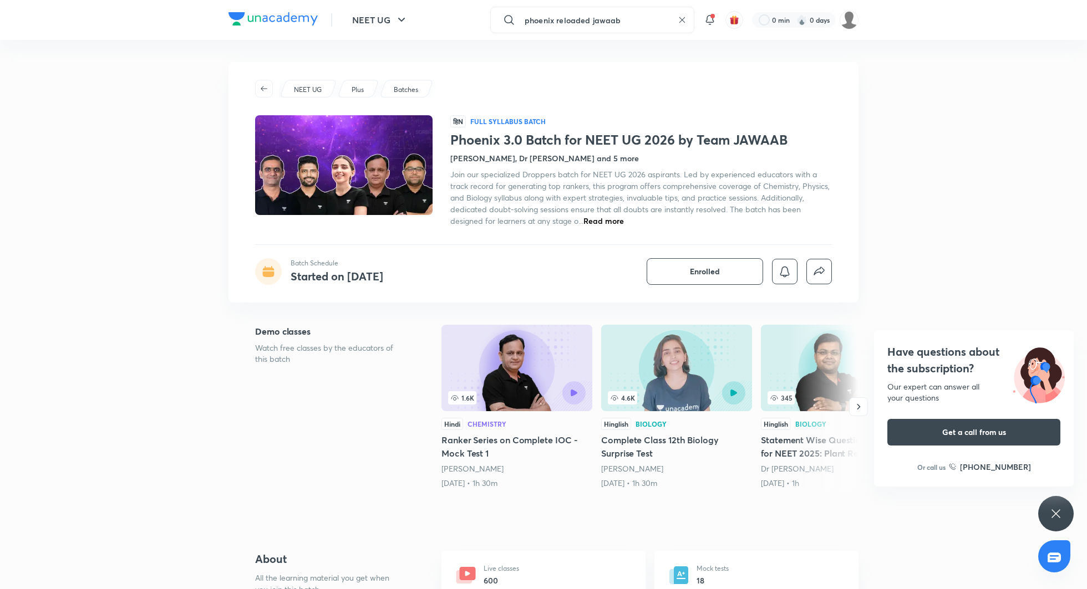
type input "phoenix reloaded jawaab"
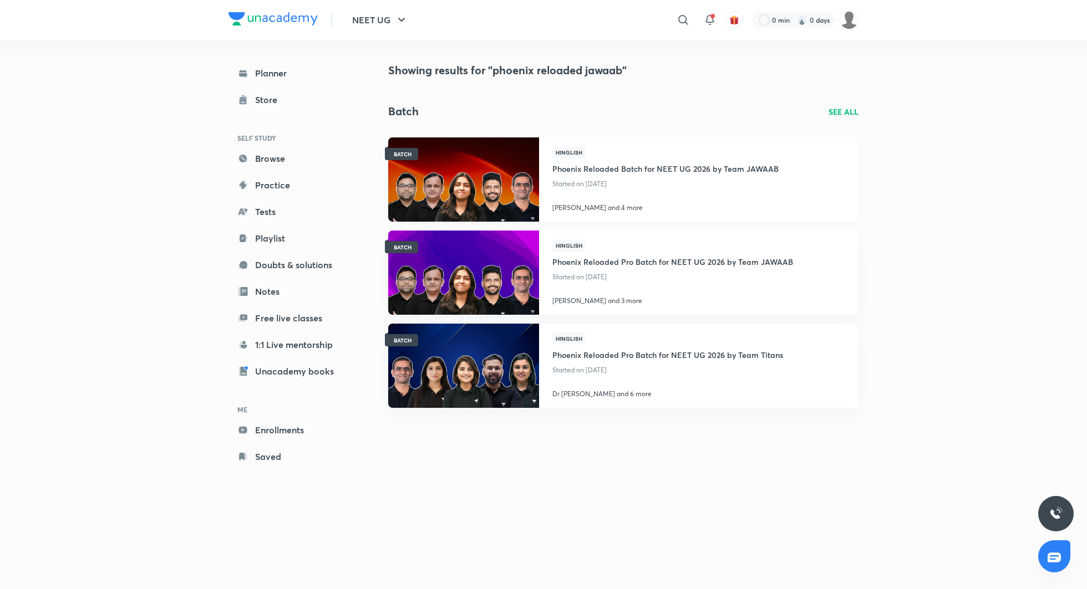
click at [596, 170] on h4 "Phoenix Reloaded Batch for NEET UG 2026 by Team JAWAAB" at bounding box center [665, 168] width 226 height 18
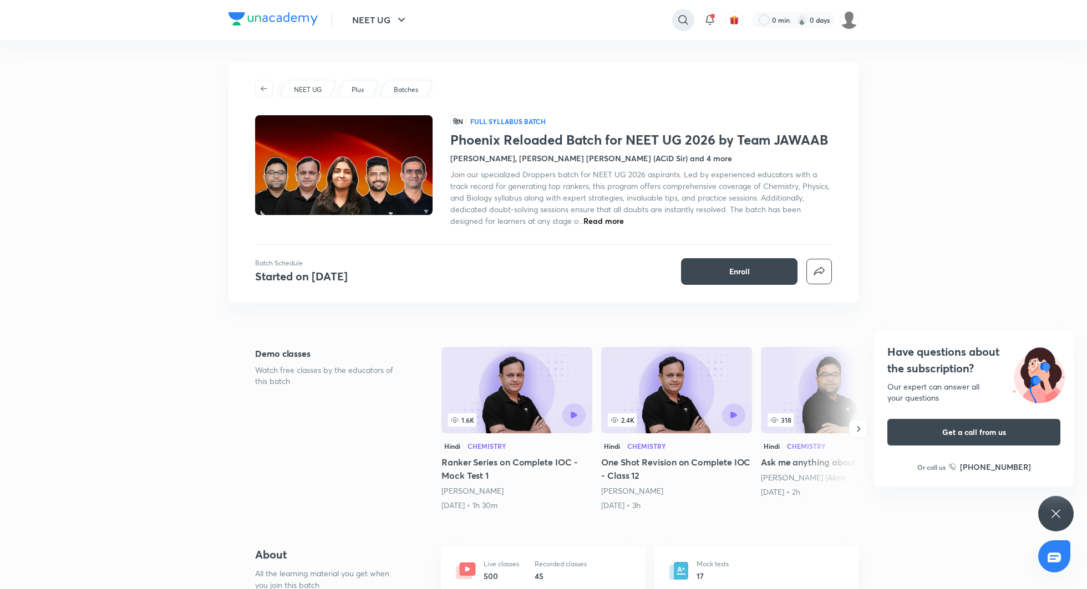
click at [678, 20] on icon at bounding box center [682, 19] width 9 height 9
type input "phoenix reloaded pro jawaab"
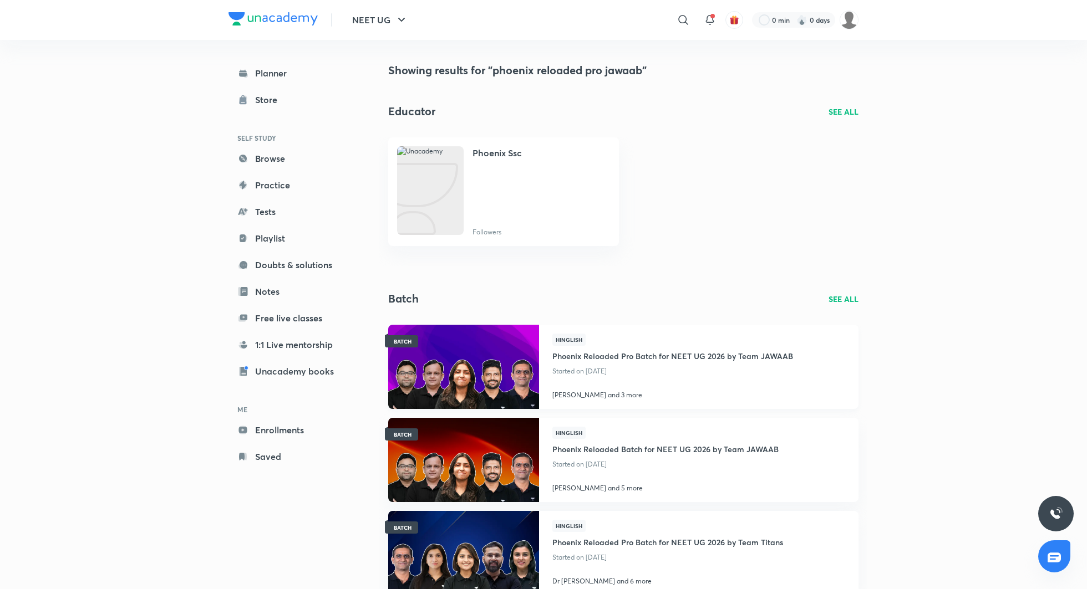
click at [711, 356] on h4 "Phoenix Reloaded Pro Batch for NEET UG 2026 by Team JAWAAB" at bounding box center [672, 355] width 241 height 18
